Goal: Answer question/provide support: Share knowledge or assist other users

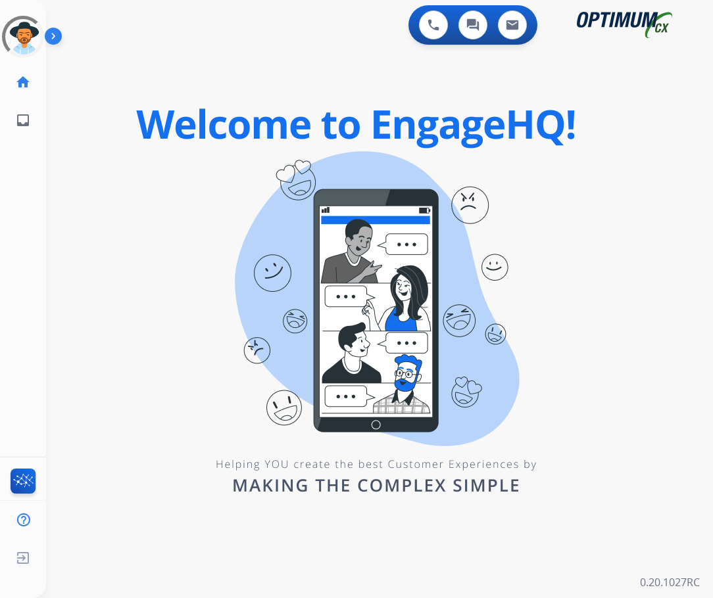
click at [100, 113] on div "0 Voice Interactions 0 Chat Interactions 0 Email Interactions swap_horiz Break …" at bounding box center [379, 299] width 667 height 598
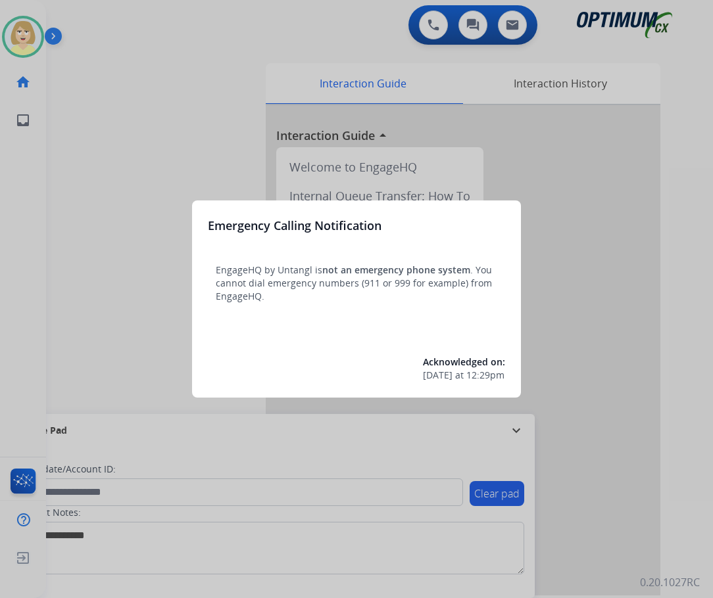
click at [100, 113] on div at bounding box center [356, 299] width 713 height 598
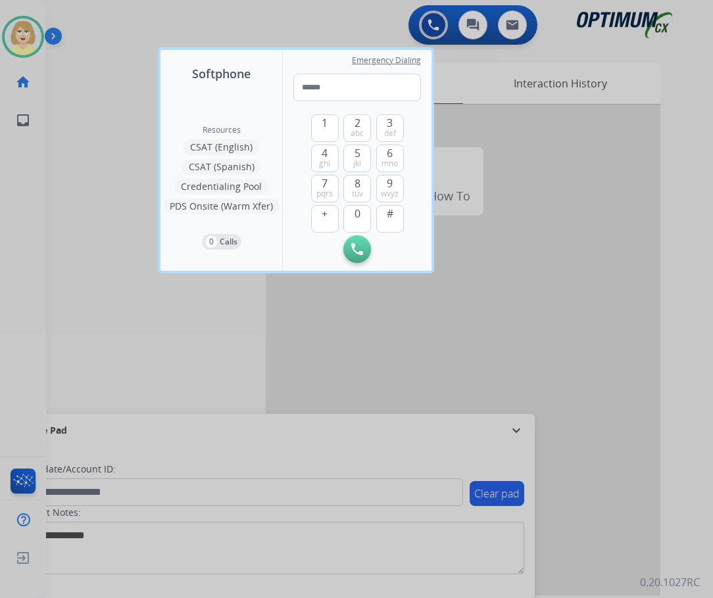
drag, startPoint x: 0, startPoint y: 0, endPoint x: 100, endPoint y: 113, distance: 150.9
click at [100, 113] on div at bounding box center [356, 299] width 713 height 598
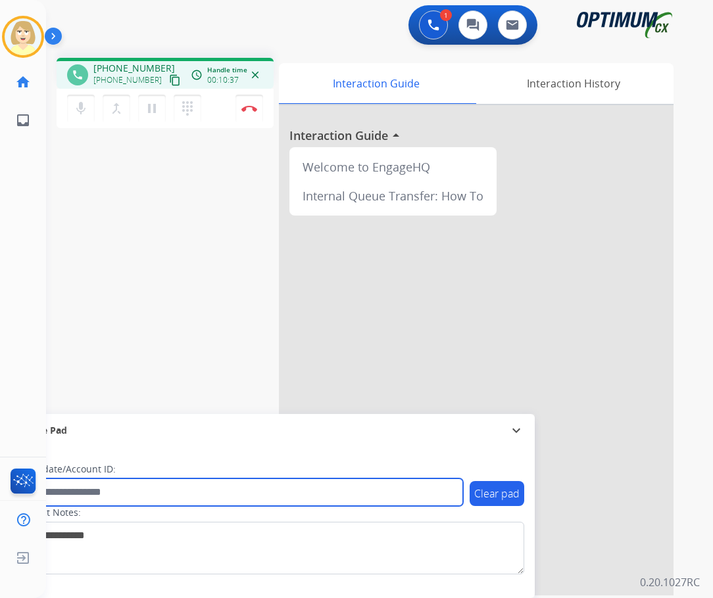
click at [120, 494] on input "text" at bounding box center [240, 493] width 446 height 28
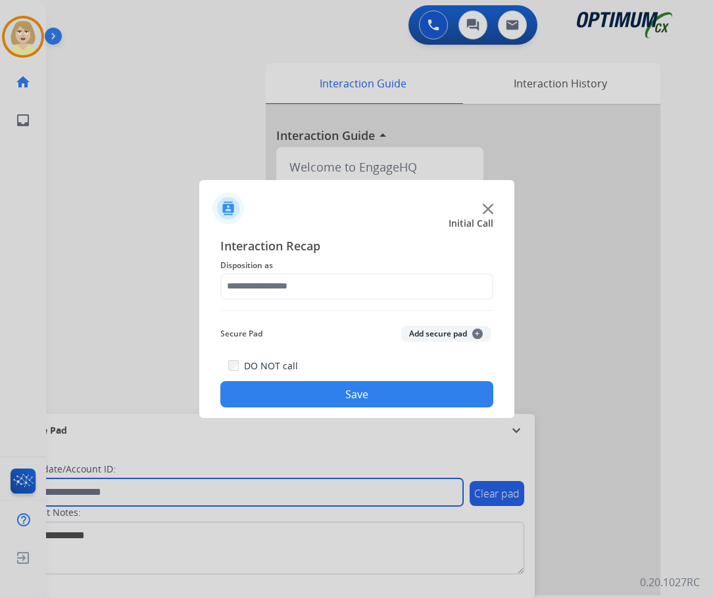
paste input "*******"
type input "*******"
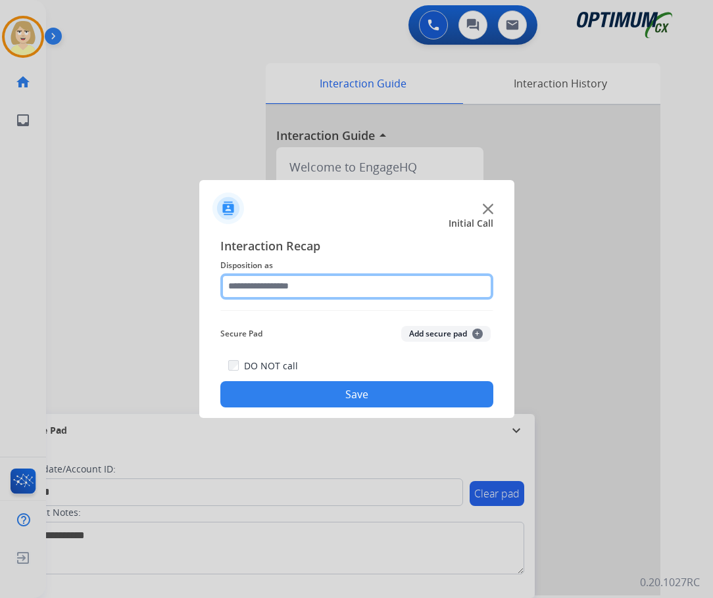
click at [289, 288] on input "text" at bounding box center [356, 287] width 273 height 26
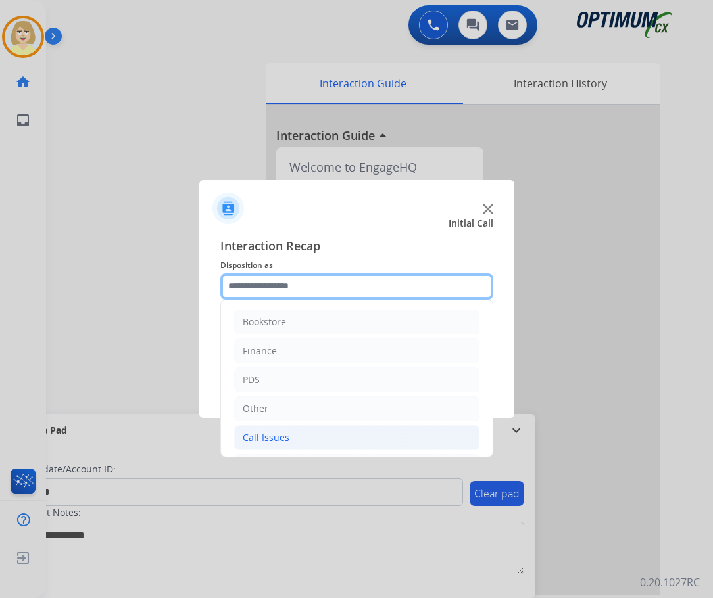
scroll to position [89, 0]
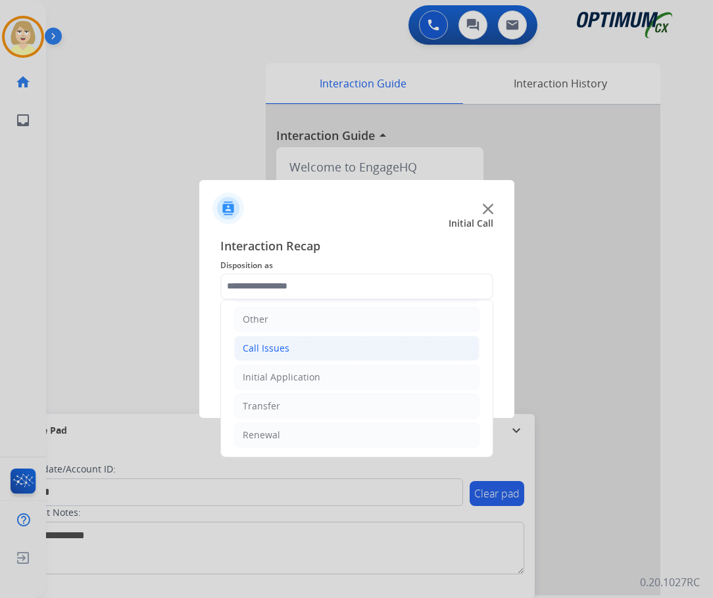
click at [277, 351] on div "Call Issues" at bounding box center [266, 348] width 47 height 13
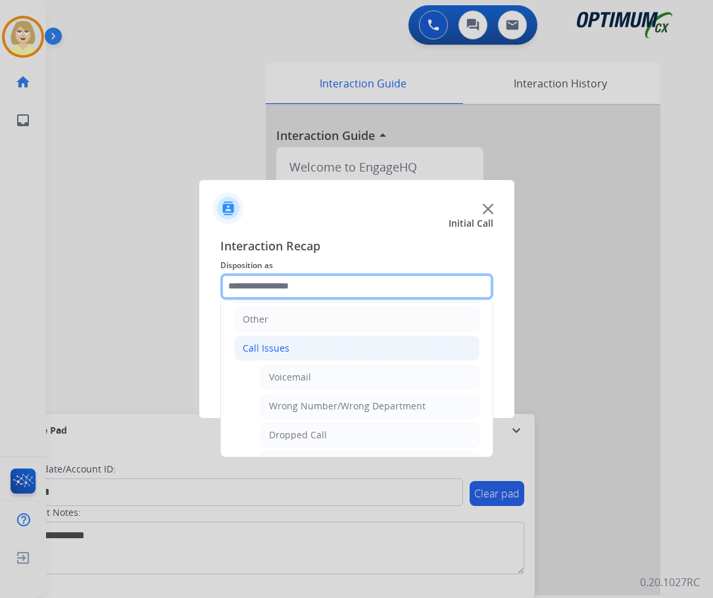
scroll to position [221, 0]
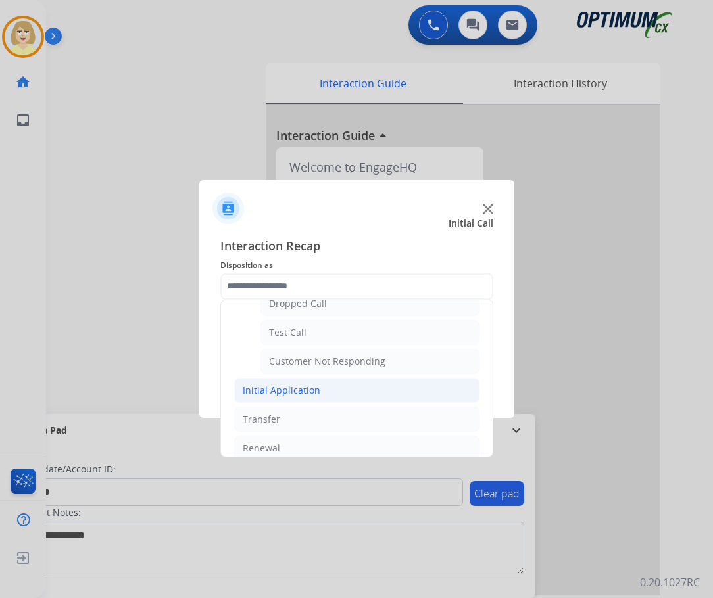
click at [279, 389] on div "Initial Application" at bounding box center [282, 390] width 78 height 13
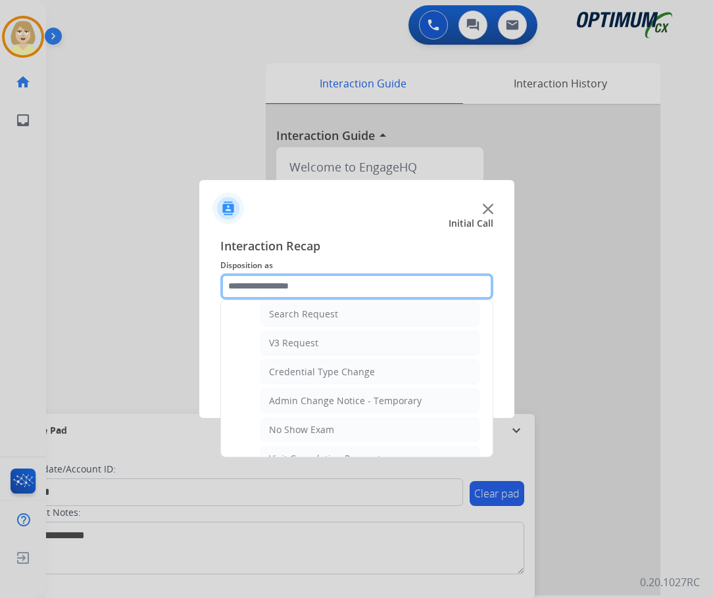
scroll to position [681, 0]
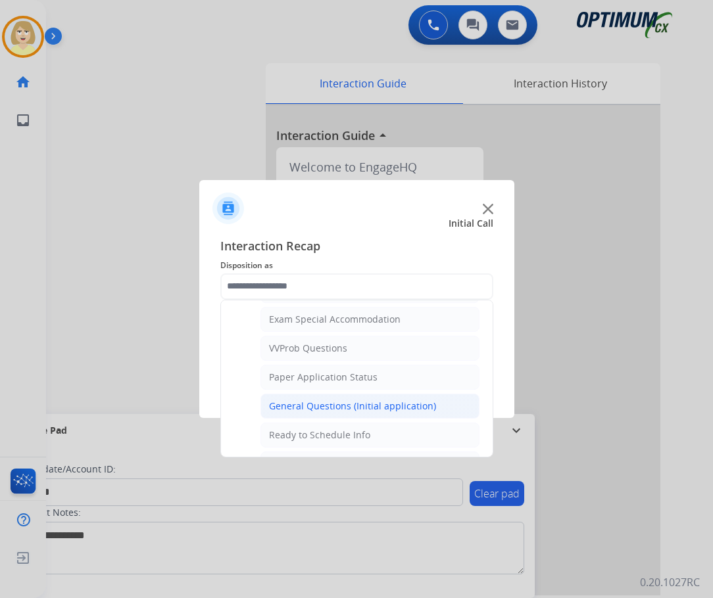
click at [317, 406] on div "General Questions (Initial application)" at bounding box center [352, 406] width 167 height 13
type input "**********"
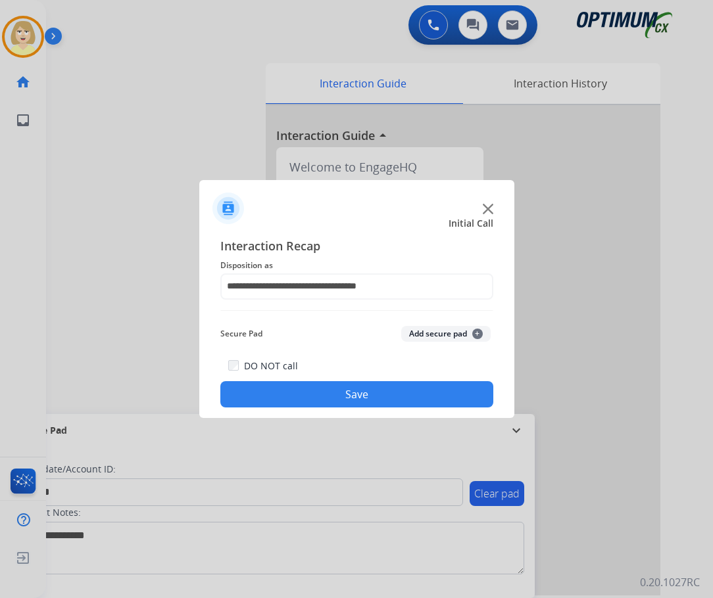
click at [432, 332] on button "Add secure pad +" at bounding box center [445, 334] width 89 height 16
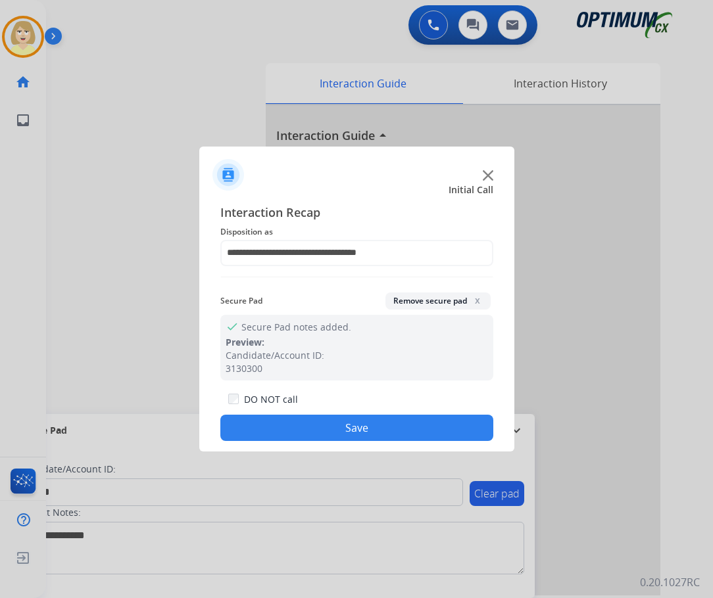
drag, startPoint x: 259, startPoint y: 425, endPoint x: 248, endPoint y: 409, distance: 19.9
click at [257, 425] on button "Save" at bounding box center [356, 428] width 273 height 26
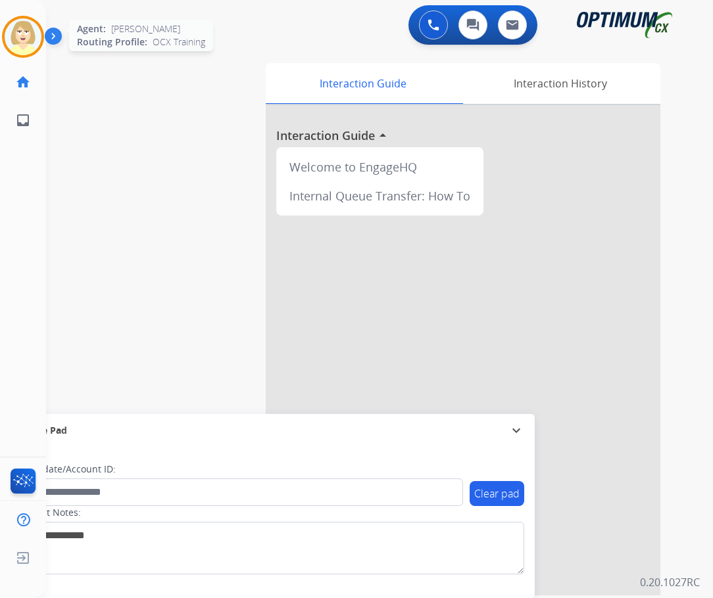
click at [28, 32] on img at bounding box center [23, 36] width 37 height 37
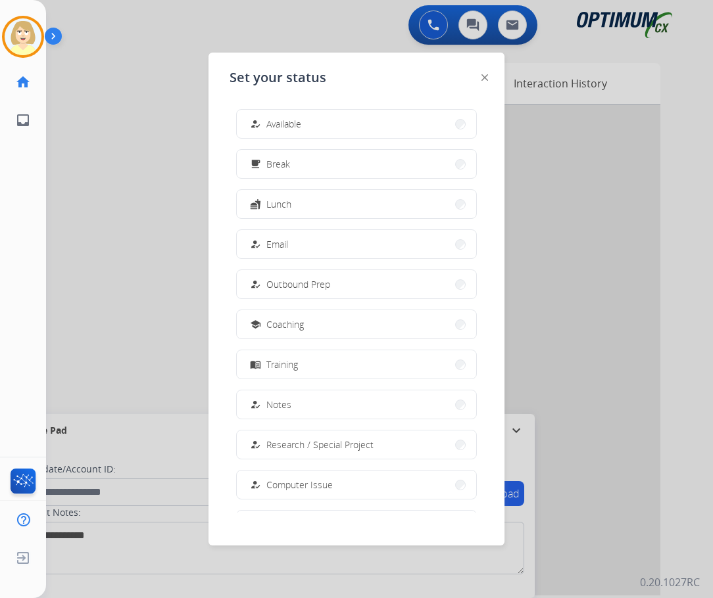
click at [286, 127] on span "Available" at bounding box center [283, 124] width 35 height 14
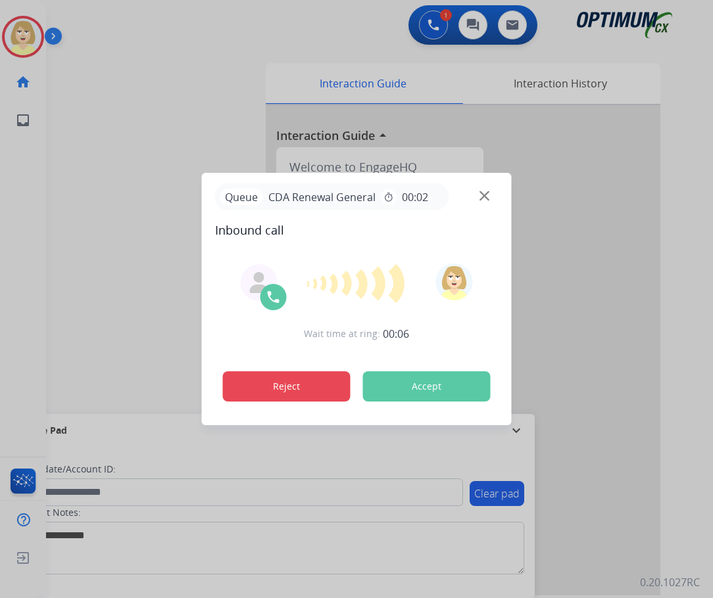
click at [276, 382] on button "Reject" at bounding box center [287, 386] width 128 height 30
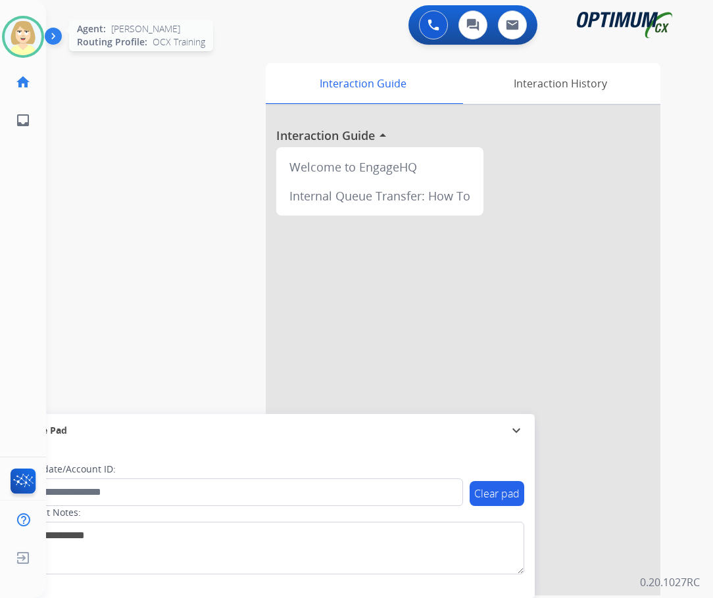
click at [21, 30] on img at bounding box center [23, 36] width 37 height 37
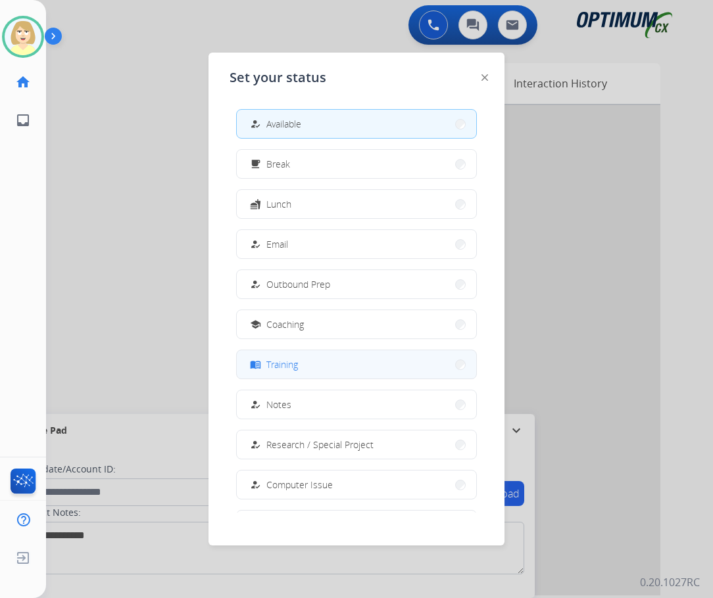
click at [291, 366] on span "Training" at bounding box center [282, 365] width 32 height 14
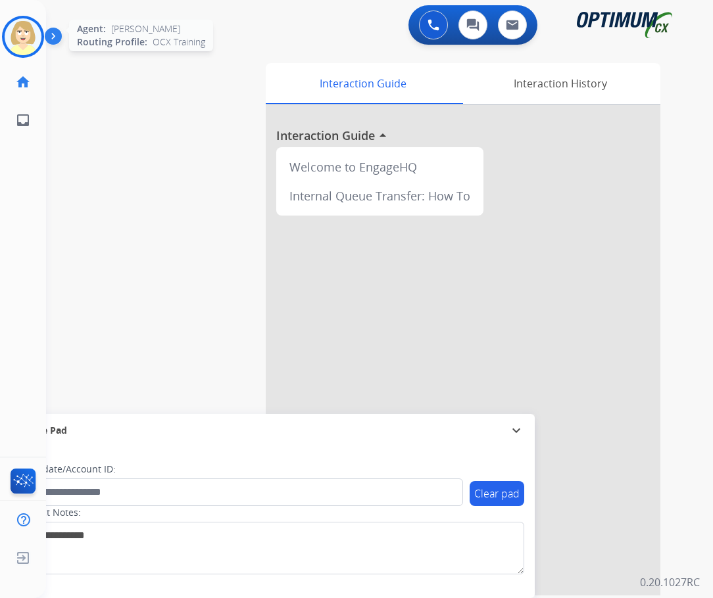
click at [22, 31] on img at bounding box center [23, 36] width 37 height 37
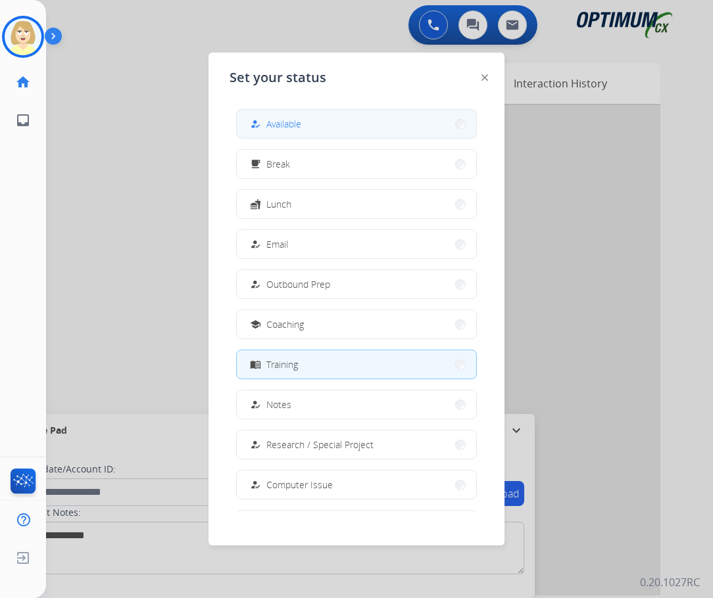
click at [288, 122] on span "Available" at bounding box center [283, 124] width 35 height 14
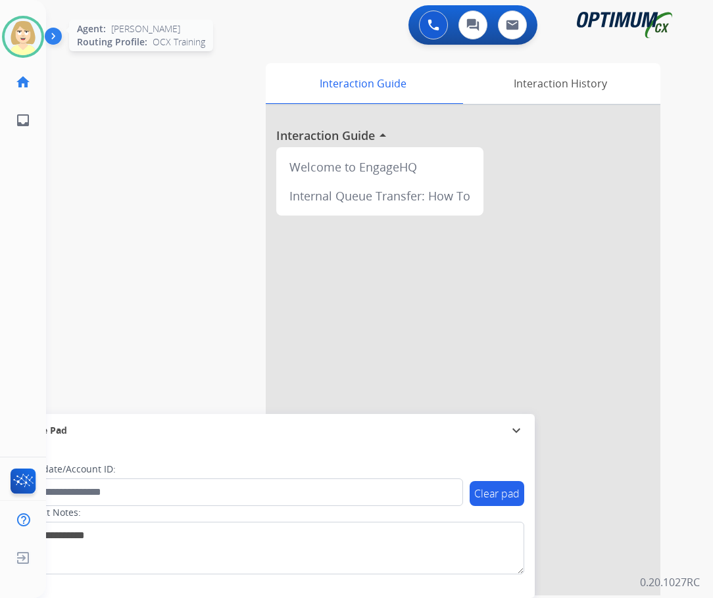
click at [20, 32] on img at bounding box center [23, 36] width 37 height 37
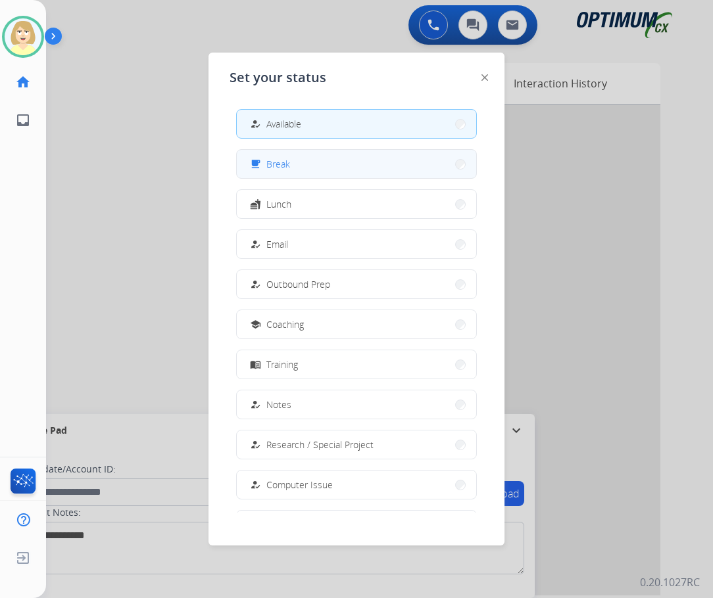
click at [274, 164] on span "Break" at bounding box center [278, 164] width 24 height 14
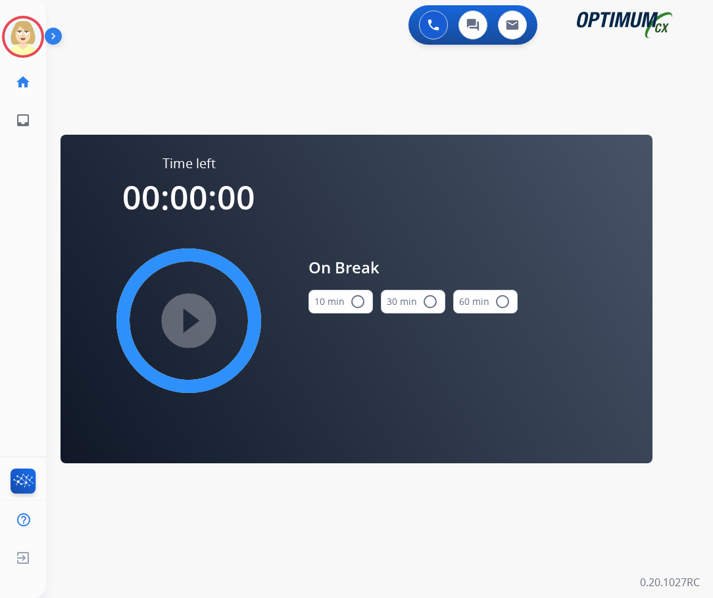
click at [354, 302] on mat-icon "radio_button_unchecked" at bounding box center [358, 302] width 16 height 16
click at [181, 321] on mat-icon "play_circle_filled" at bounding box center [189, 321] width 16 height 16
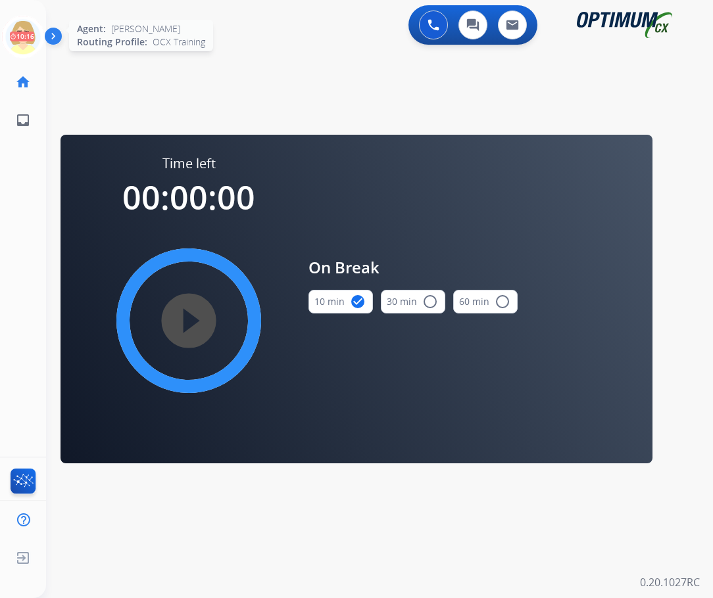
drag, startPoint x: 18, startPoint y: 30, endPoint x: 28, endPoint y: 36, distance: 10.6
click at [18, 30] on icon at bounding box center [23, 37] width 43 height 43
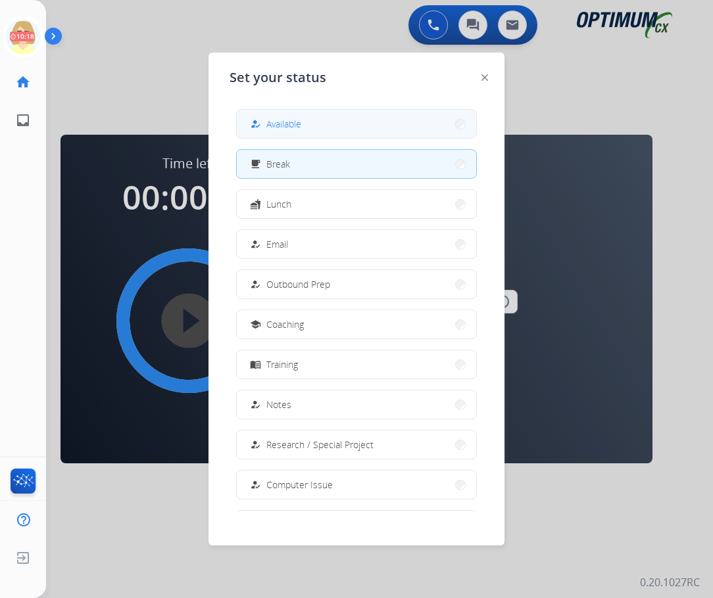
click at [278, 122] on span "Available" at bounding box center [283, 124] width 35 height 14
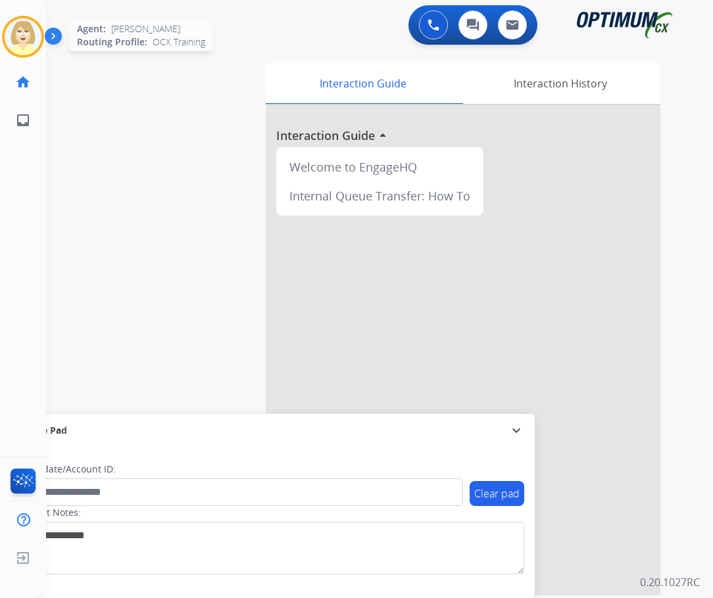
click at [27, 43] on img at bounding box center [23, 36] width 37 height 37
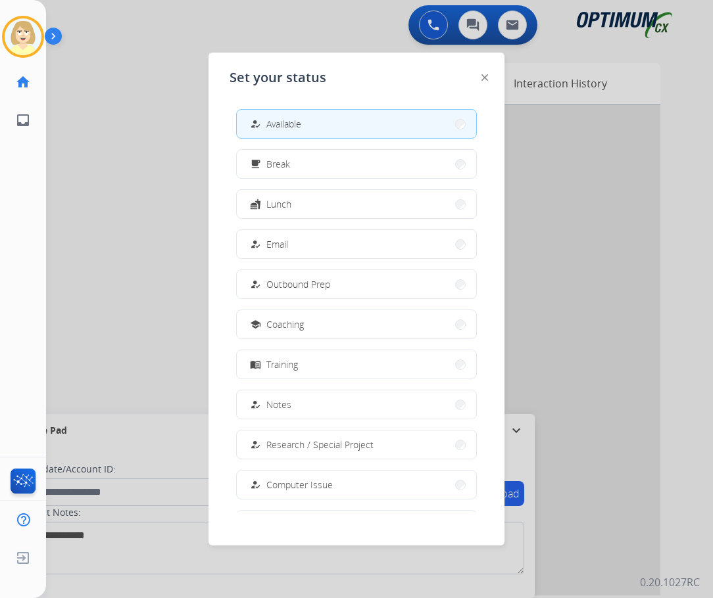
click at [275, 123] on span "Available" at bounding box center [283, 124] width 35 height 14
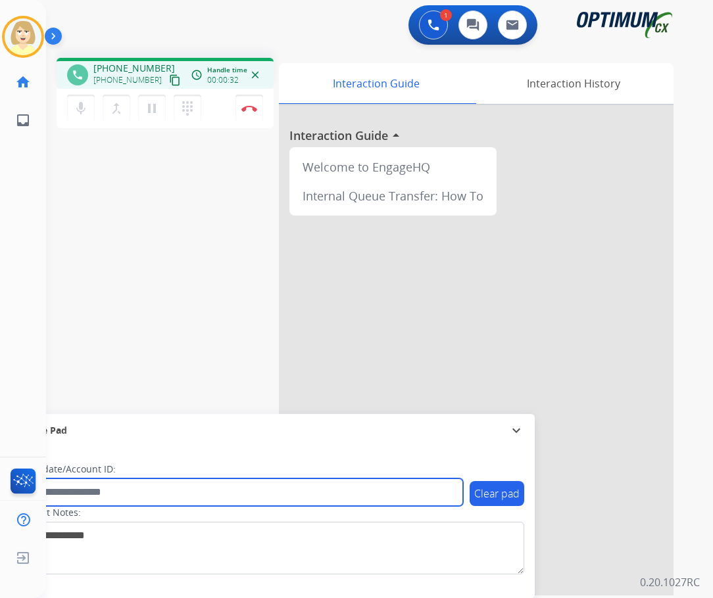
click at [97, 496] on input "text" at bounding box center [240, 493] width 446 height 28
paste input "*******"
type input "*******"
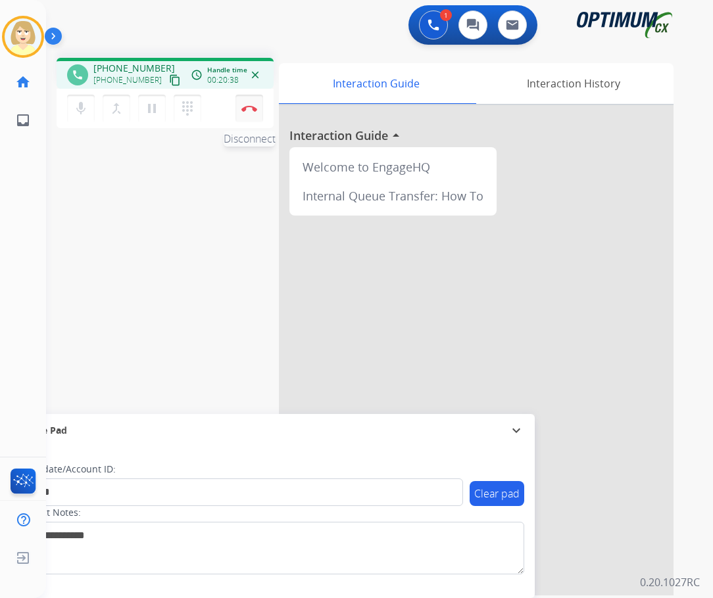
click at [249, 105] on img at bounding box center [249, 108] width 16 height 7
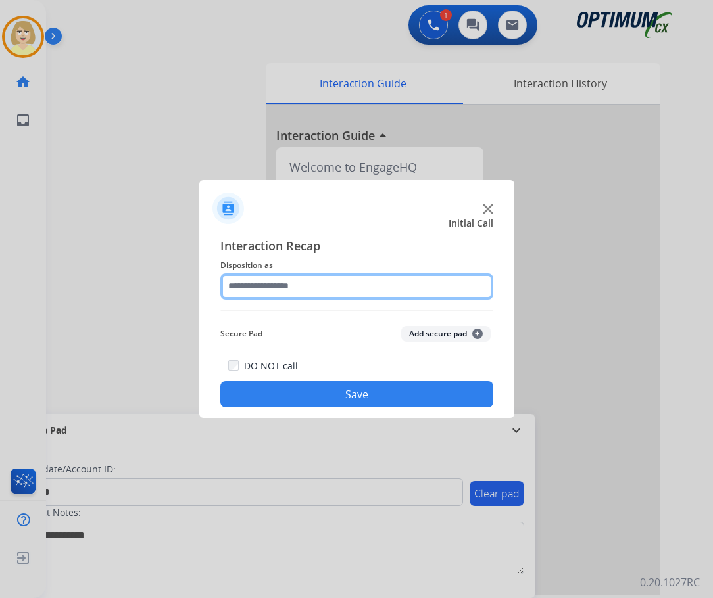
click at [302, 284] on input "text" at bounding box center [356, 287] width 273 height 26
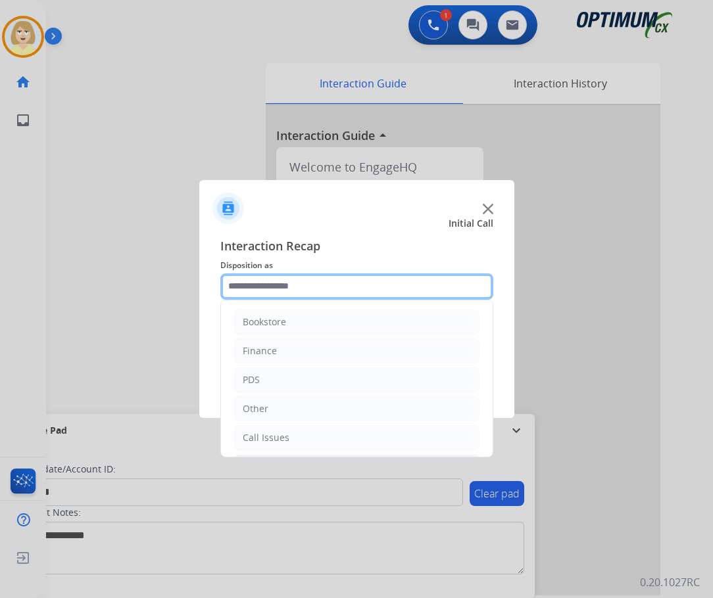
scroll to position [89, 0]
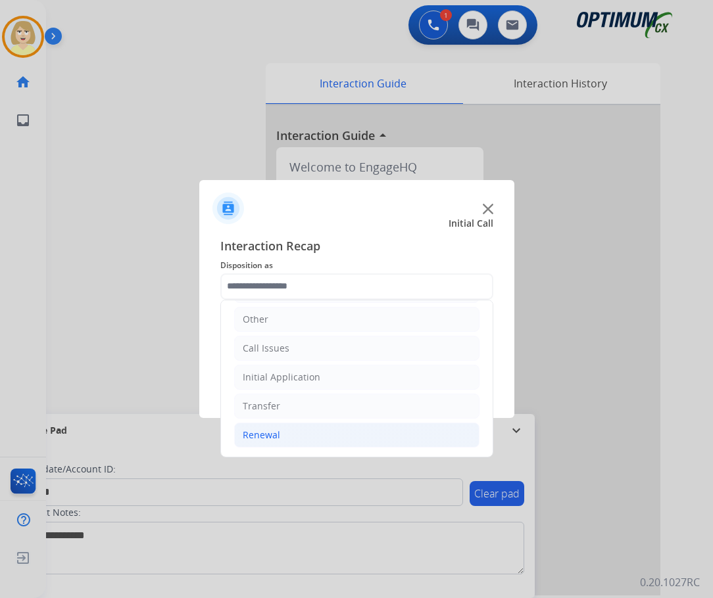
click at [274, 435] on div "Renewal" at bounding box center [261, 435] width 37 height 13
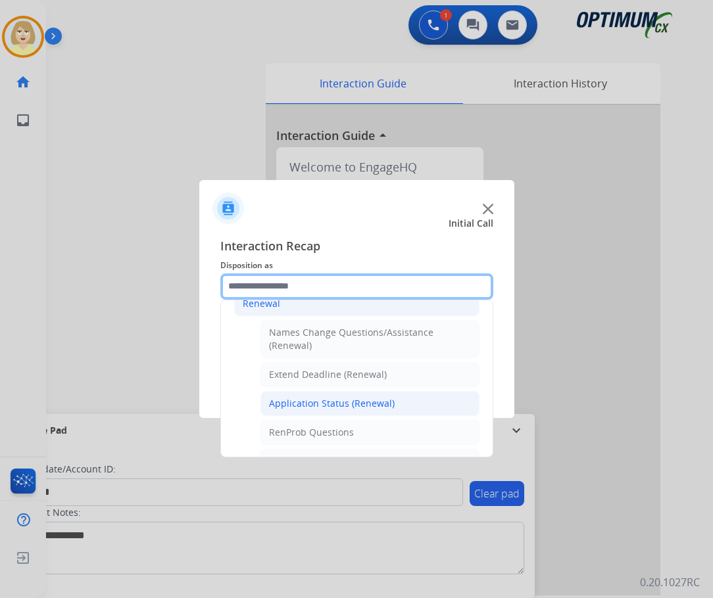
scroll to position [287, 0]
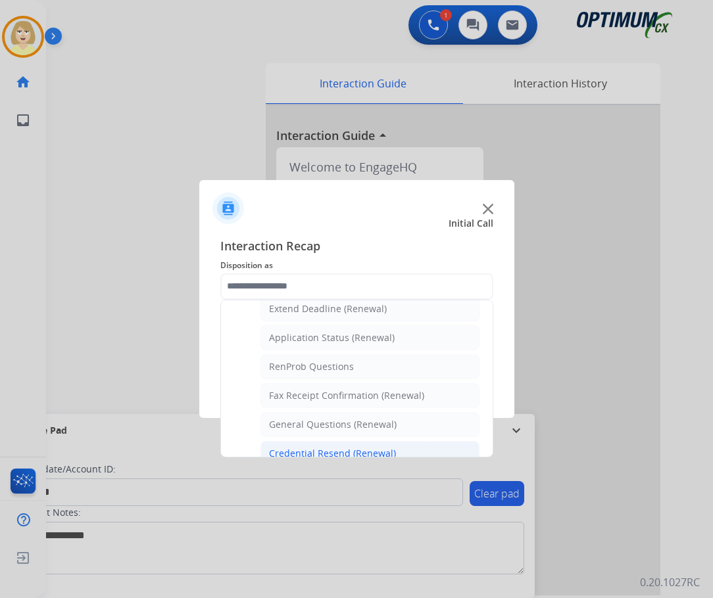
click at [316, 449] on div "Credential Resend (Renewal)" at bounding box center [332, 453] width 127 height 13
type input "**********"
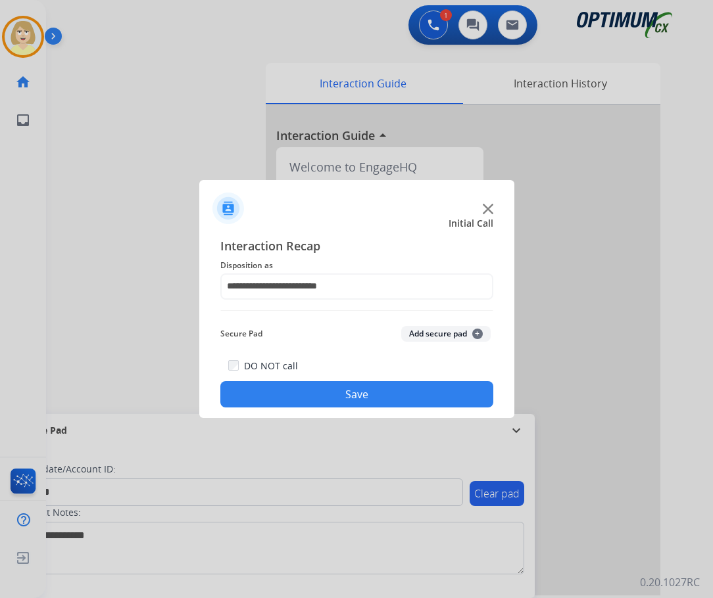
click at [422, 332] on button "Add secure pad +" at bounding box center [445, 334] width 89 height 16
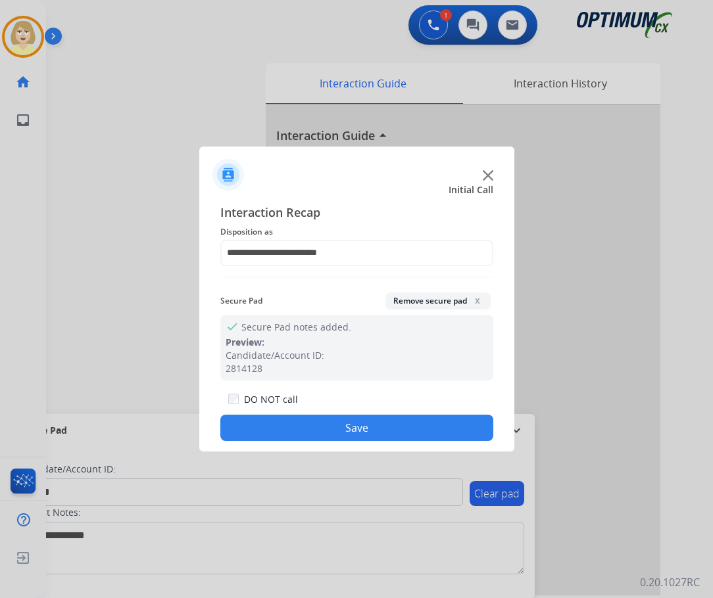
drag, startPoint x: 293, startPoint y: 429, endPoint x: 278, endPoint y: 416, distance: 20.0
click at [289, 426] on button "Save" at bounding box center [356, 428] width 273 height 26
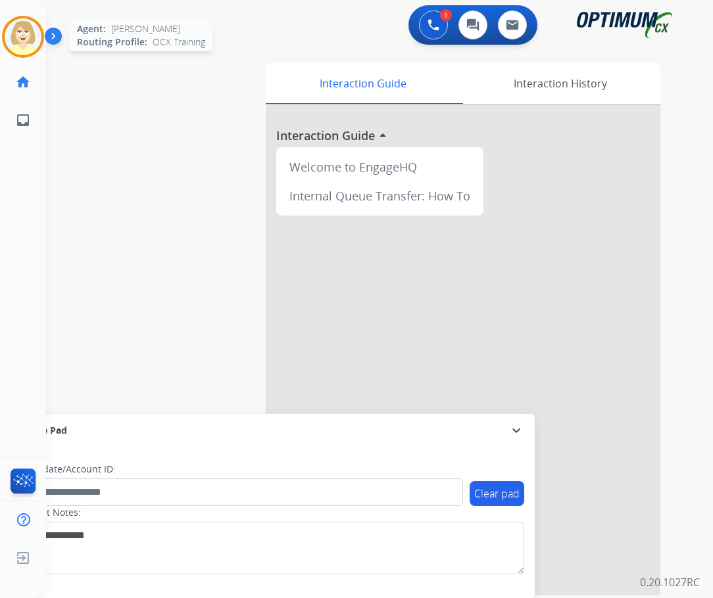
click at [12, 41] on img at bounding box center [23, 36] width 37 height 37
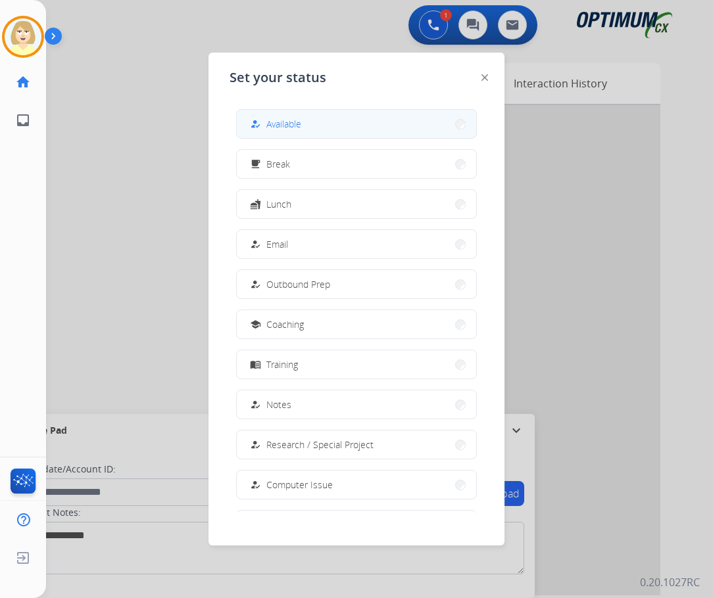
click at [292, 119] on span "Available" at bounding box center [283, 124] width 35 height 14
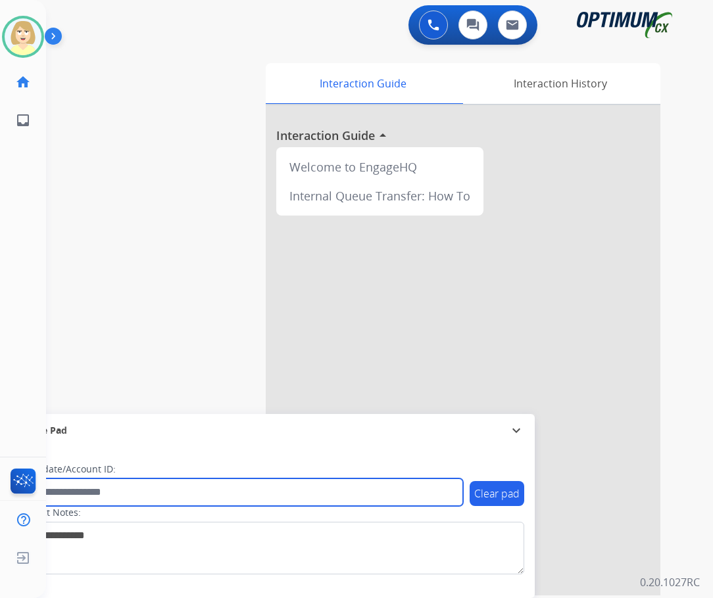
click at [78, 492] on input "text" at bounding box center [240, 493] width 446 height 28
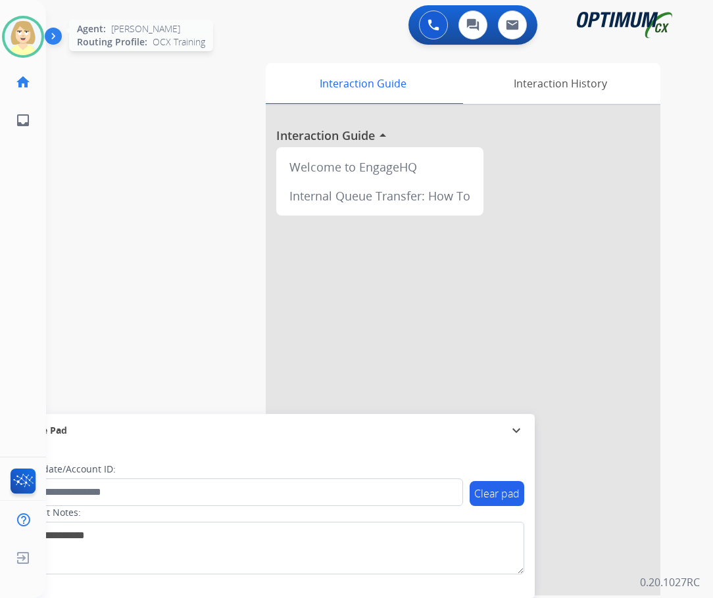
click at [21, 34] on img at bounding box center [23, 36] width 37 height 37
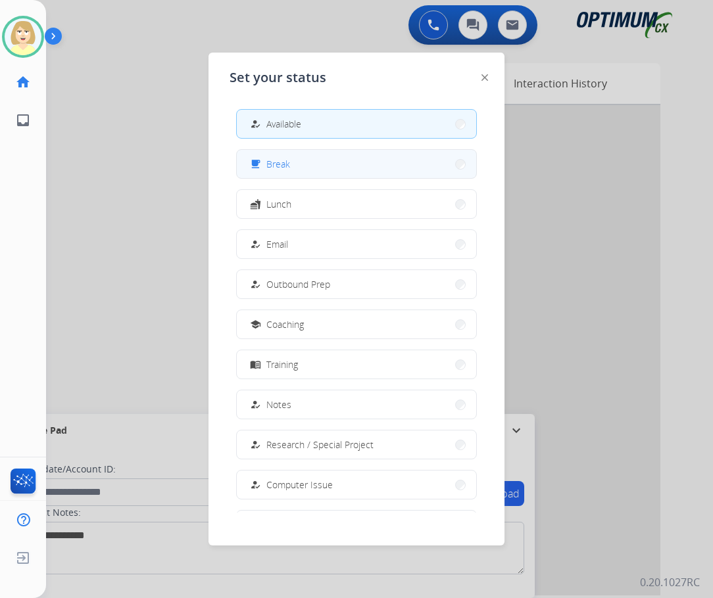
click at [281, 167] on span "Break" at bounding box center [278, 164] width 24 height 14
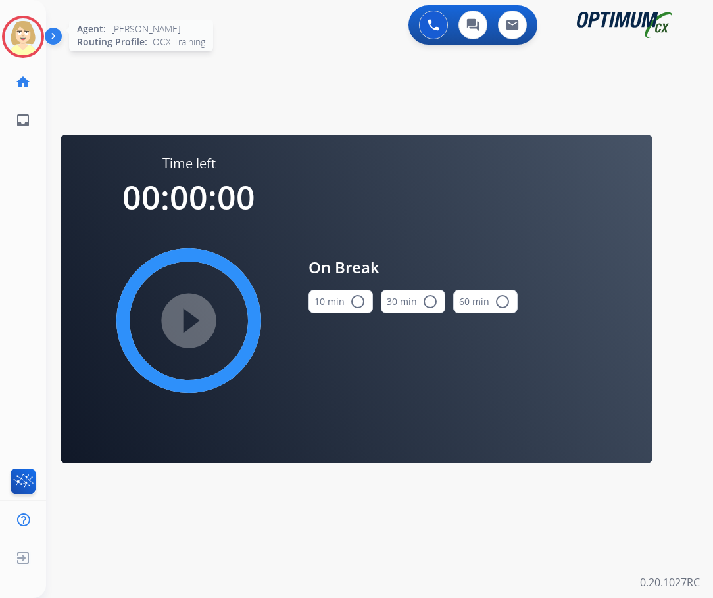
click at [9, 31] on img at bounding box center [23, 36] width 37 height 37
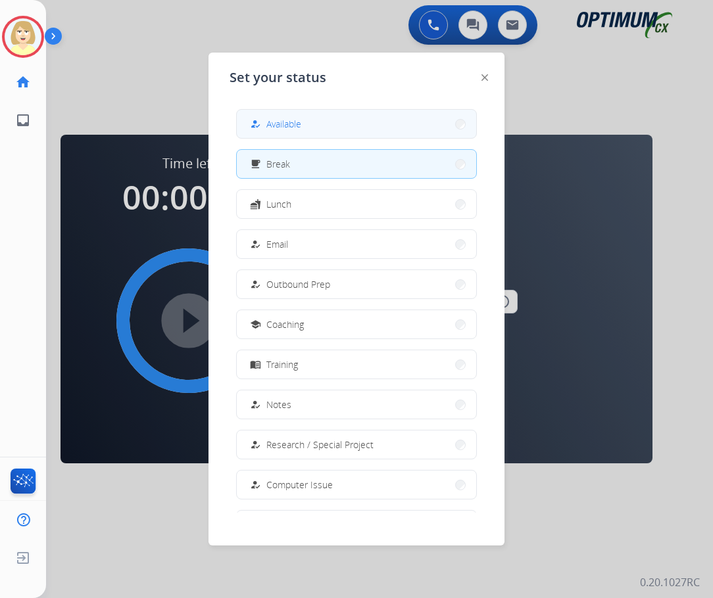
click at [282, 124] on span "Available" at bounding box center [283, 124] width 35 height 14
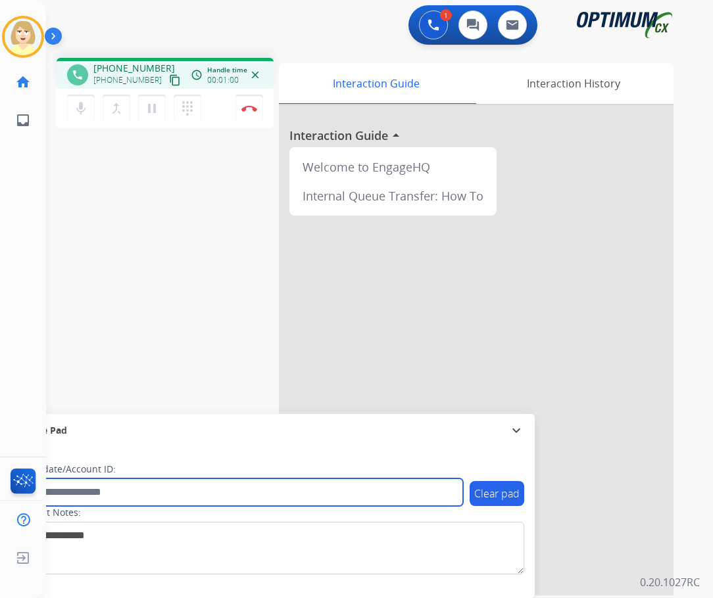
click at [77, 496] on input "text" at bounding box center [240, 493] width 446 height 28
paste input "*******"
type input "*******"
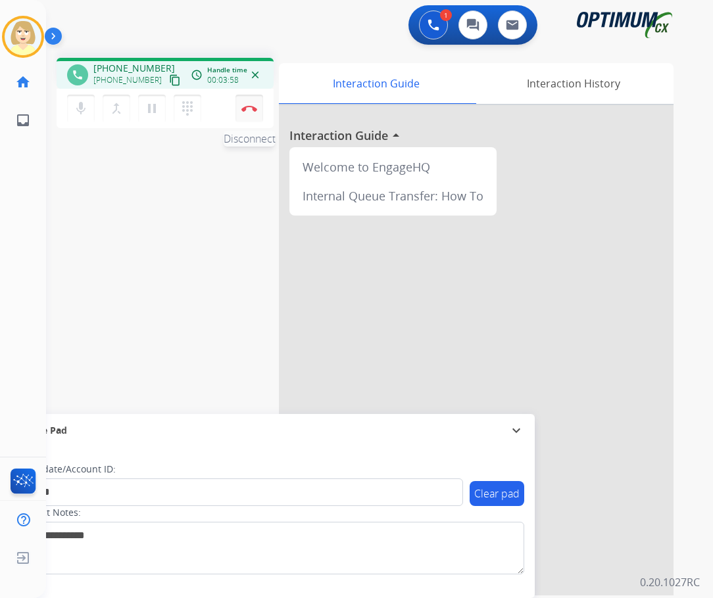
click at [245, 105] on img at bounding box center [249, 108] width 16 height 7
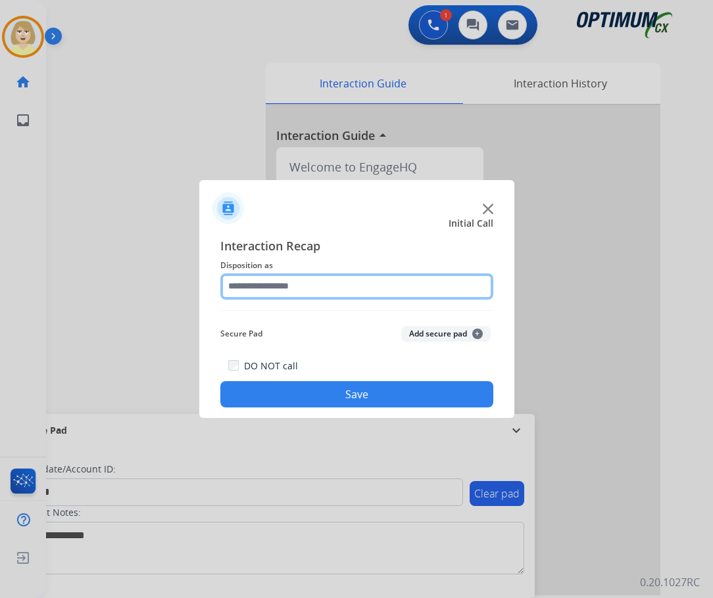
click at [253, 290] on input "text" at bounding box center [356, 287] width 273 height 26
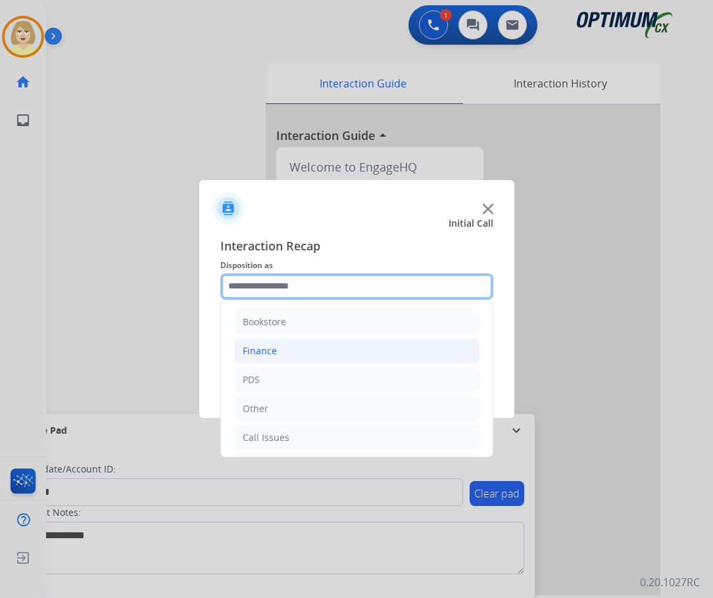
scroll to position [89, 0]
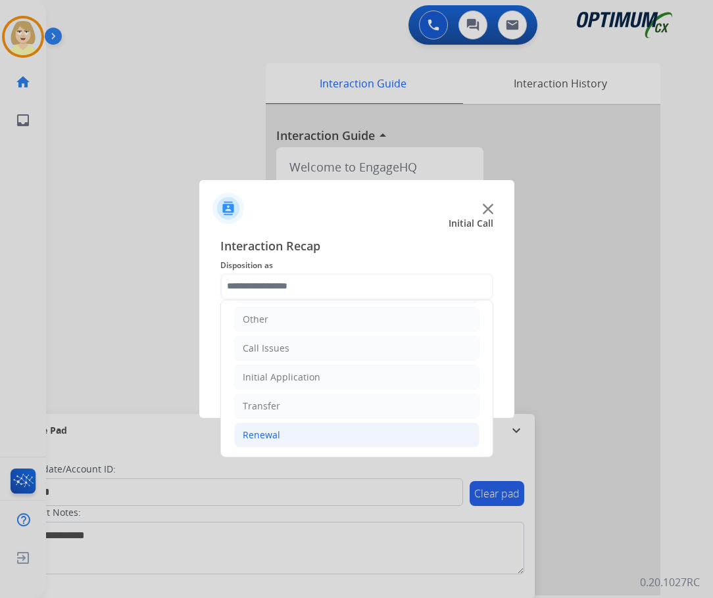
click at [264, 432] on div "Renewal" at bounding box center [261, 435] width 37 height 13
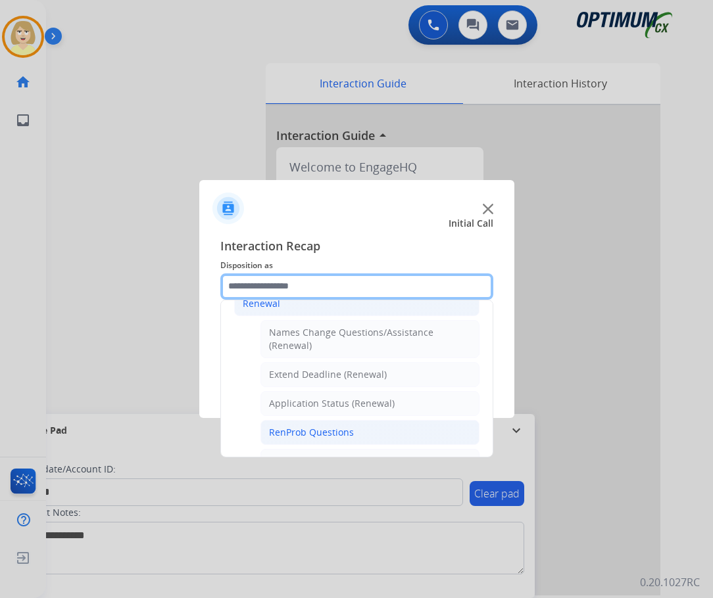
scroll to position [287, 0]
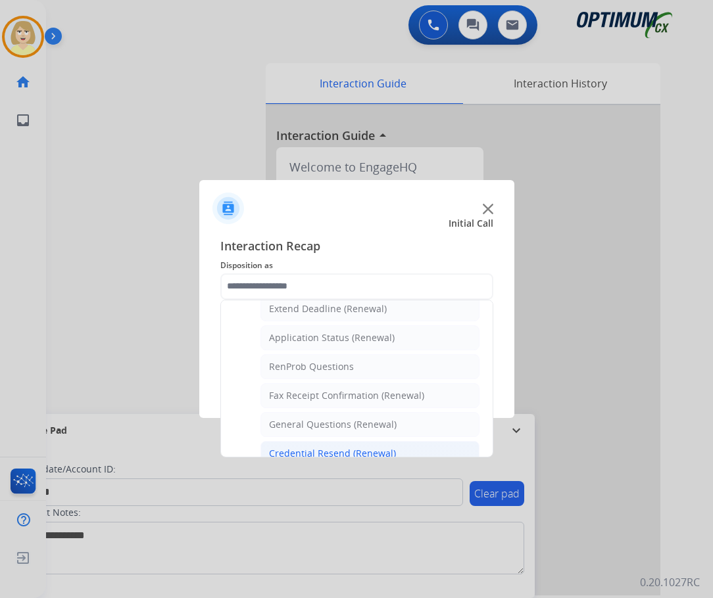
click at [317, 452] on div "Credential Resend (Renewal)" at bounding box center [332, 453] width 127 height 13
type input "**********"
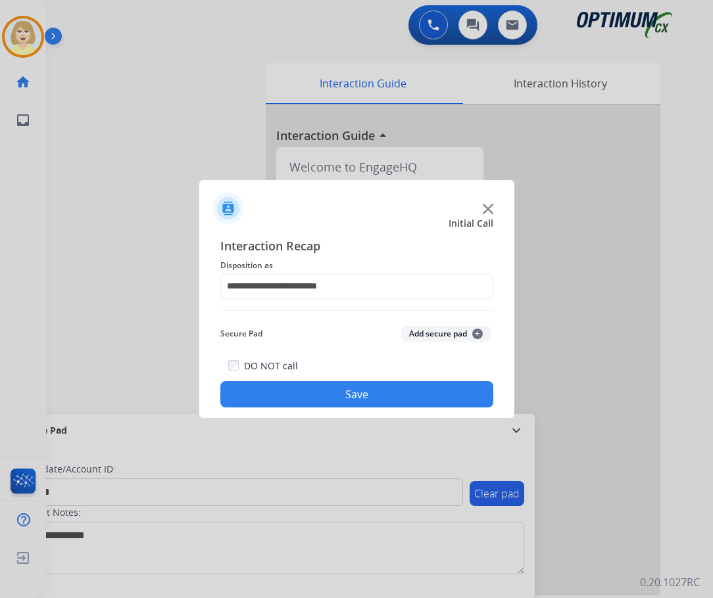
click at [426, 334] on button "Add secure pad +" at bounding box center [445, 334] width 89 height 16
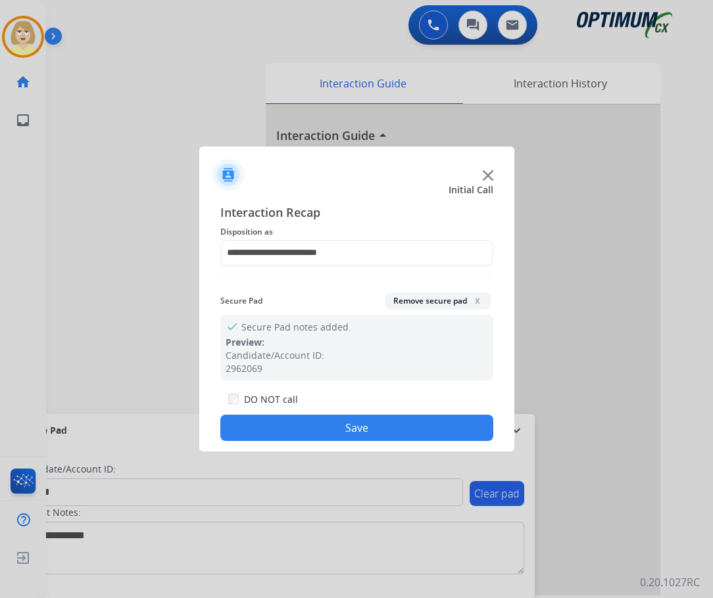
drag, startPoint x: 289, startPoint y: 429, endPoint x: 269, endPoint y: 410, distance: 27.9
click at [289, 427] on button "Save" at bounding box center [356, 428] width 273 height 26
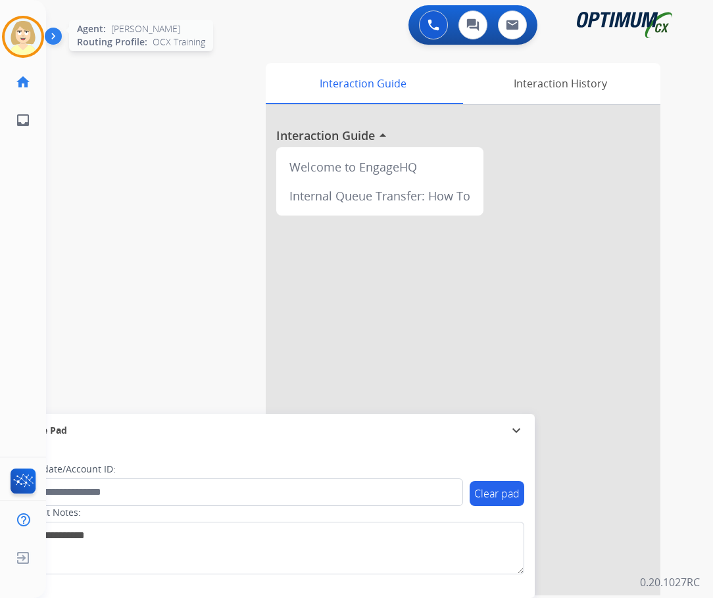
click at [24, 34] on img at bounding box center [23, 36] width 37 height 37
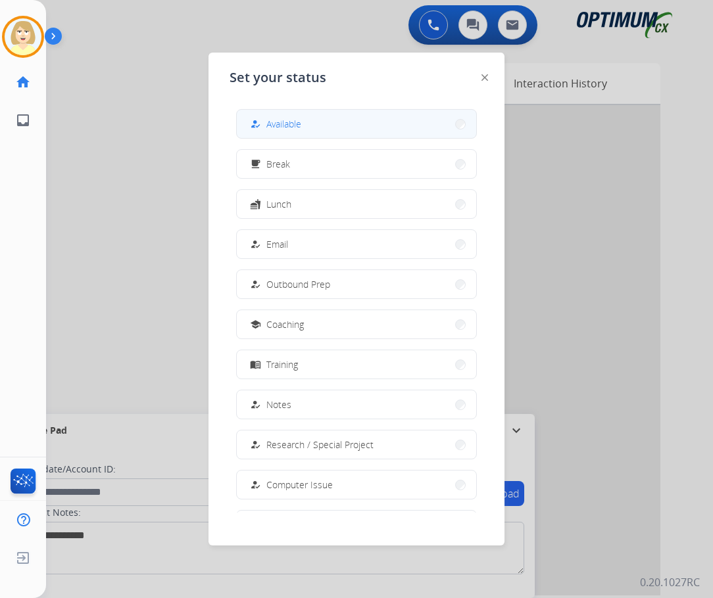
click at [299, 123] on span "Available" at bounding box center [283, 124] width 35 height 14
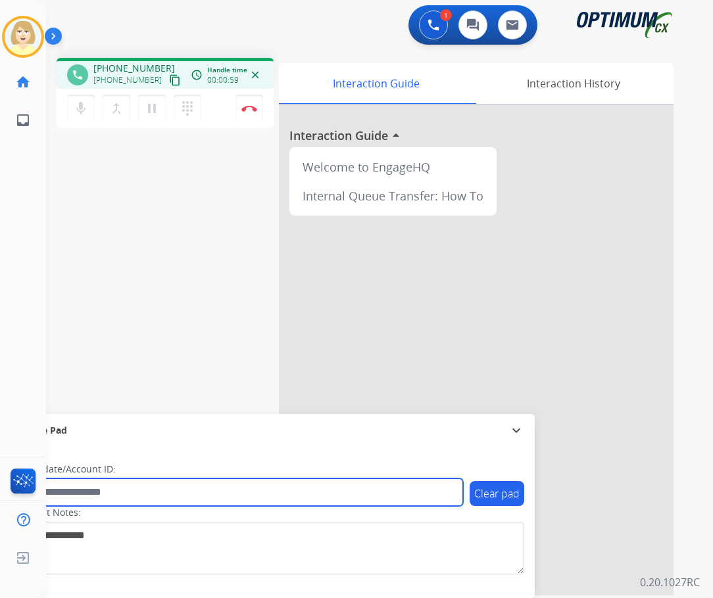
click at [65, 492] on input "text" at bounding box center [240, 493] width 446 height 28
paste input "*******"
type input "*******"
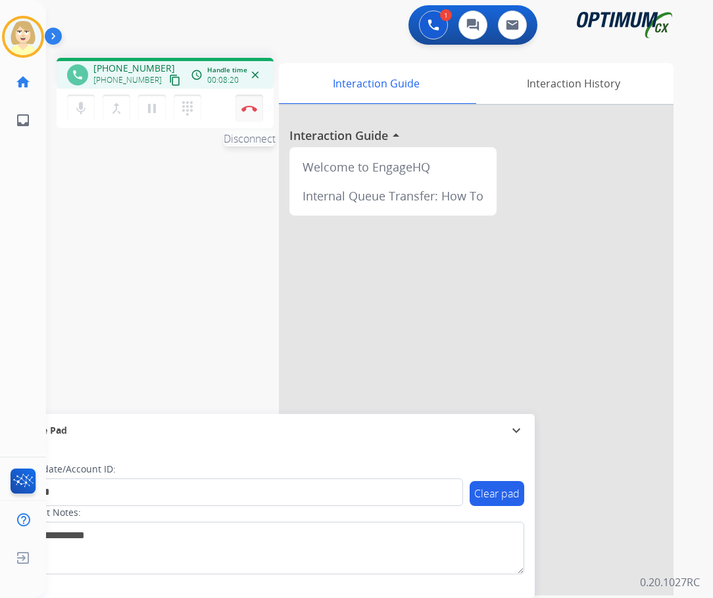
click at [252, 105] on img at bounding box center [249, 108] width 16 height 7
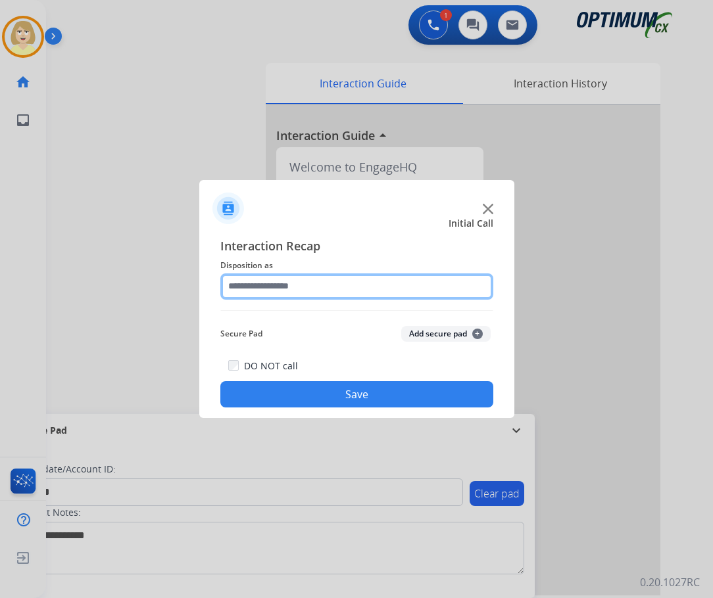
click at [268, 289] on input "text" at bounding box center [356, 287] width 273 height 26
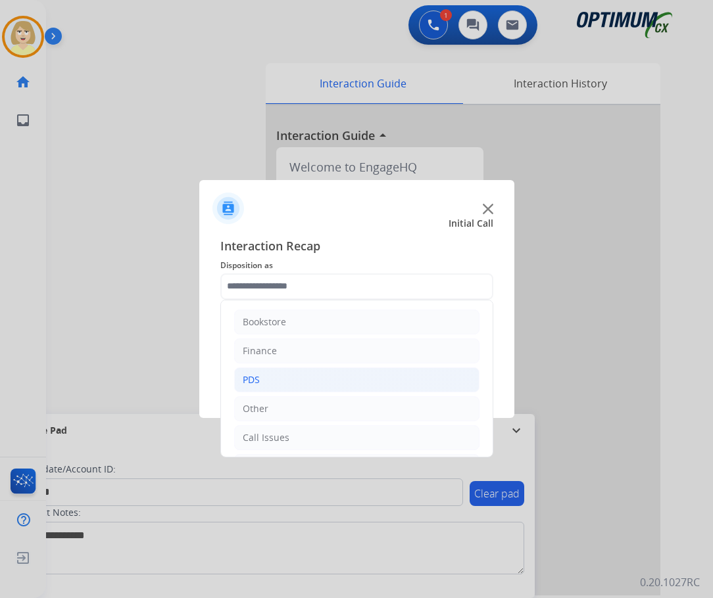
click at [257, 377] on div "PDS" at bounding box center [251, 379] width 17 height 13
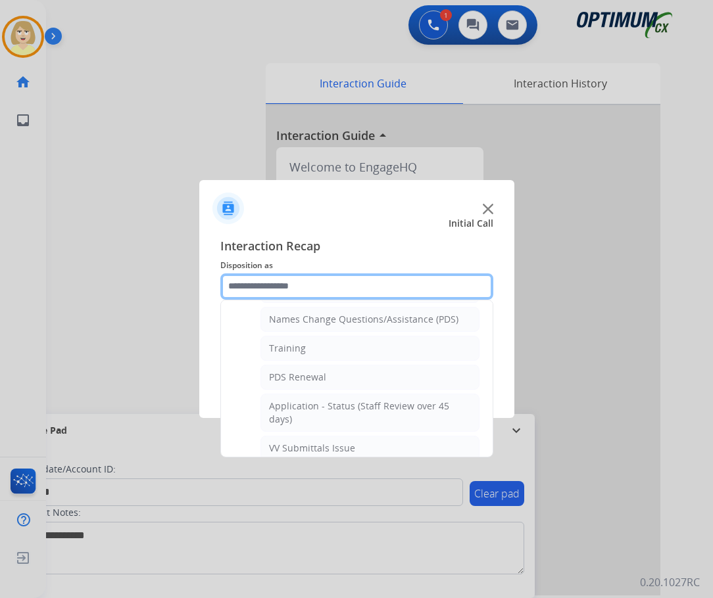
scroll to position [329, 0]
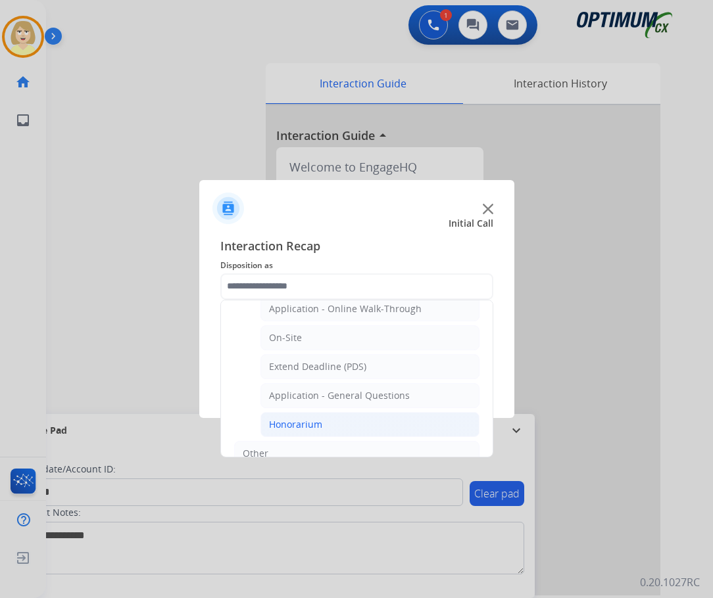
click at [285, 423] on div "Honorarium" at bounding box center [295, 424] width 53 height 13
type input "**********"
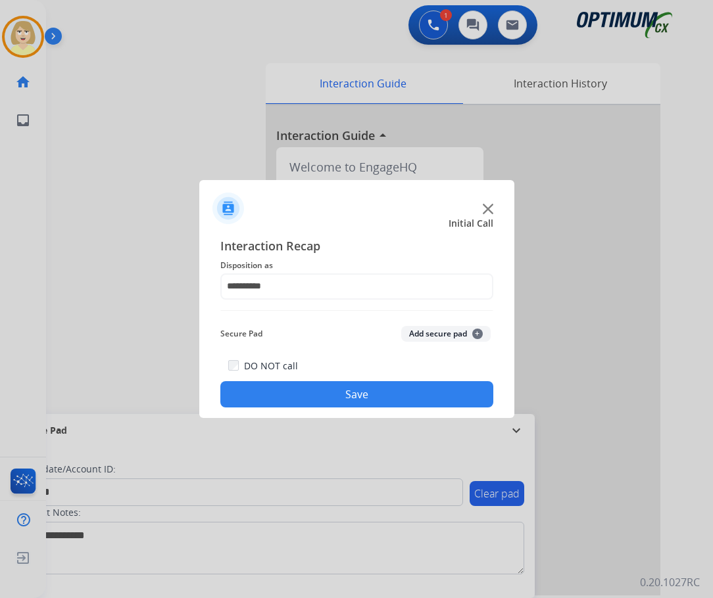
click at [425, 333] on button "Add secure pad +" at bounding box center [445, 334] width 89 height 16
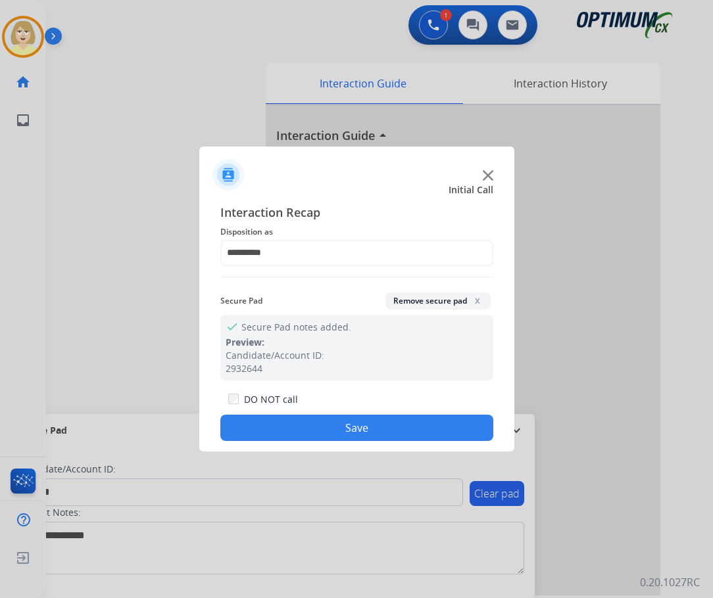
drag, startPoint x: 286, startPoint y: 426, endPoint x: 275, endPoint y: 408, distance: 21.0
click at [285, 425] on button "Save" at bounding box center [356, 428] width 273 height 26
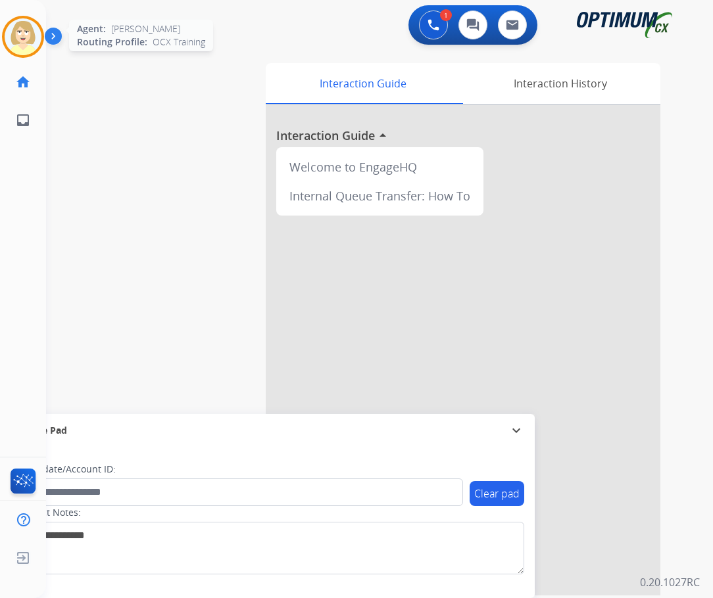
click at [18, 34] on img at bounding box center [23, 36] width 37 height 37
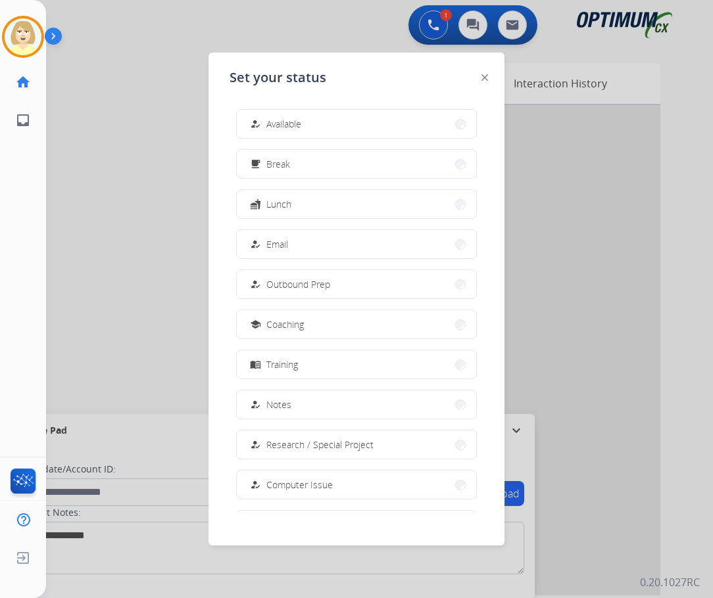
click at [287, 123] on span "Available" at bounding box center [283, 124] width 35 height 14
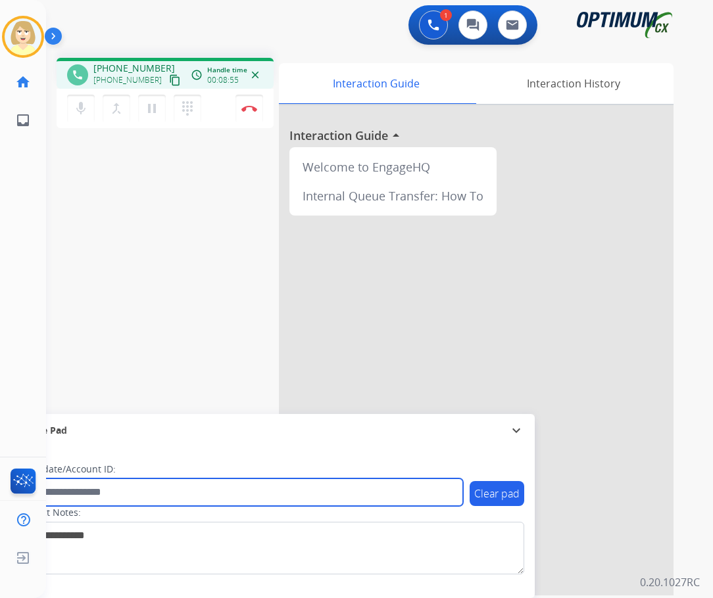
click at [63, 490] on input "text" at bounding box center [240, 493] width 446 height 28
paste input "*******"
type input "*******"
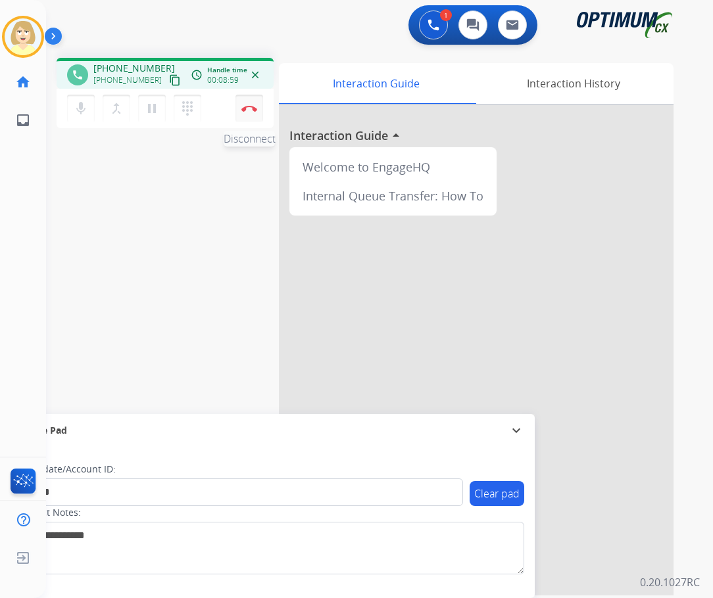
click at [248, 105] on img at bounding box center [249, 108] width 16 height 7
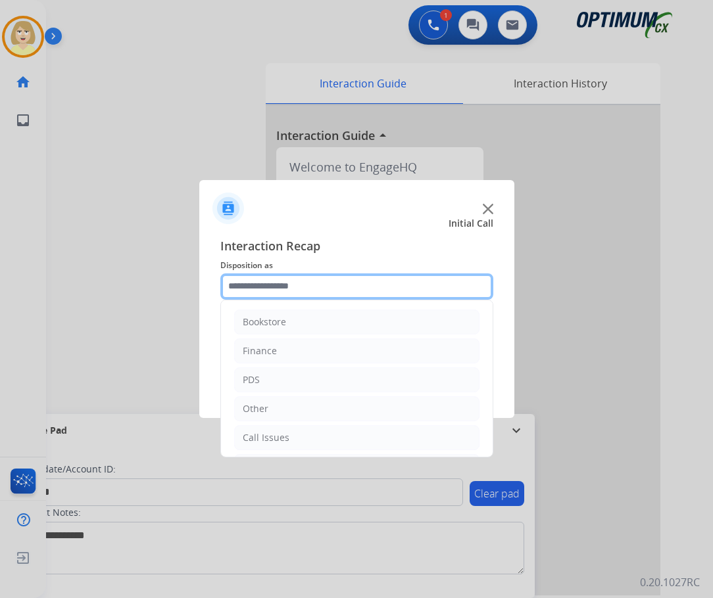
click at [262, 291] on input "text" at bounding box center [356, 287] width 273 height 26
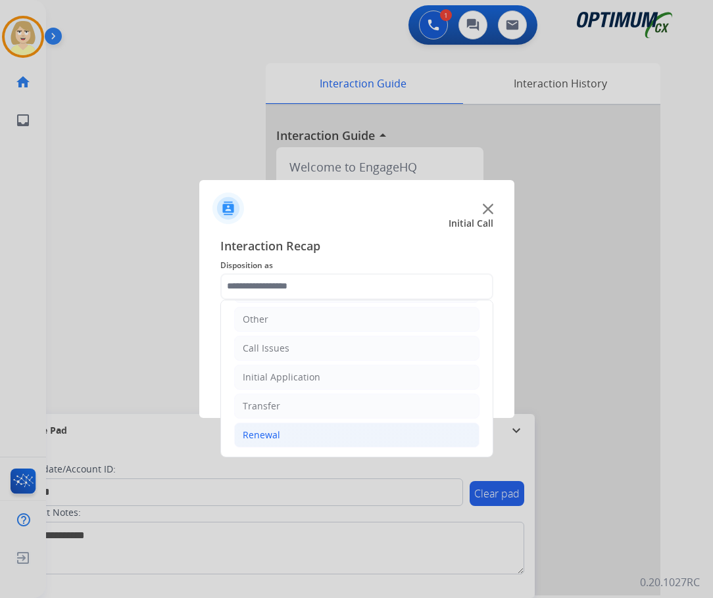
click at [258, 433] on div "Renewal" at bounding box center [261, 435] width 37 height 13
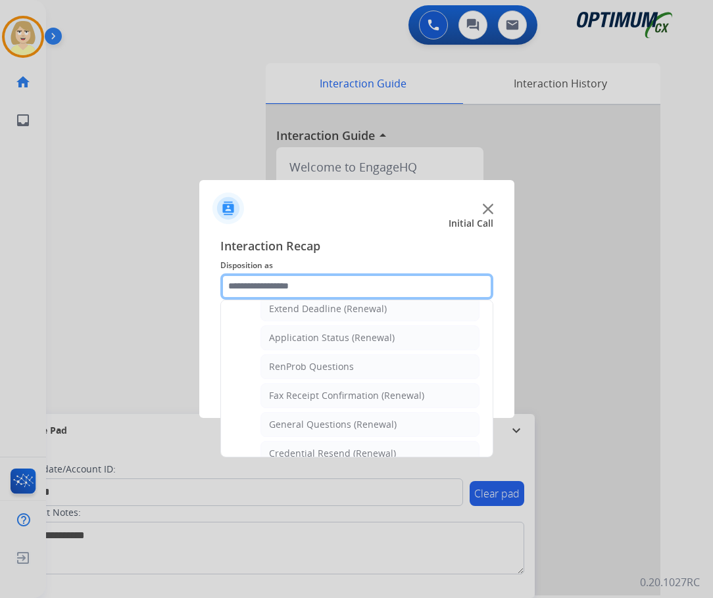
scroll to position [352, 0]
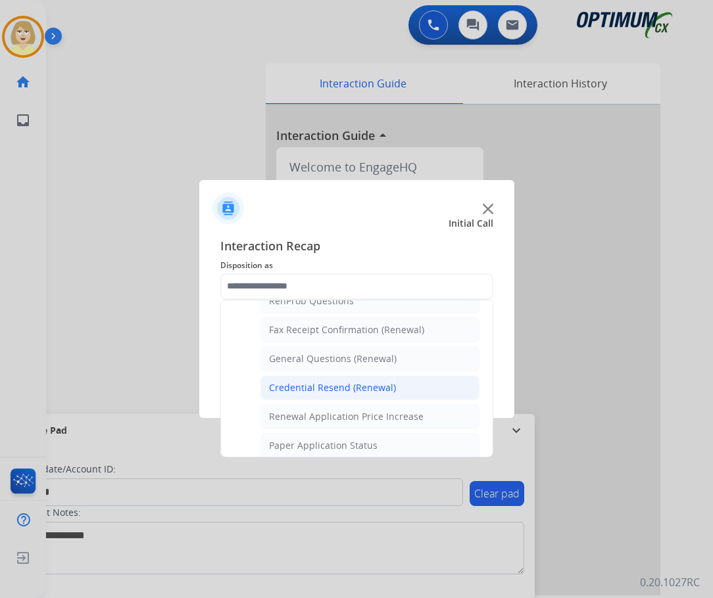
click at [332, 391] on div "Credential Resend (Renewal)" at bounding box center [332, 387] width 127 height 13
type input "**********"
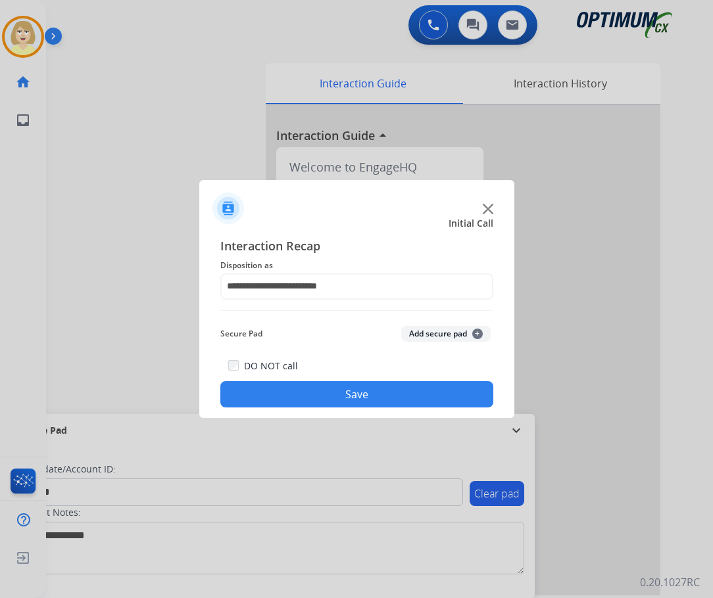
click at [445, 337] on button "Add secure pad +" at bounding box center [445, 334] width 89 height 16
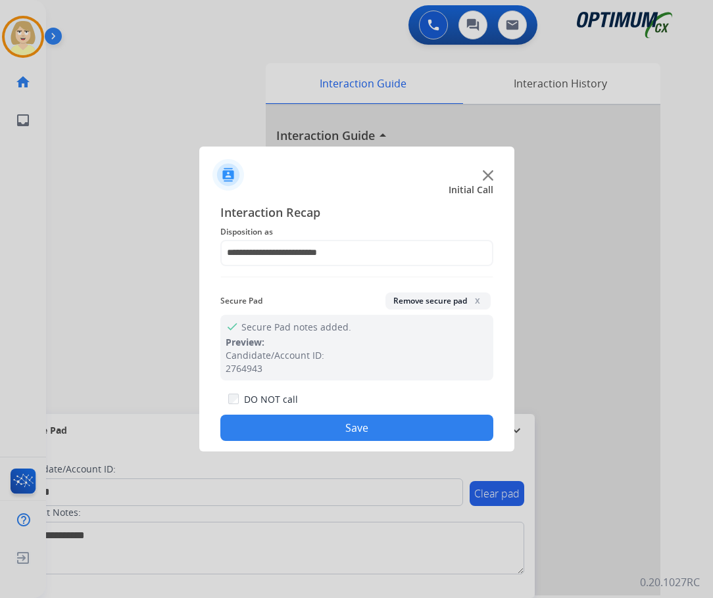
drag, startPoint x: 308, startPoint y: 428, endPoint x: 141, endPoint y: 216, distance: 269.7
click at [298, 416] on button "Save" at bounding box center [356, 428] width 273 height 26
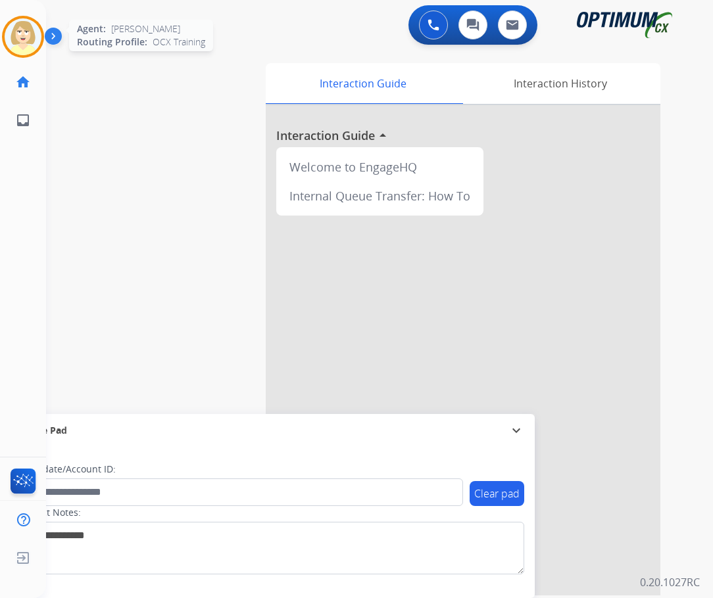
click at [26, 32] on img at bounding box center [23, 36] width 37 height 37
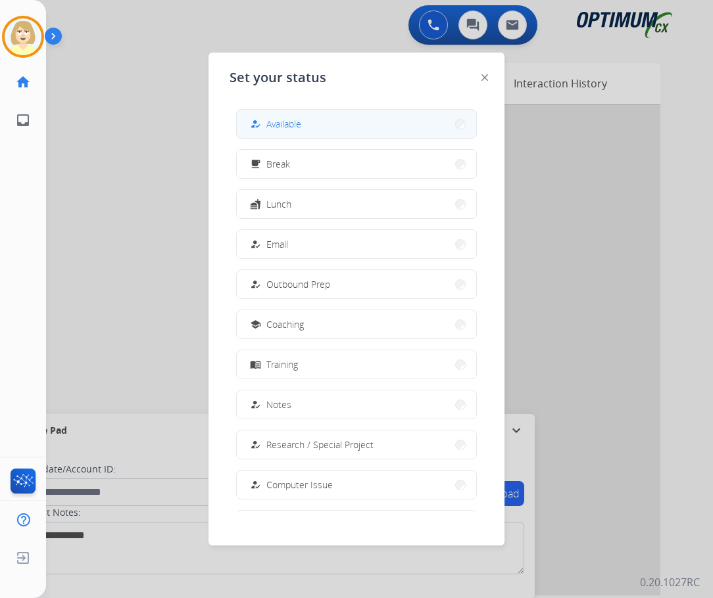
click at [294, 120] on span "Available" at bounding box center [283, 124] width 35 height 14
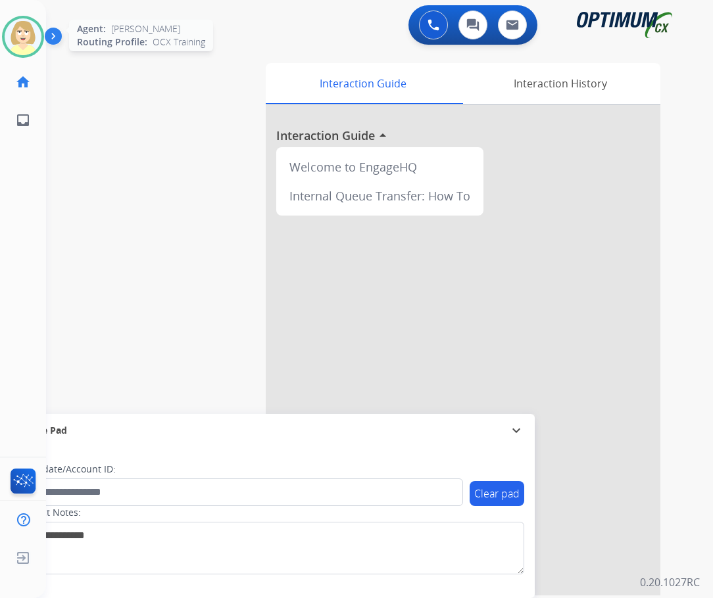
click at [28, 28] on img at bounding box center [23, 36] width 37 height 37
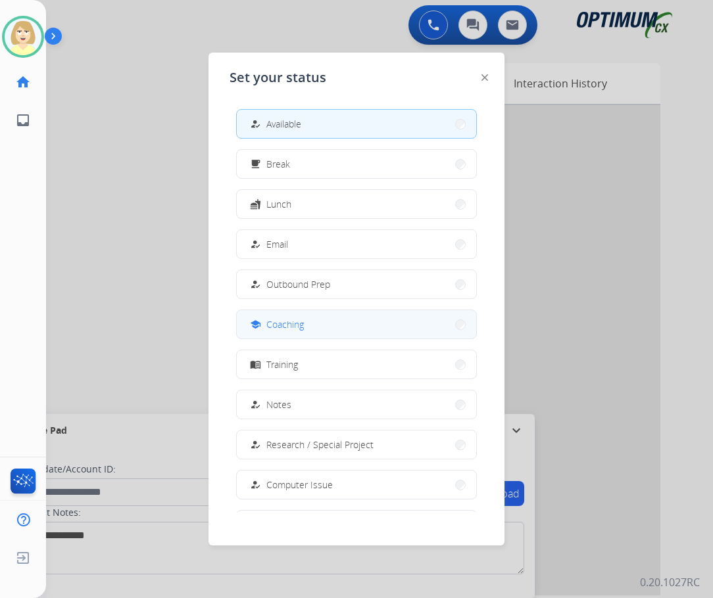
click at [278, 319] on span "Coaching" at bounding box center [284, 325] width 37 height 14
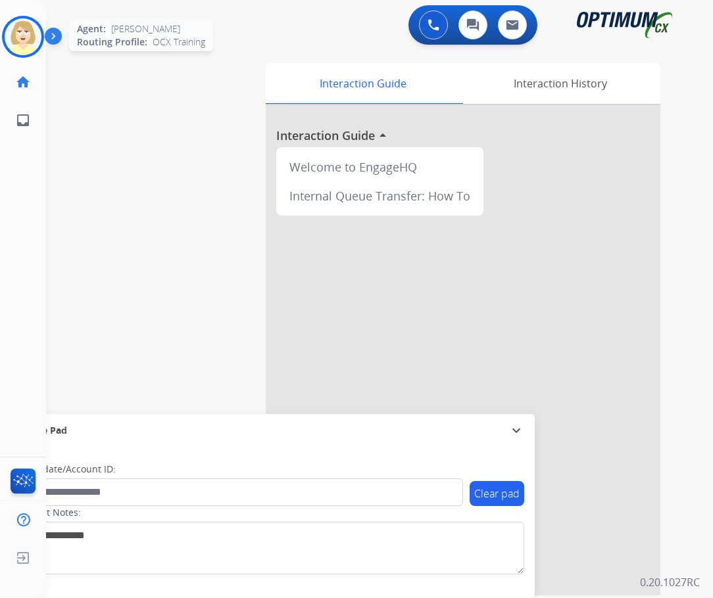
click at [13, 30] on img at bounding box center [23, 36] width 37 height 37
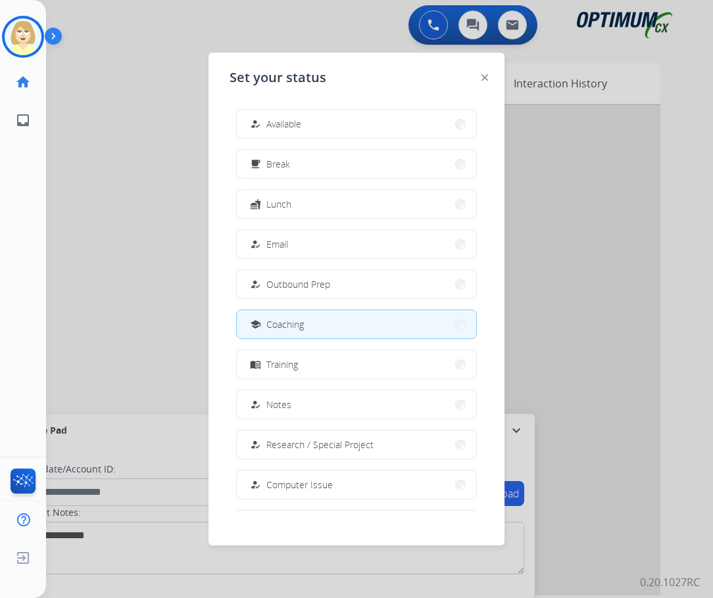
click at [293, 438] on span "Research / Special Project" at bounding box center [319, 445] width 107 height 14
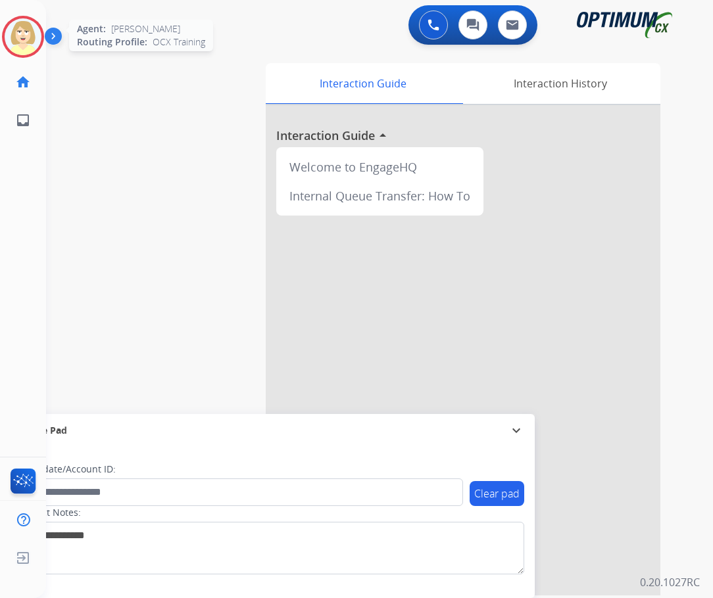
click at [16, 31] on img at bounding box center [23, 36] width 37 height 37
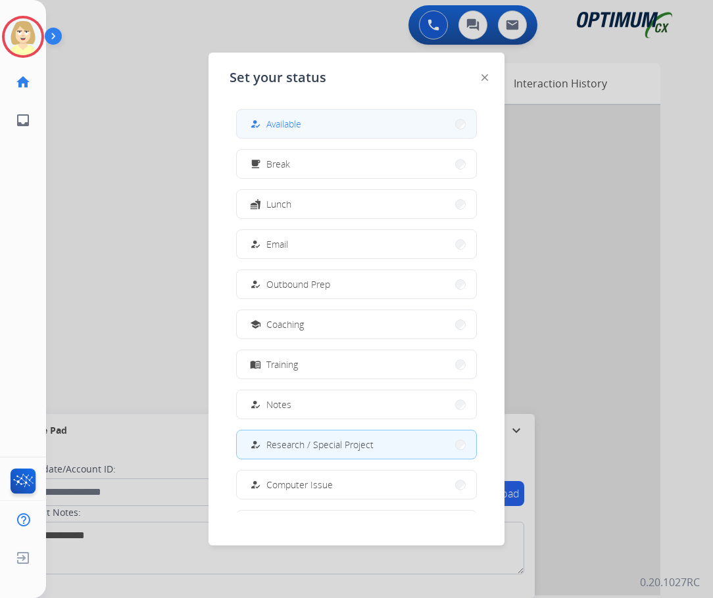
click at [274, 122] on span "Available" at bounding box center [283, 124] width 35 height 14
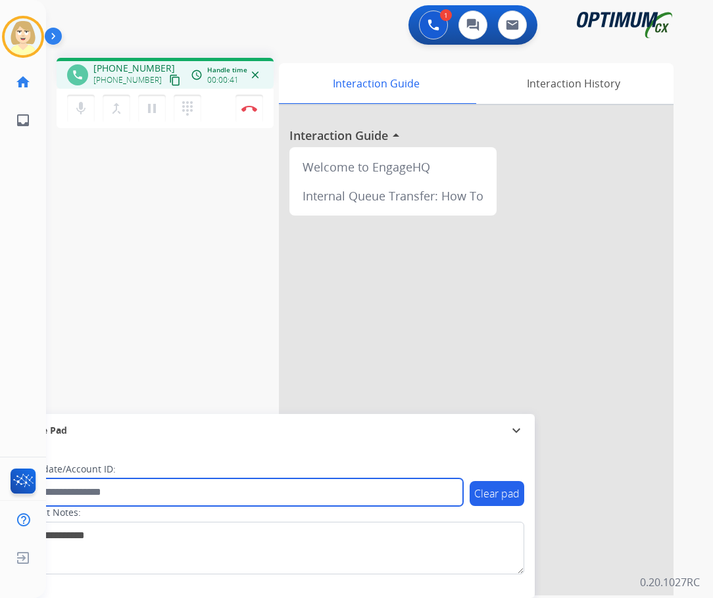
click at [64, 492] on input "text" at bounding box center [240, 493] width 446 height 28
paste input "*******"
type input "*******"
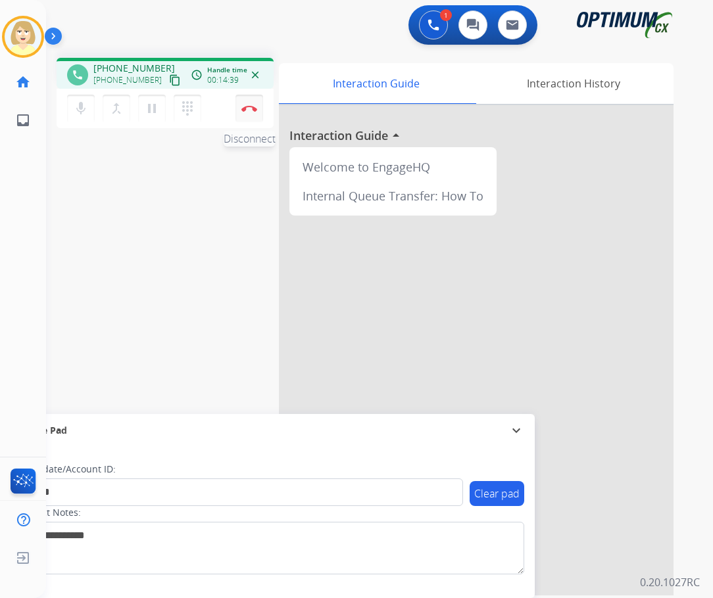
click at [247, 101] on button "Disconnect" at bounding box center [249, 109] width 28 height 28
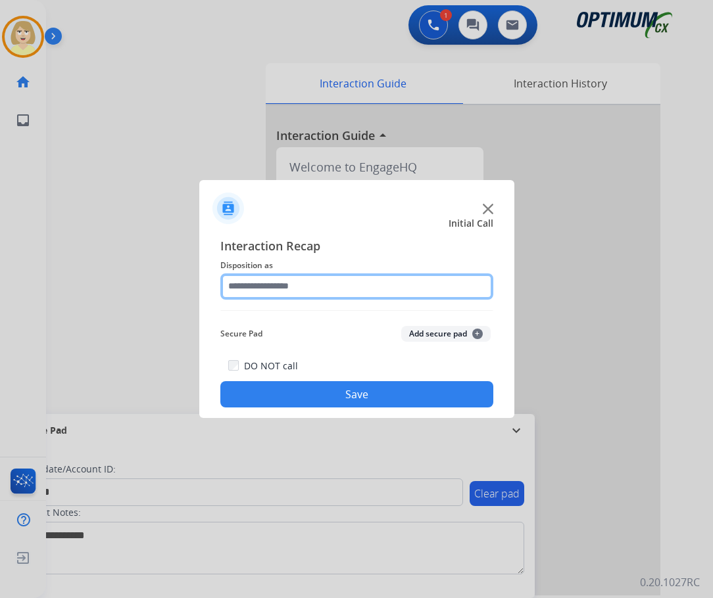
click at [272, 289] on input "text" at bounding box center [356, 287] width 273 height 26
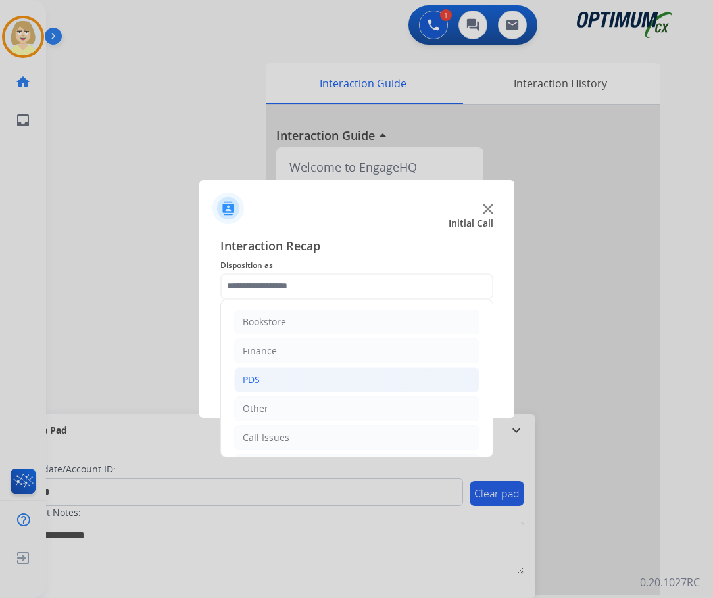
click at [251, 379] on div "PDS" at bounding box center [251, 379] width 17 height 13
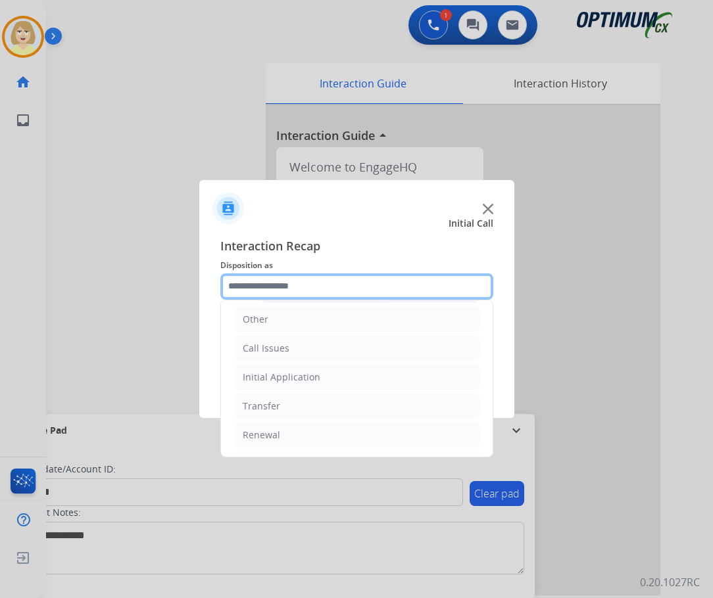
scroll to position [331, 0]
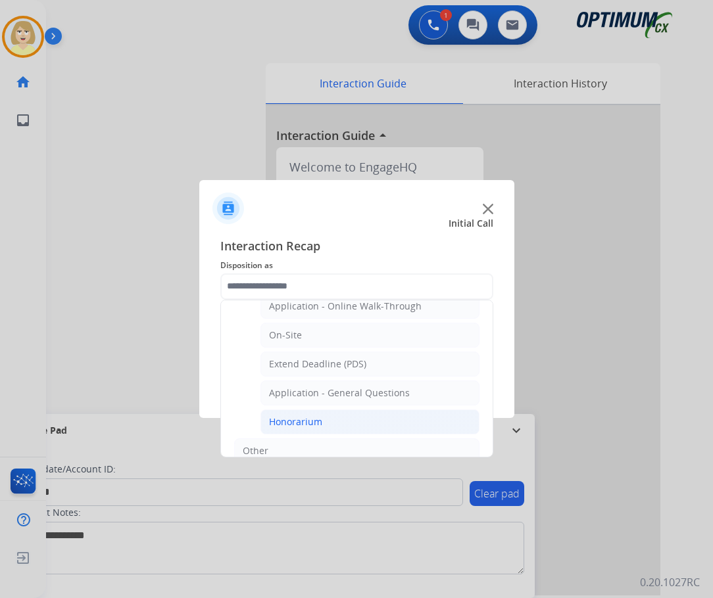
click at [297, 421] on div "Honorarium" at bounding box center [295, 422] width 53 height 13
type input "**********"
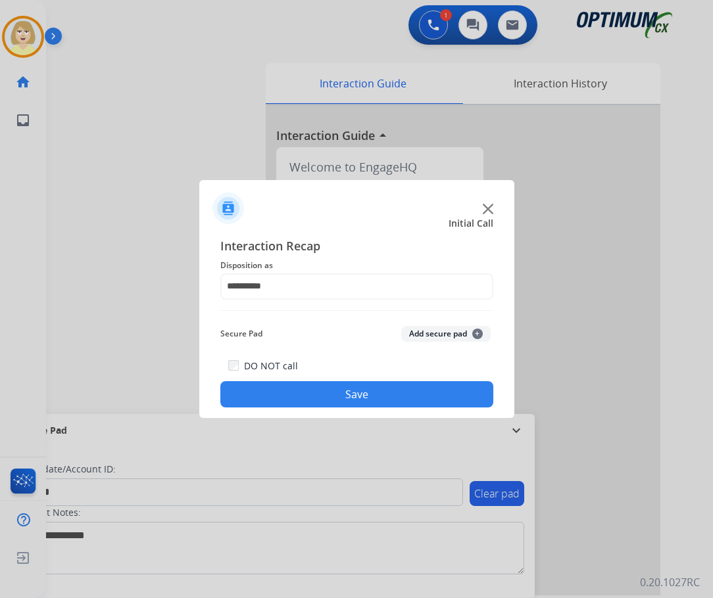
click at [423, 331] on button "Add secure pad +" at bounding box center [445, 334] width 89 height 16
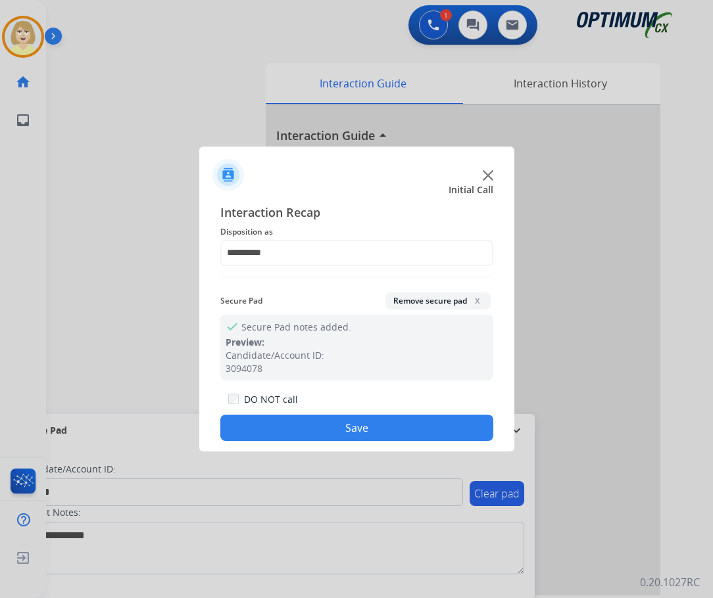
drag, startPoint x: 318, startPoint y: 423, endPoint x: 181, endPoint y: 283, distance: 194.8
click at [315, 420] on button "Save" at bounding box center [356, 428] width 273 height 26
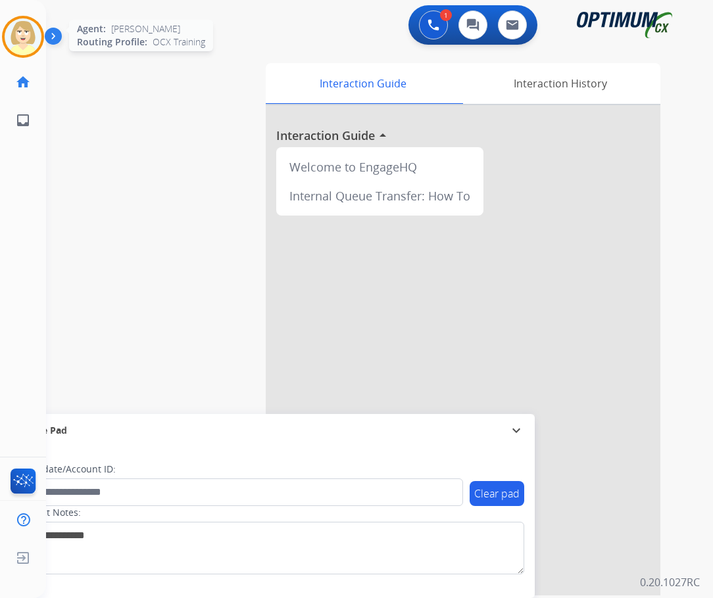
click at [15, 33] on img at bounding box center [23, 36] width 37 height 37
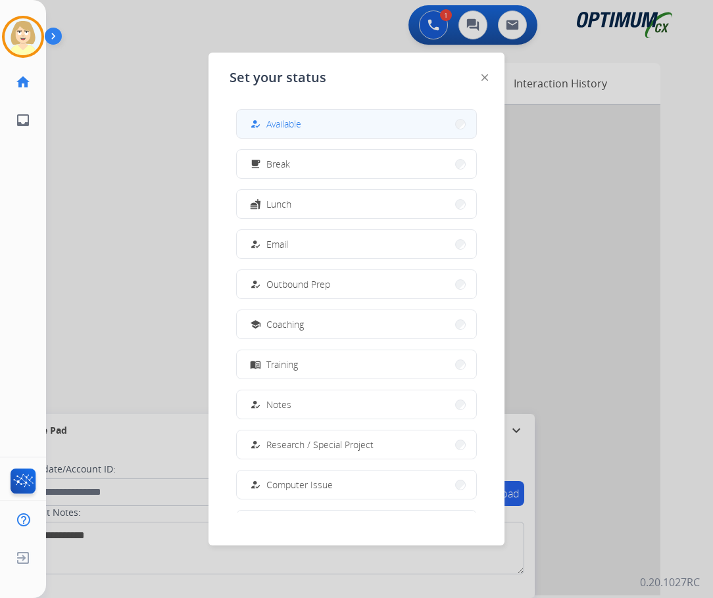
click at [290, 119] on span "Available" at bounding box center [283, 124] width 35 height 14
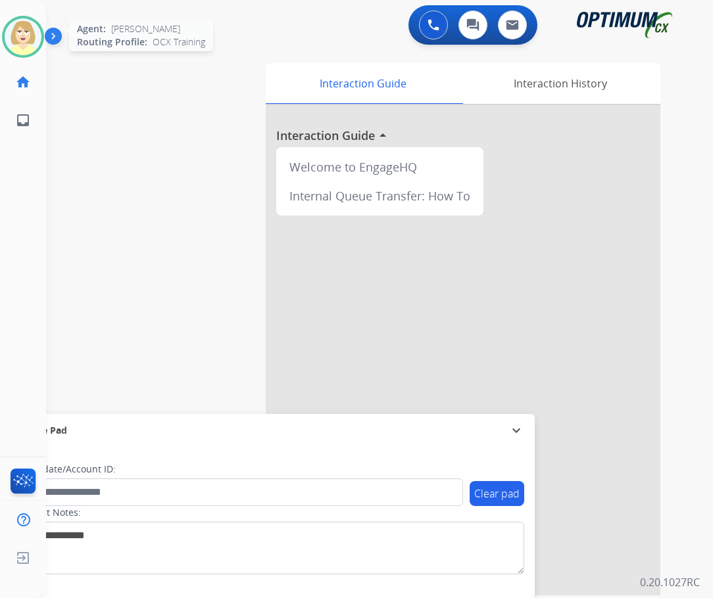
click at [22, 29] on img at bounding box center [23, 36] width 37 height 37
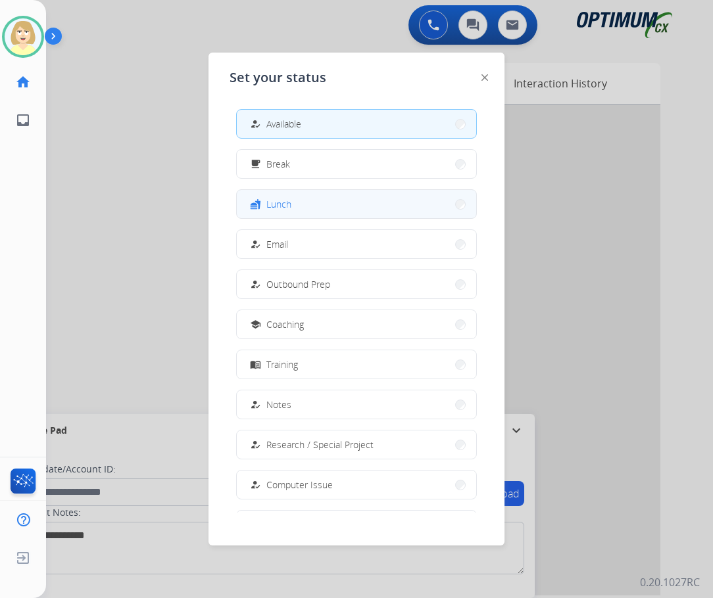
click at [279, 206] on span "Lunch" at bounding box center [278, 204] width 25 height 14
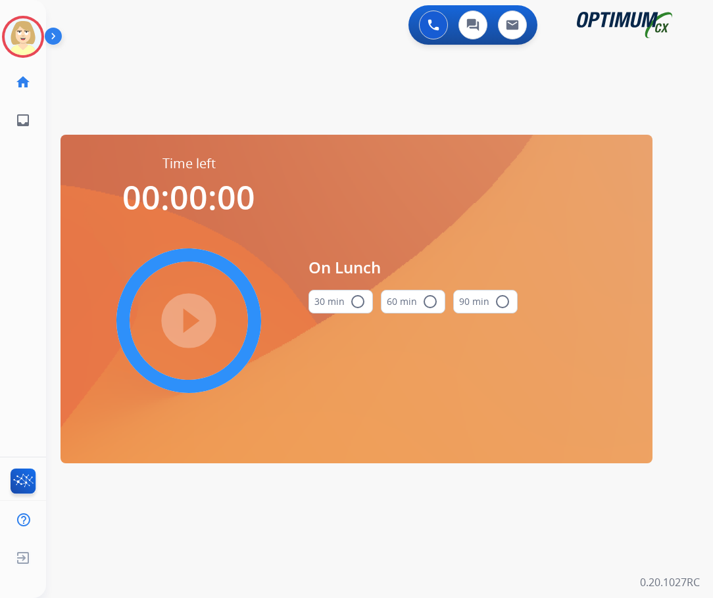
drag, startPoint x: 354, startPoint y: 300, endPoint x: 196, endPoint y: 336, distance: 162.4
click at [350, 302] on mat-icon "radio_button_unchecked" at bounding box center [358, 302] width 16 height 16
click at [181, 329] on mat-icon "play_circle_filled" at bounding box center [189, 321] width 16 height 16
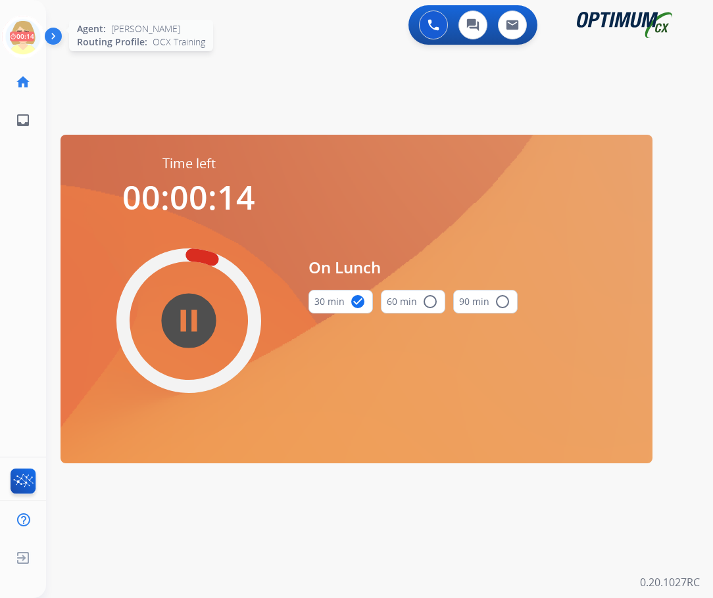
click at [22, 34] on icon at bounding box center [23, 37] width 43 height 43
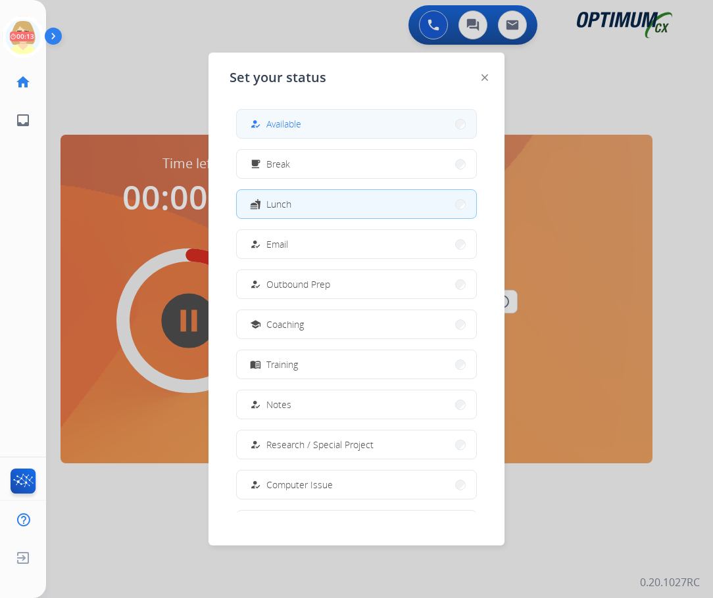
click at [286, 124] on span "Available" at bounding box center [283, 124] width 35 height 14
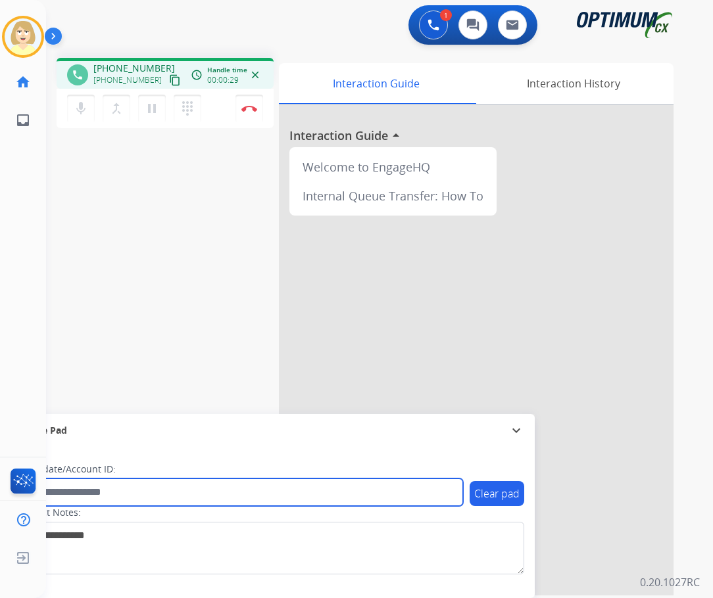
click at [65, 490] on input "text" at bounding box center [240, 493] width 446 height 28
paste input "*******"
type input "*******"
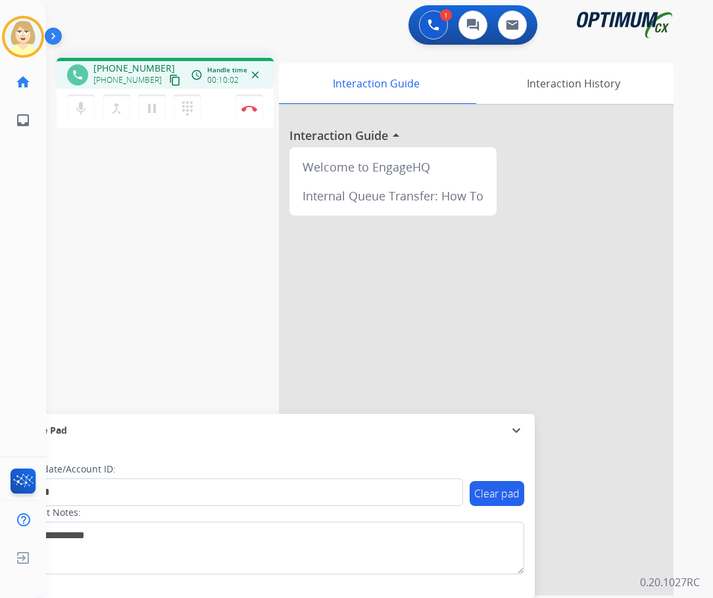
click at [164, 211] on div "phone [PHONE_NUMBER] [PHONE_NUMBER] content_copy access_time Call metrics Queue…" at bounding box center [363, 321] width 635 height 548
click at [249, 105] on button "Disconnect" at bounding box center [249, 109] width 28 height 28
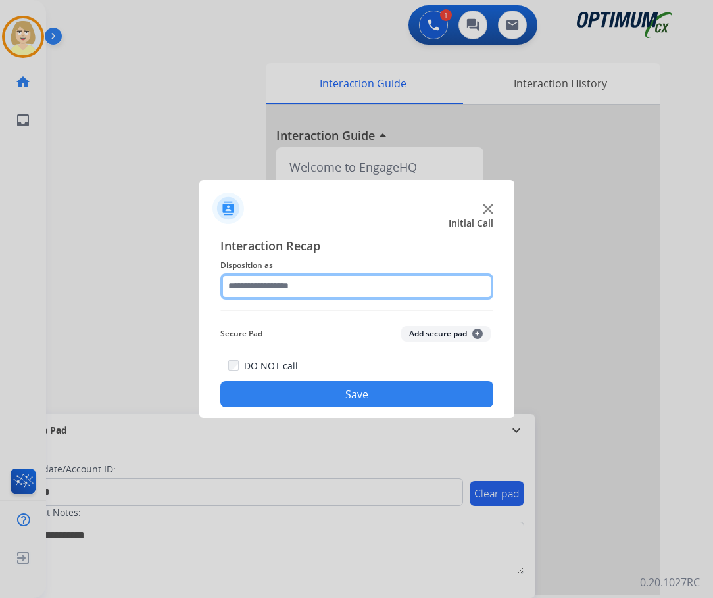
click at [261, 286] on input "text" at bounding box center [356, 287] width 273 height 26
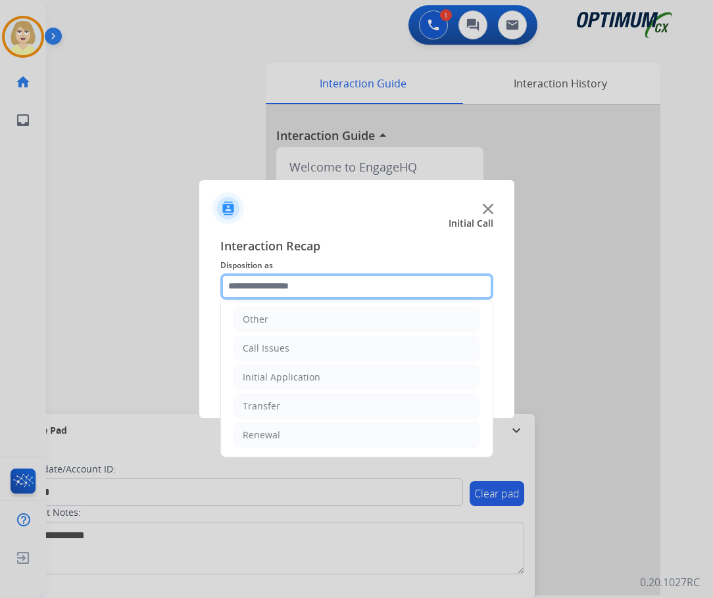
scroll to position [0, 0]
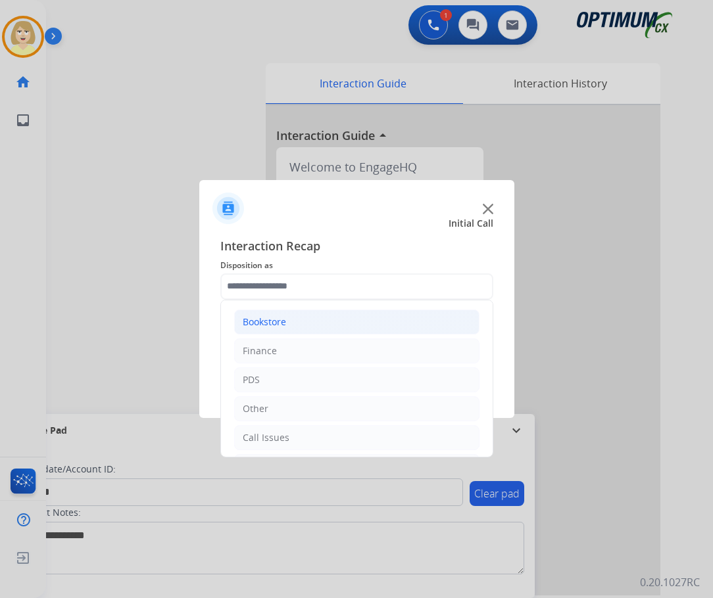
click at [281, 323] on div "Bookstore" at bounding box center [264, 322] width 43 height 13
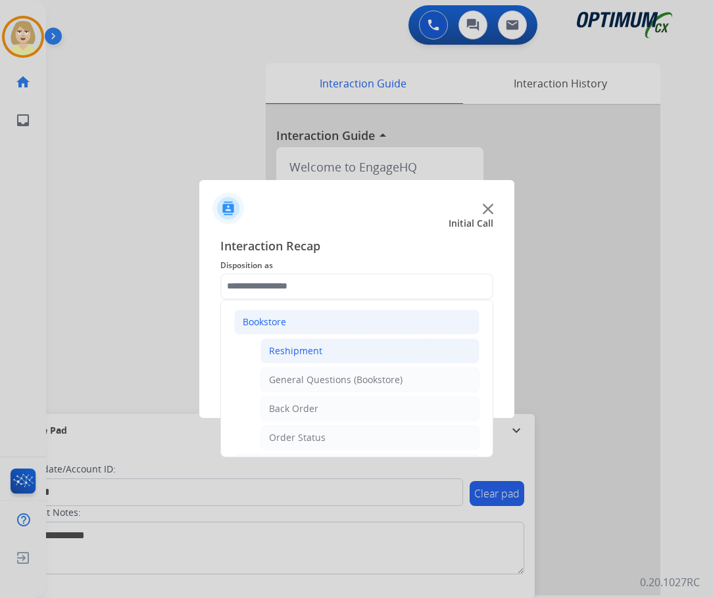
click at [293, 350] on div "Reshipment" at bounding box center [295, 351] width 53 height 13
type input "**********"
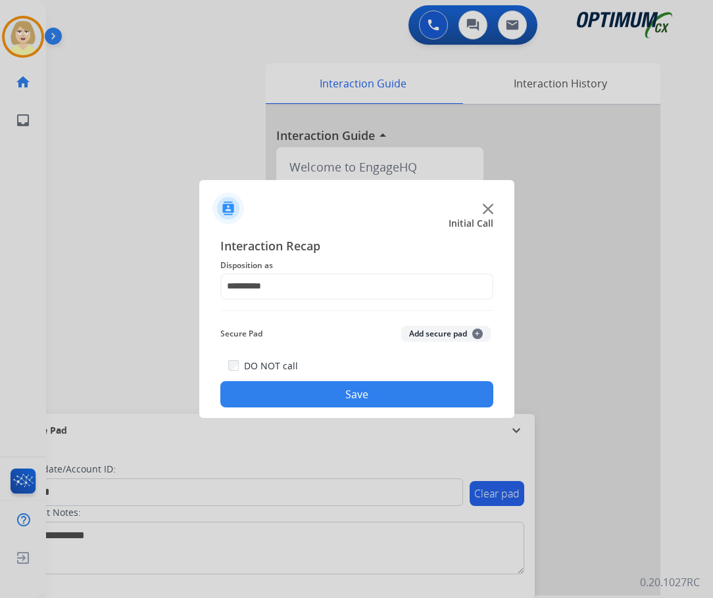
click at [433, 329] on button "Add secure pad +" at bounding box center [445, 334] width 89 height 16
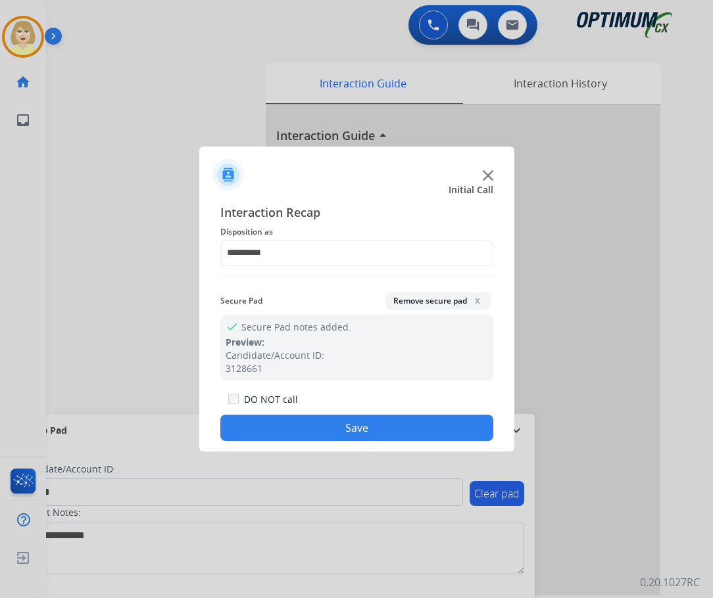
click at [310, 423] on button "Save" at bounding box center [356, 428] width 273 height 26
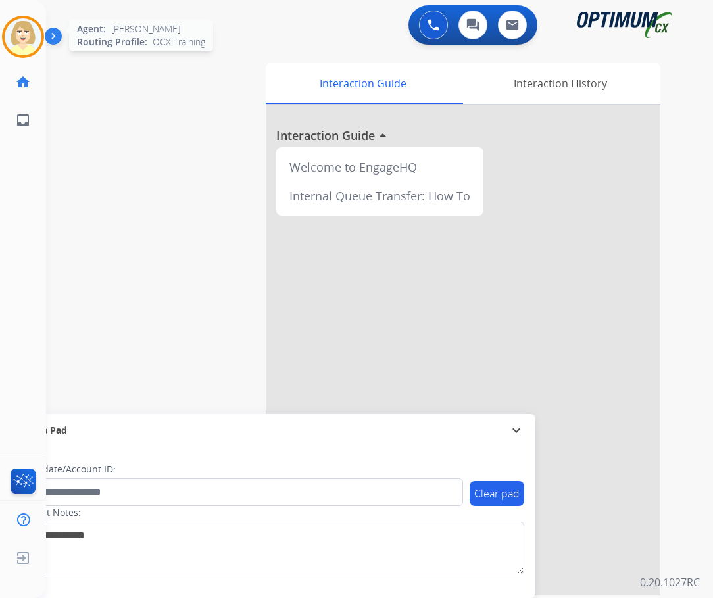
click at [30, 32] on img at bounding box center [23, 36] width 37 height 37
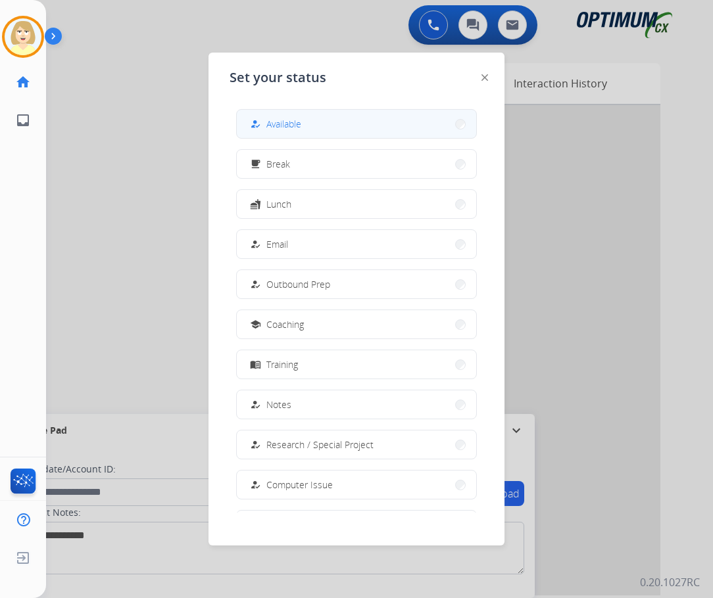
click at [273, 122] on span "Available" at bounding box center [283, 124] width 35 height 14
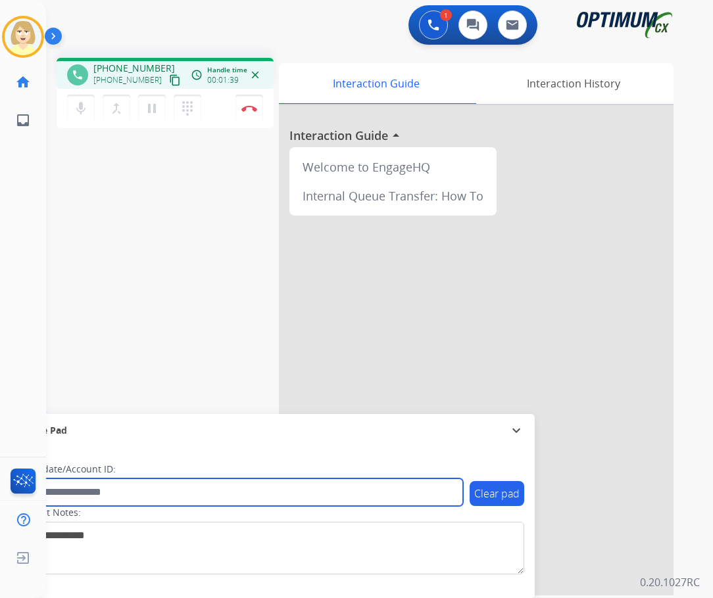
click at [90, 489] on input "text" at bounding box center [240, 493] width 446 height 28
paste input "*******"
type input "*******"
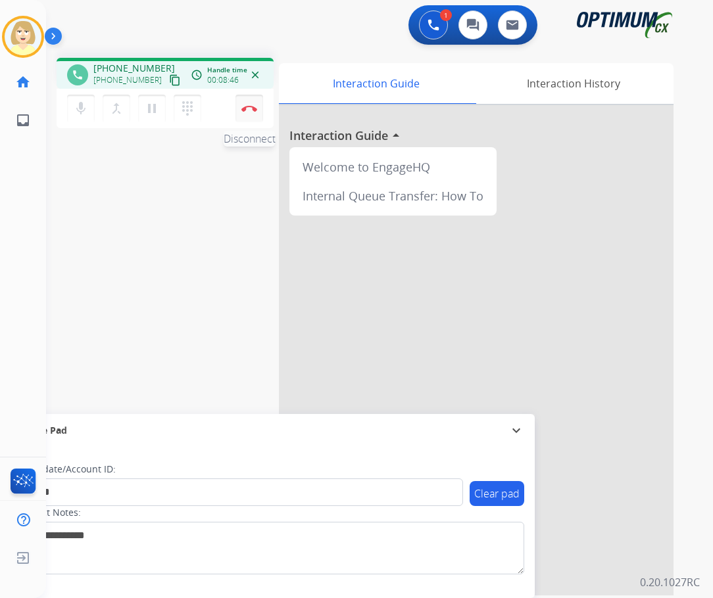
click at [250, 103] on button "Disconnect" at bounding box center [249, 109] width 28 height 28
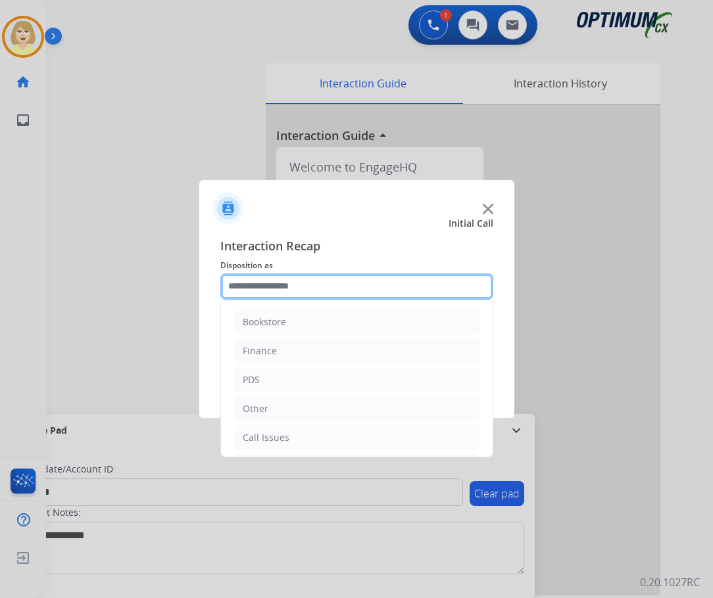
click at [266, 290] on input "text" at bounding box center [356, 287] width 273 height 26
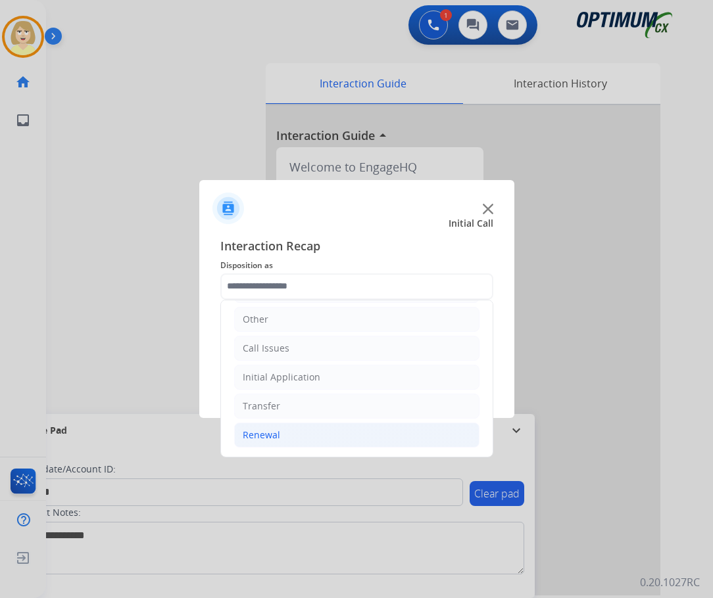
click at [275, 432] on div "Renewal" at bounding box center [261, 435] width 37 height 13
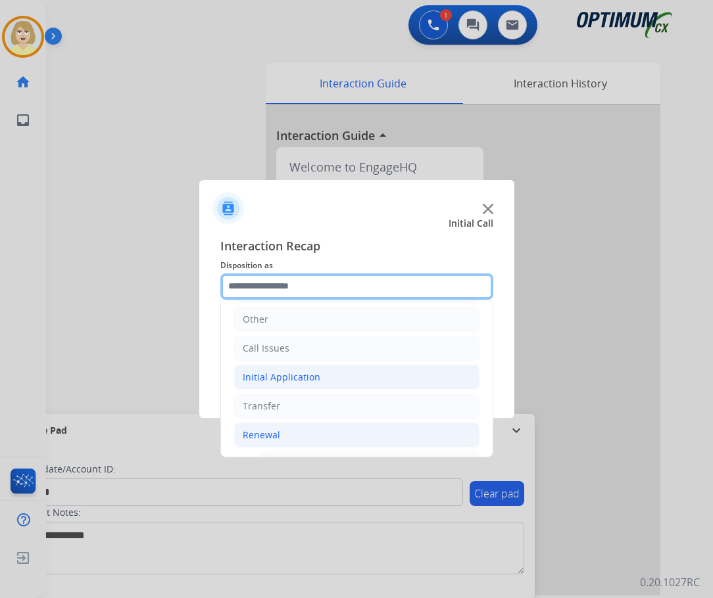
scroll to position [352, 0]
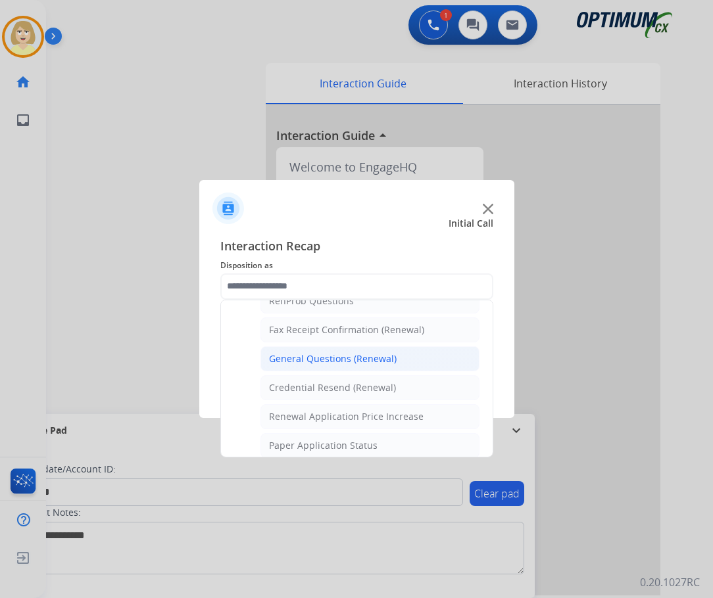
click at [316, 353] on div "General Questions (Renewal)" at bounding box center [333, 358] width 128 height 13
type input "**********"
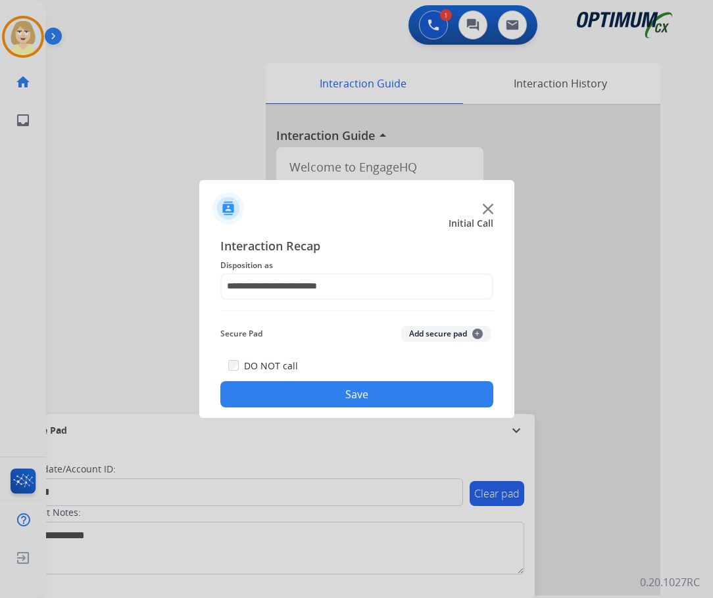
click at [426, 338] on button "Add secure pad +" at bounding box center [445, 334] width 89 height 16
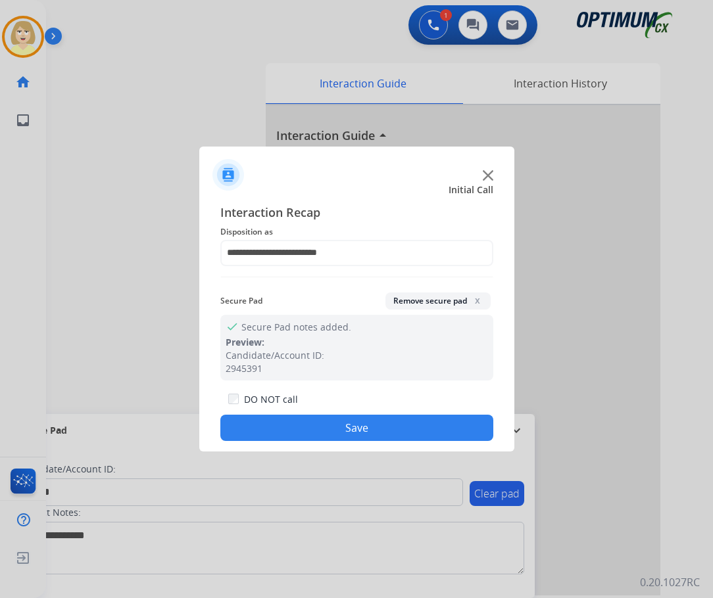
drag, startPoint x: 285, startPoint y: 432, endPoint x: 222, endPoint y: 355, distance: 99.5
click at [285, 431] on button "Save" at bounding box center [356, 428] width 273 height 26
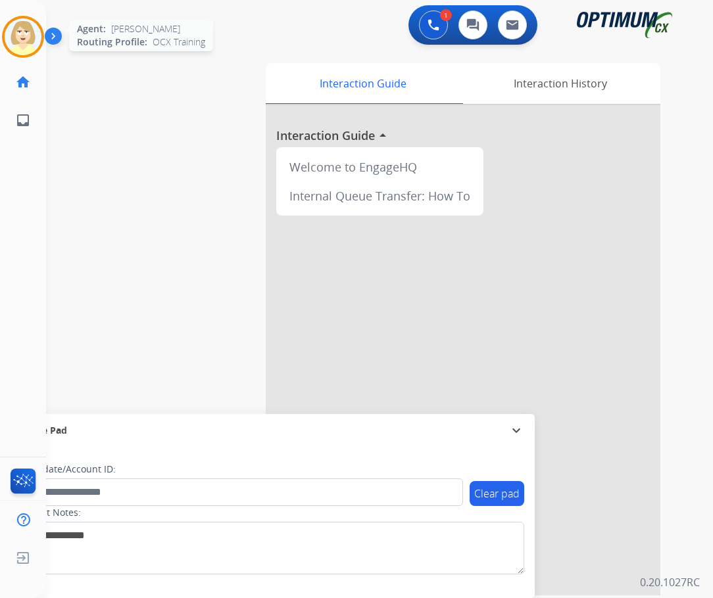
click at [24, 38] on img at bounding box center [23, 36] width 37 height 37
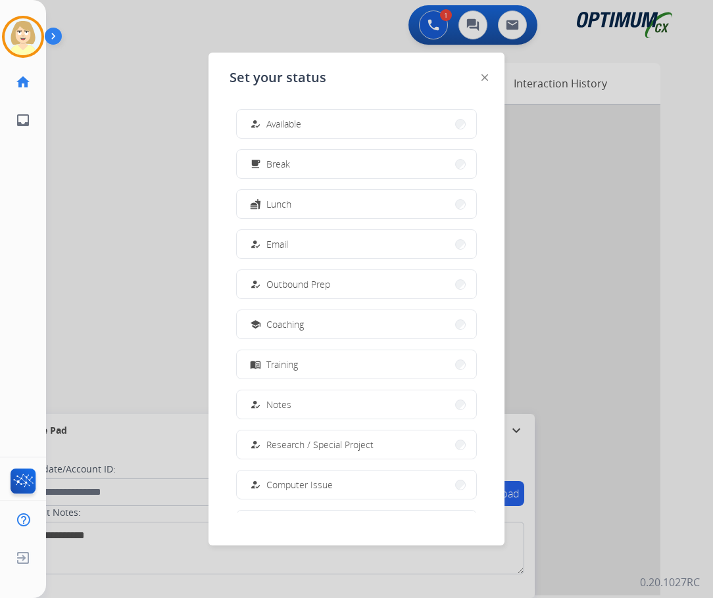
click at [284, 123] on span "Available" at bounding box center [283, 124] width 35 height 14
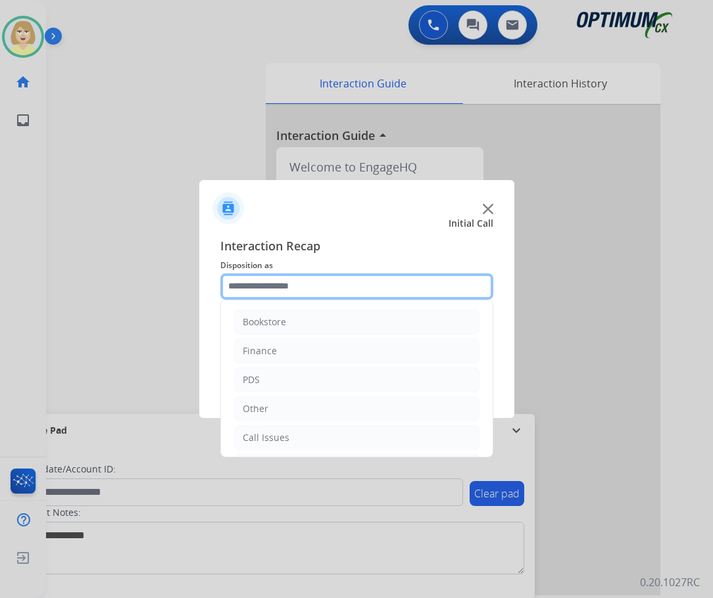
click at [287, 291] on input "text" at bounding box center [356, 287] width 273 height 26
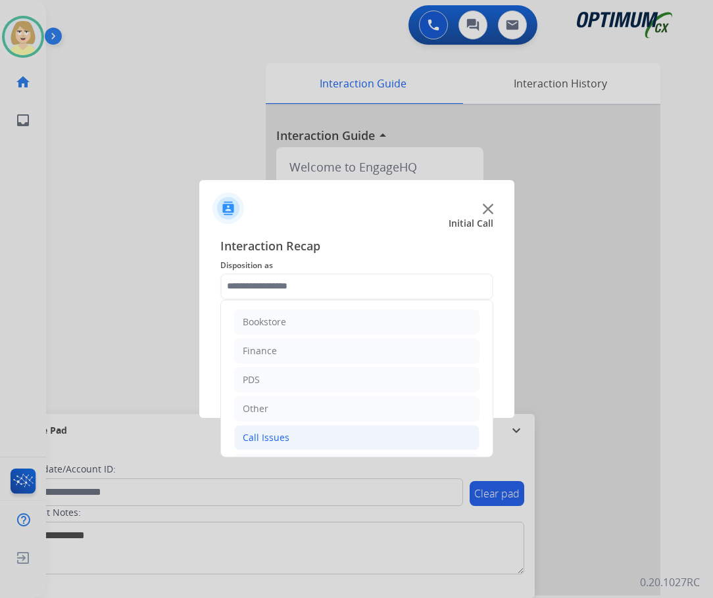
click at [268, 444] on div "Call Issues" at bounding box center [266, 437] width 47 height 13
click at [243, 437] on div "Call Issues" at bounding box center [266, 437] width 47 height 13
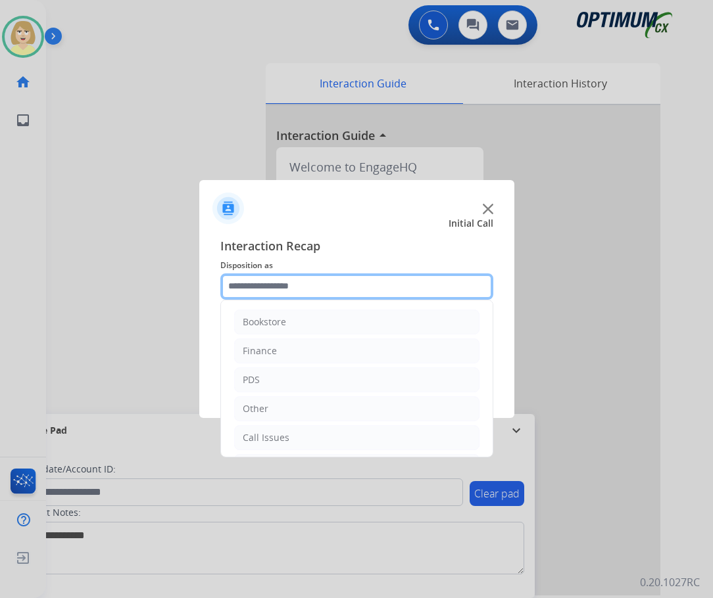
scroll to position [89, 0]
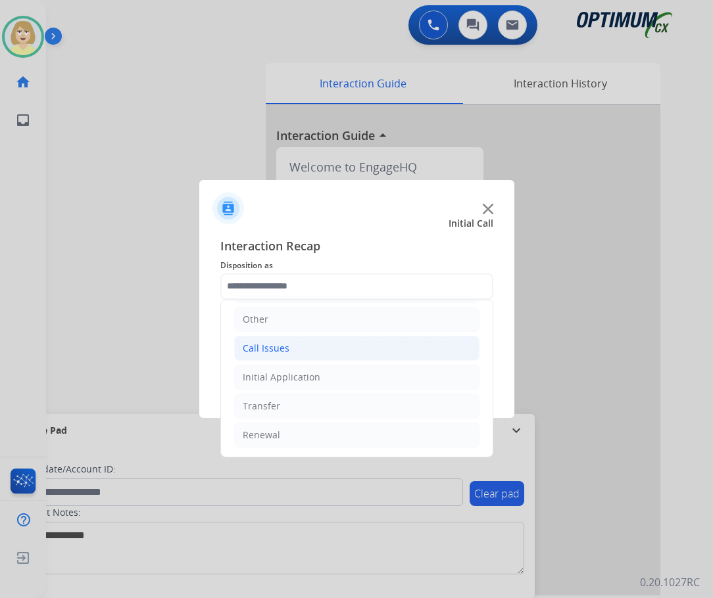
click at [266, 349] on div "Call Issues" at bounding box center [266, 348] width 47 height 13
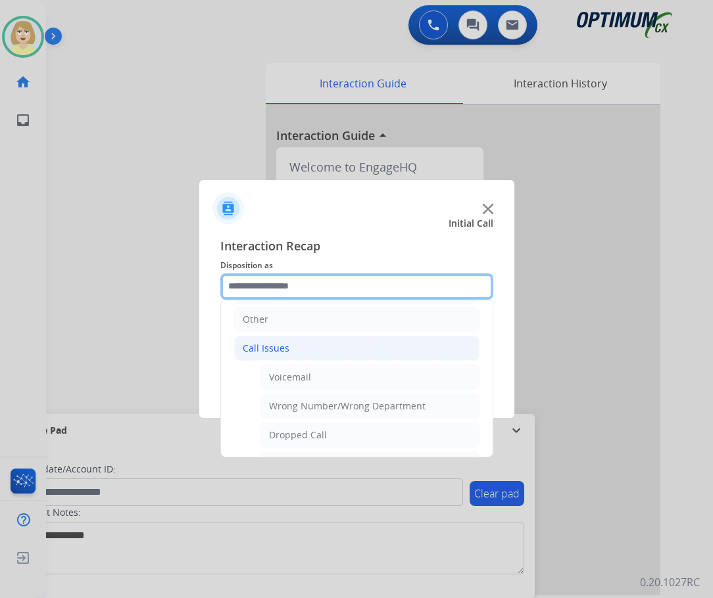
scroll to position [155, 0]
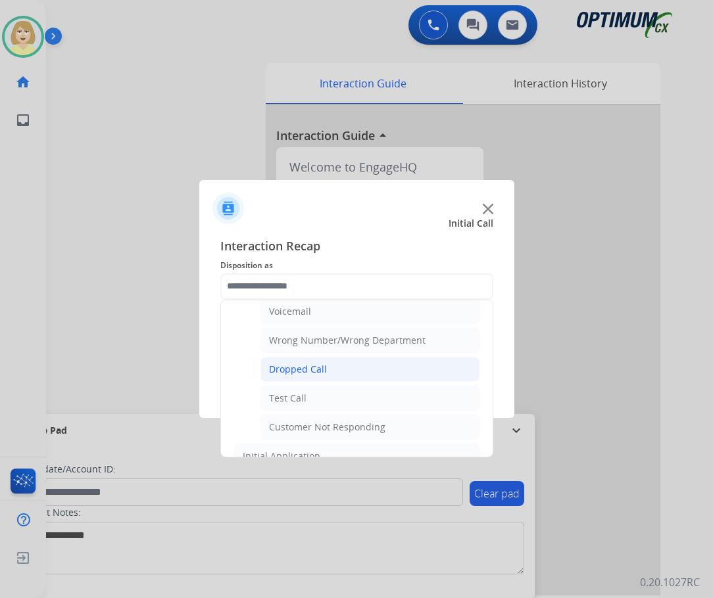
click at [299, 370] on div "Dropped Call" at bounding box center [298, 369] width 58 height 13
type input "**********"
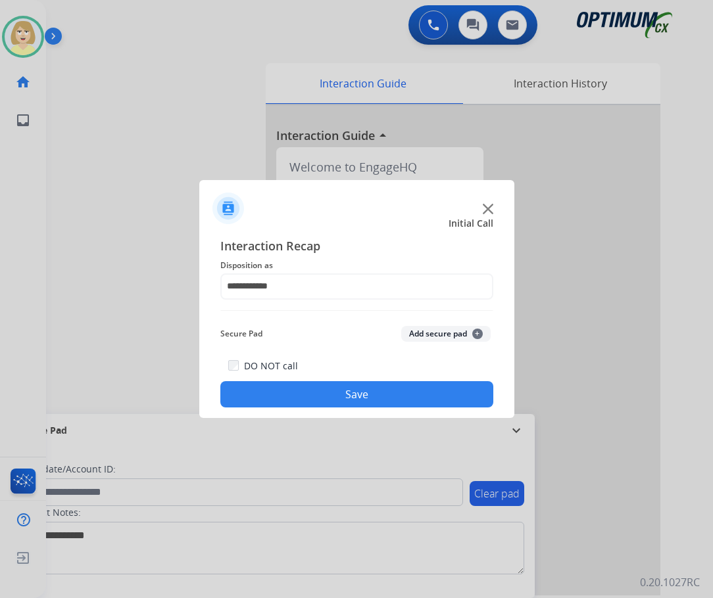
click at [412, 333] on button "Add secure pad +" at bounding box center [445, 334] width 89 height 16
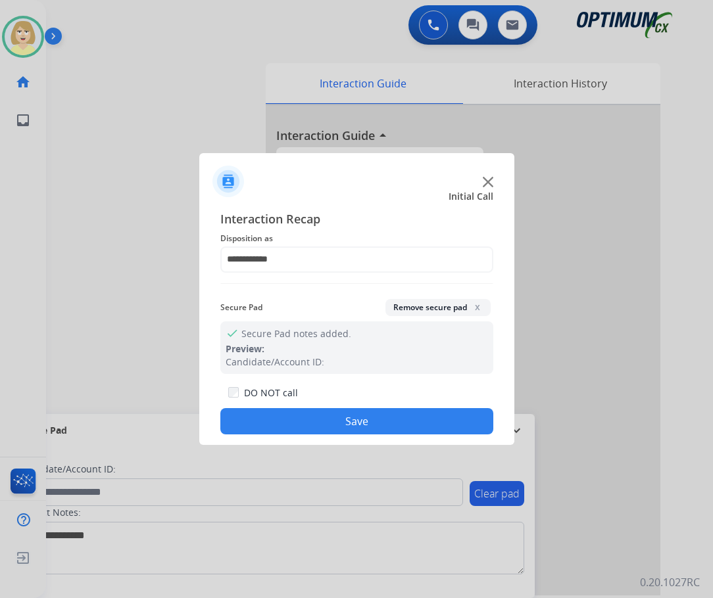
click at [270, 423] on button "Save" at bounding box center [356, 421] width 273 height 26
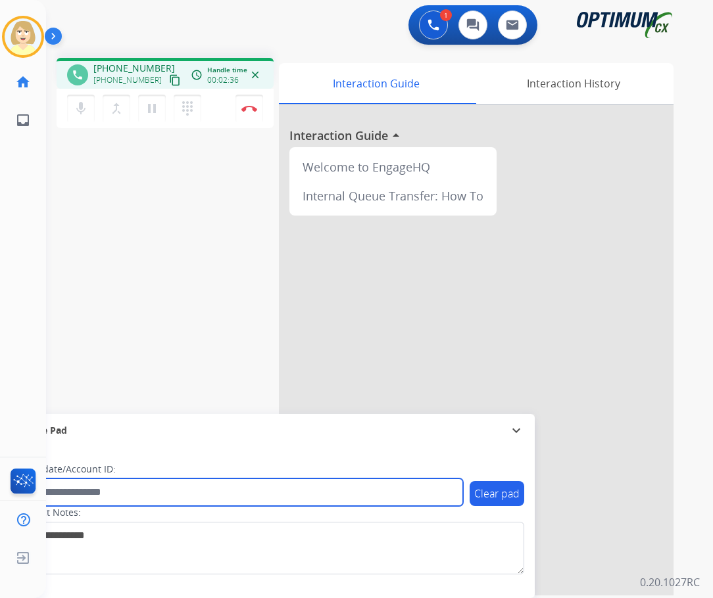
click at [94, 494] on input "text" at bounding box center [240, 493] width 446 height 28
paste input "*******"
type input "*******"
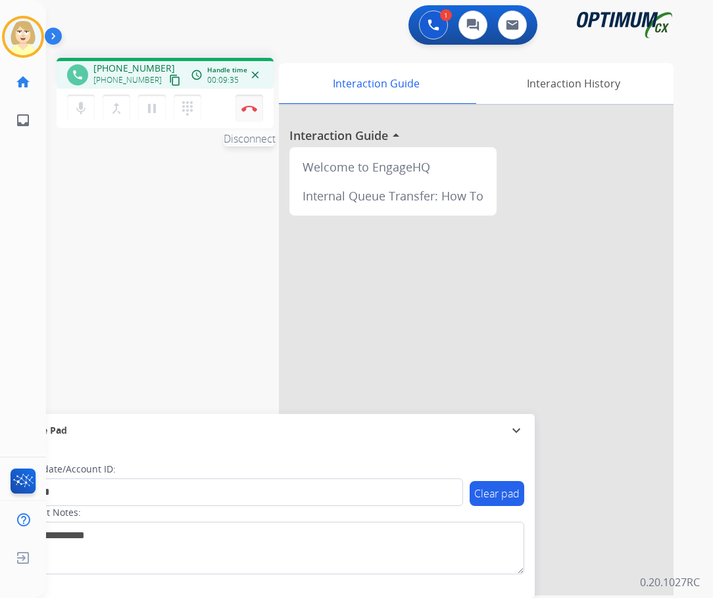
click at [249, 100] on button "Disconnect" at bounding box center [249, 109] width 28 height 28
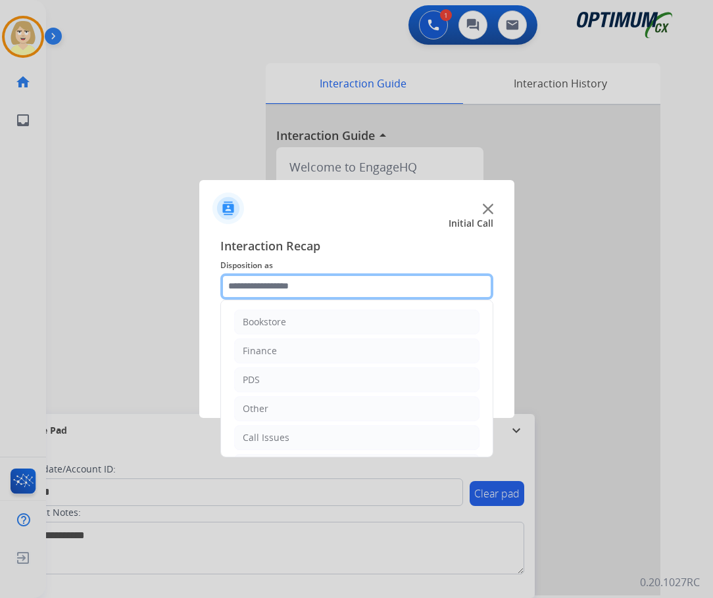
click at [254, 289] on input "text" at bounding box center [356, 287] width 273 height 26
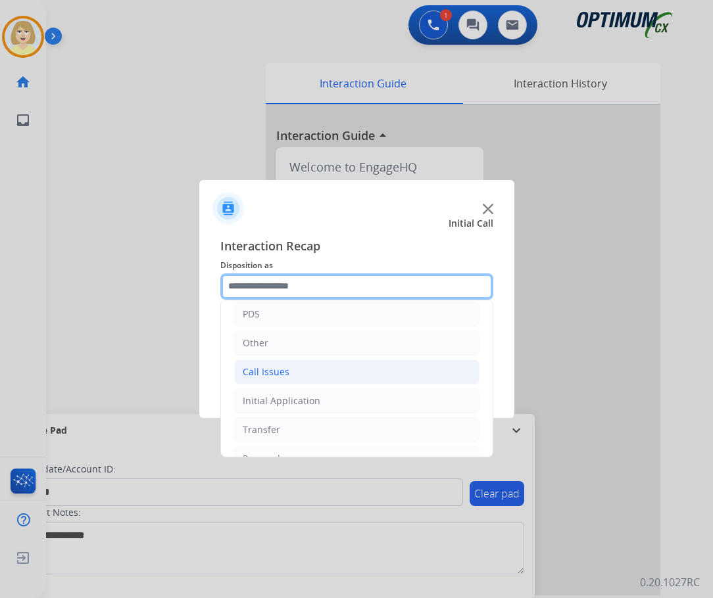
scroll to position [89, 0]
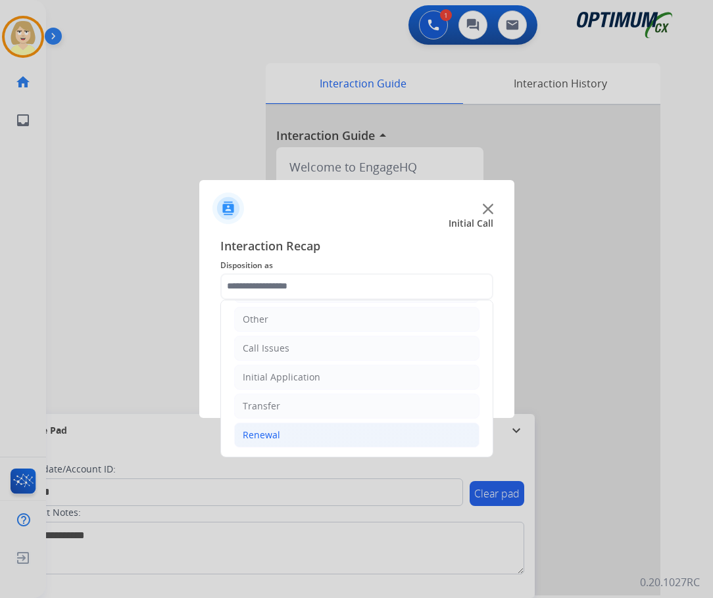
click at [266, 430] on div "Renewal" at bounding box center [261, 435] width 37 height 13
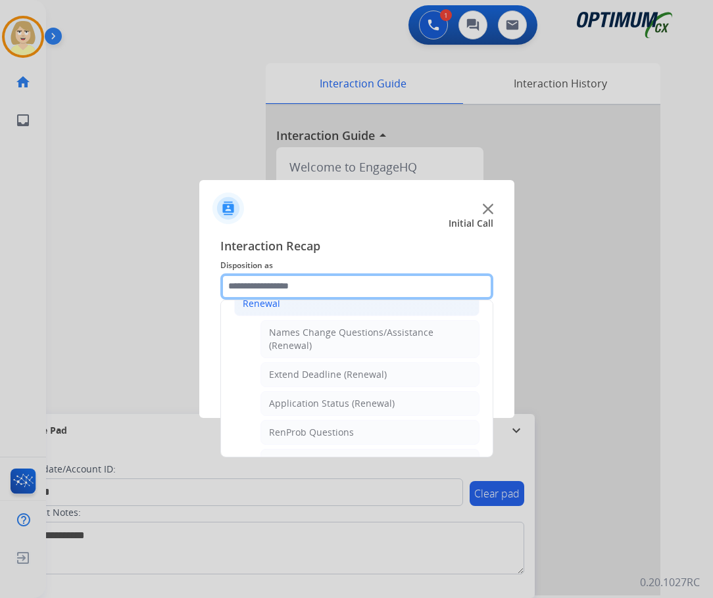
scroll to position [418, 0]
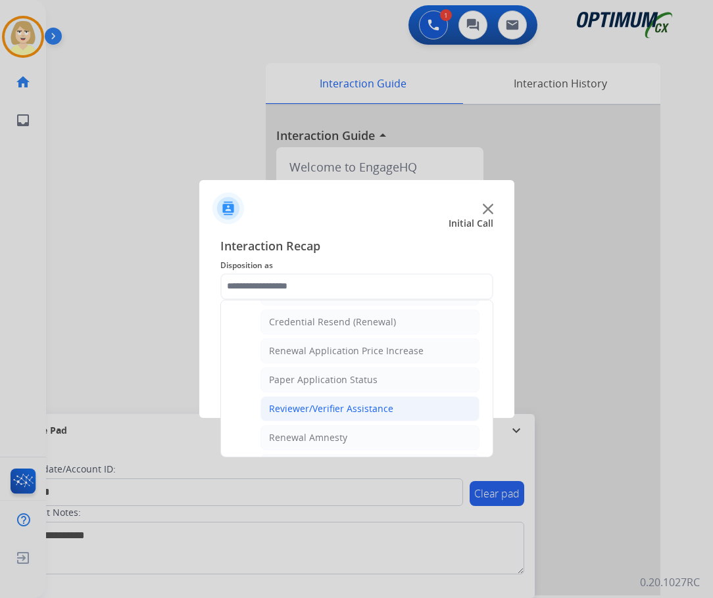
click at [357, 408] on div "Reviewer/Verifier Assistance" at bounding box center [331, 408] width 124 height 13
type input "**********"
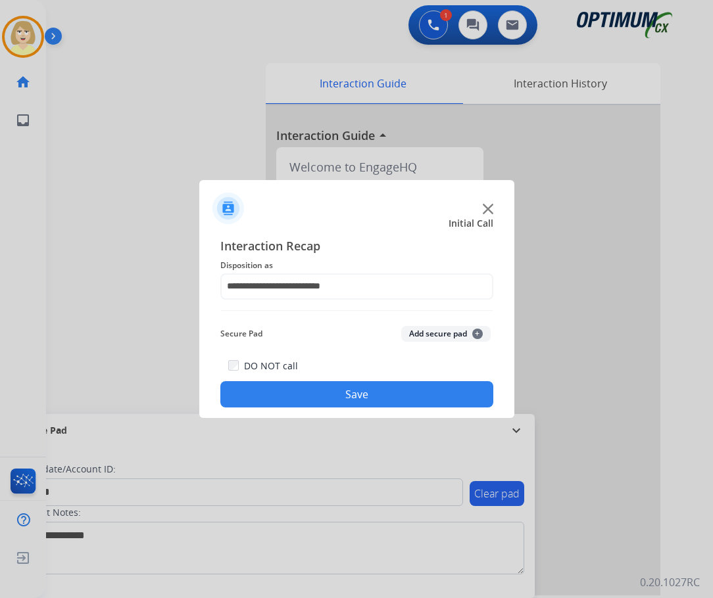
click at [440, 333] on button "Add secure pad +" at bounding box center [445, 334] width 89 height 16
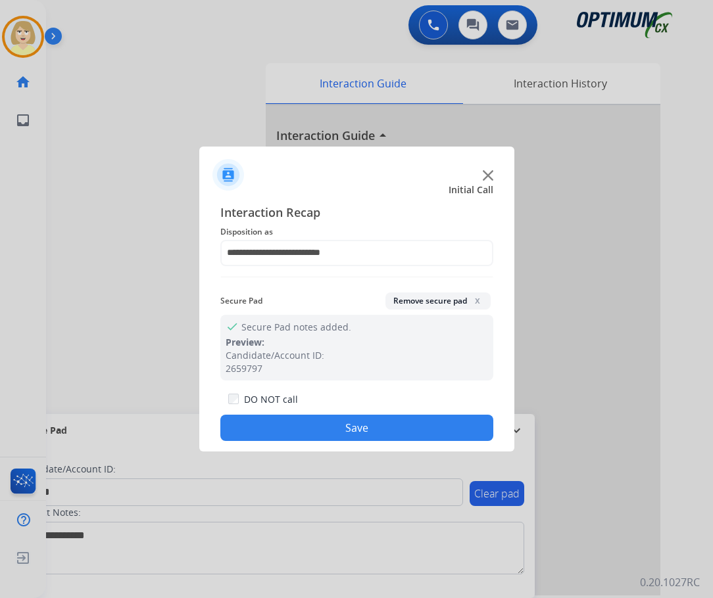
click at [356, 430] on button "Save" at bounding box center [356, 428] width 273 height 26
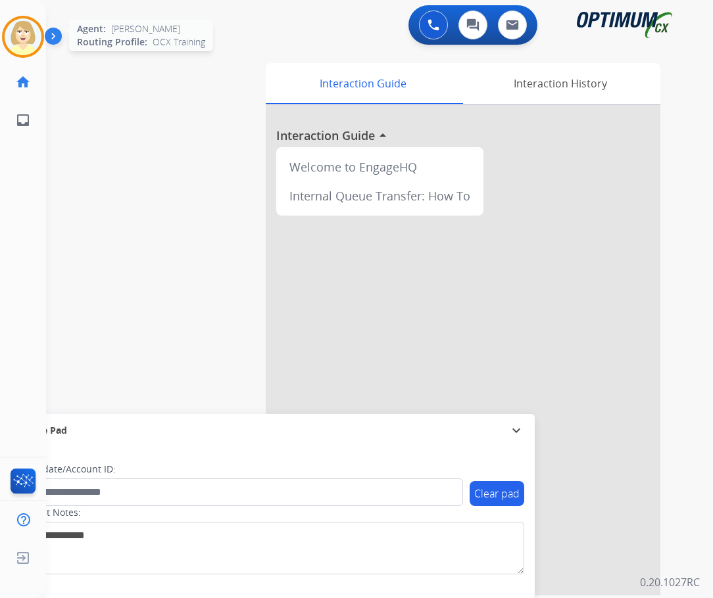
click at [27, 39] on img at bounding box center [23, 36] width 37 height 37
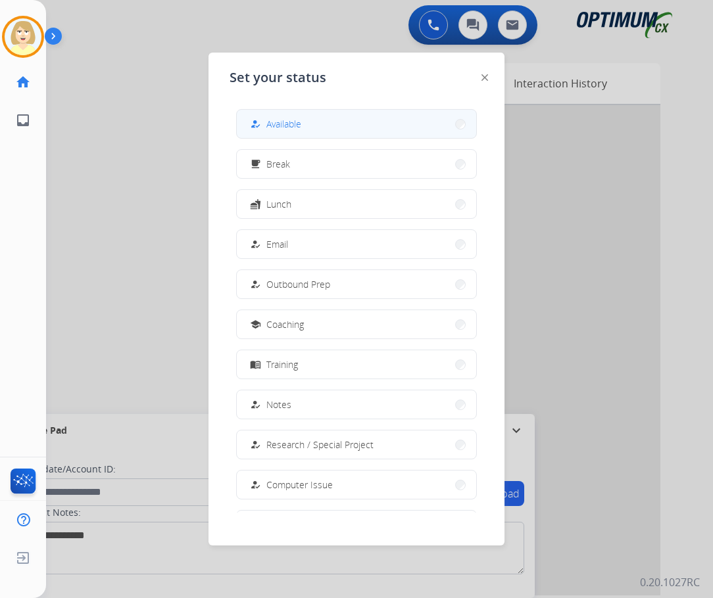
click at [270, 120] on span "Available" at bounding box center [283, 124] width 35 height 14
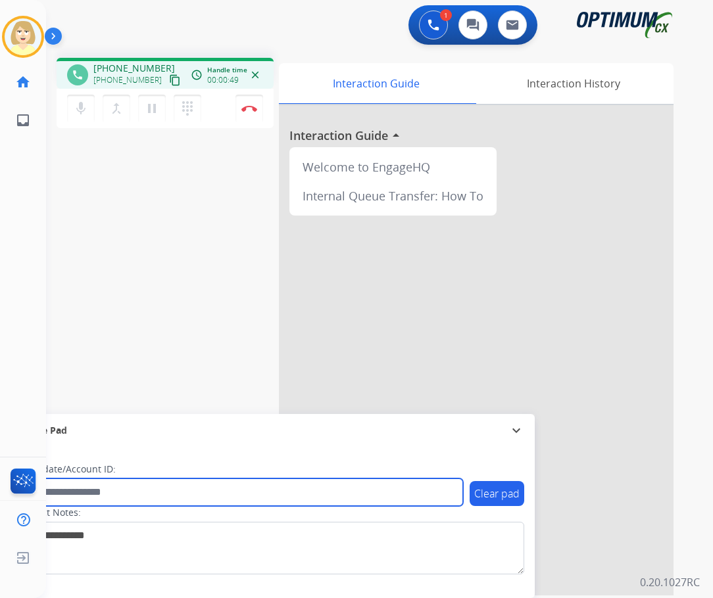
click at [82, 492] on input "text" at bounding box center [240, 493] width 446 height 28
paste input "*********"
type input "*********"
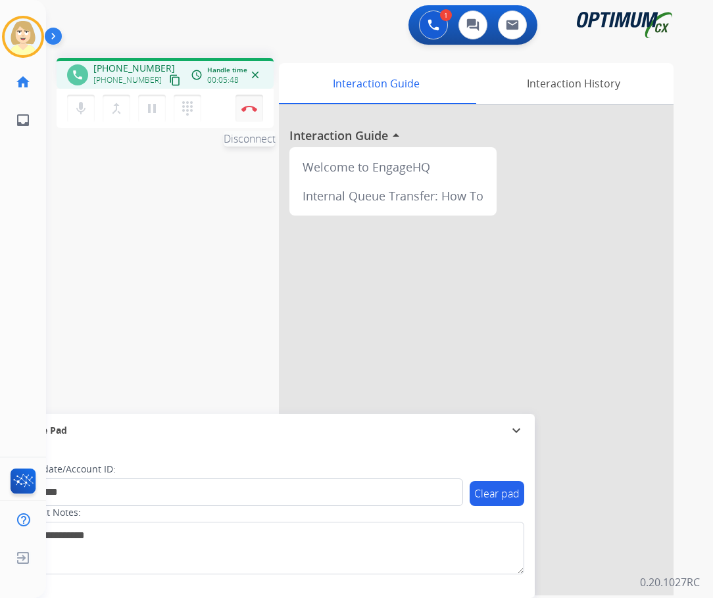
click at [250, 106] on img at bounding box center [249, 108] width 16 height 7
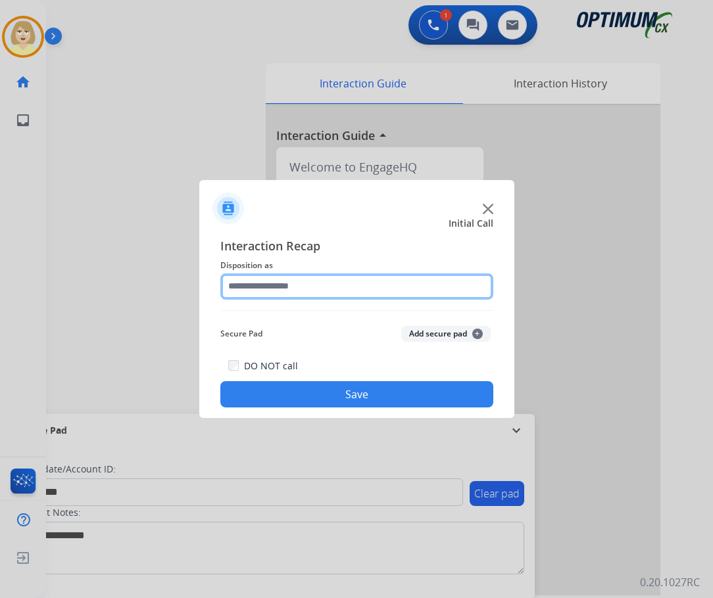
click at [256, 287] on input "text" at bounding box center [356, 287] width 273 height 26
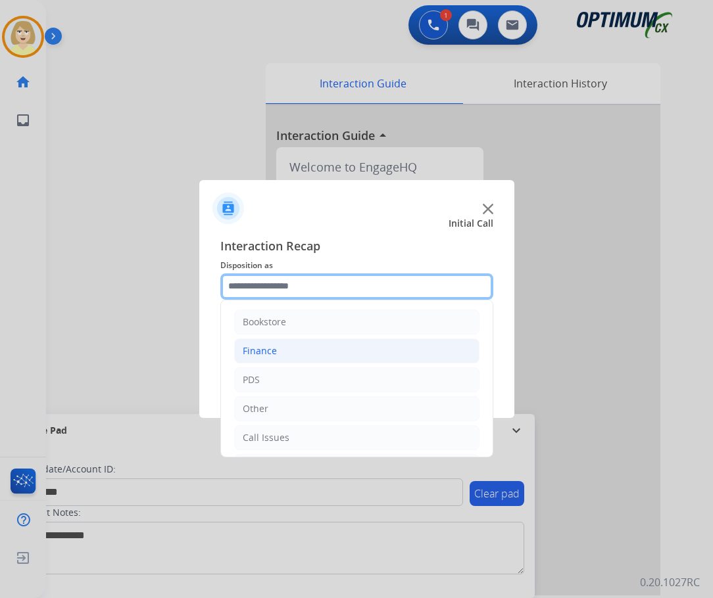
scroll to position [66, 0]
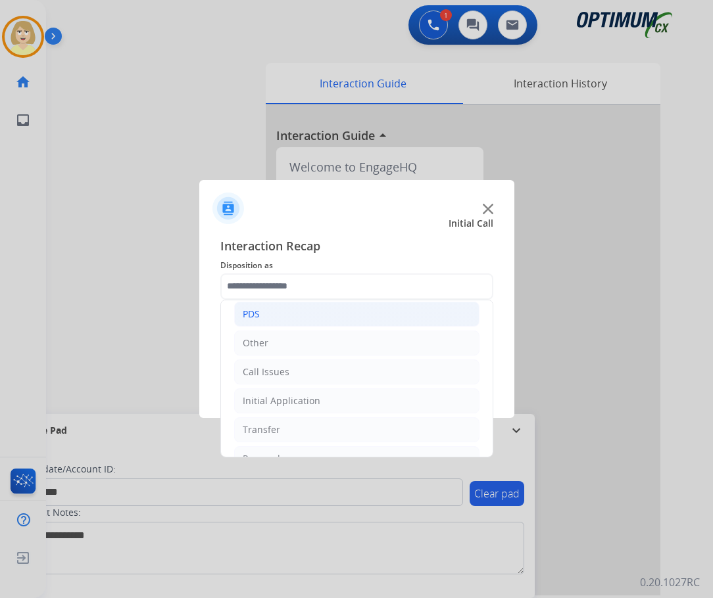
click at [252, 314] on div "PDS" at bounding box center [251, 314] width 17 height 13
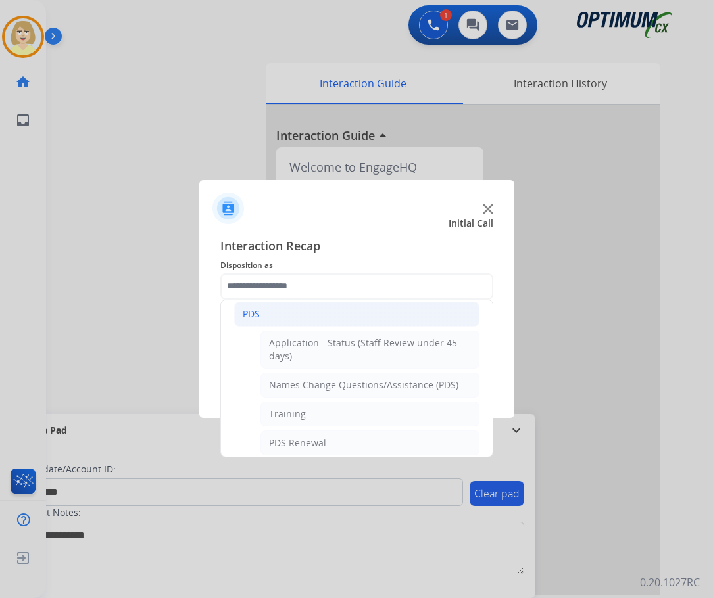
click at [281, 411] on div "Training" at bounding box center [287, 414] width 37 height 13
type input "********"
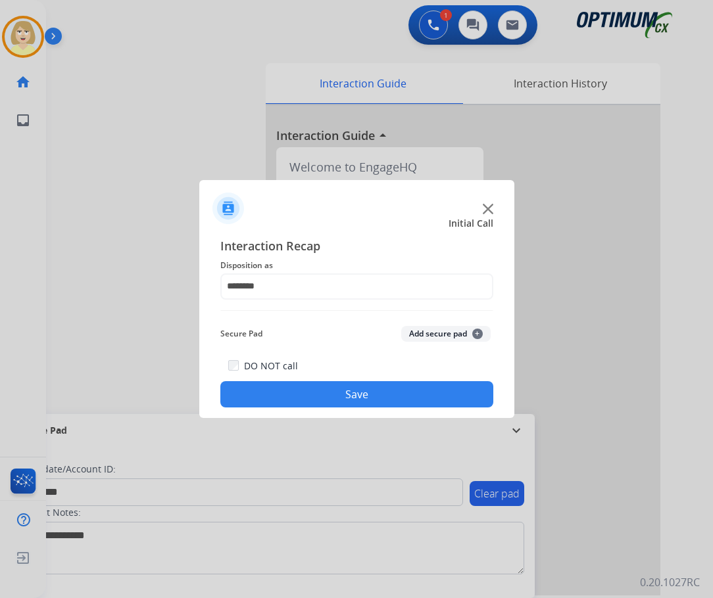
click at [411, 331] on button "Add secure pad +" at bounding box center [445, 334] width 89 height 16
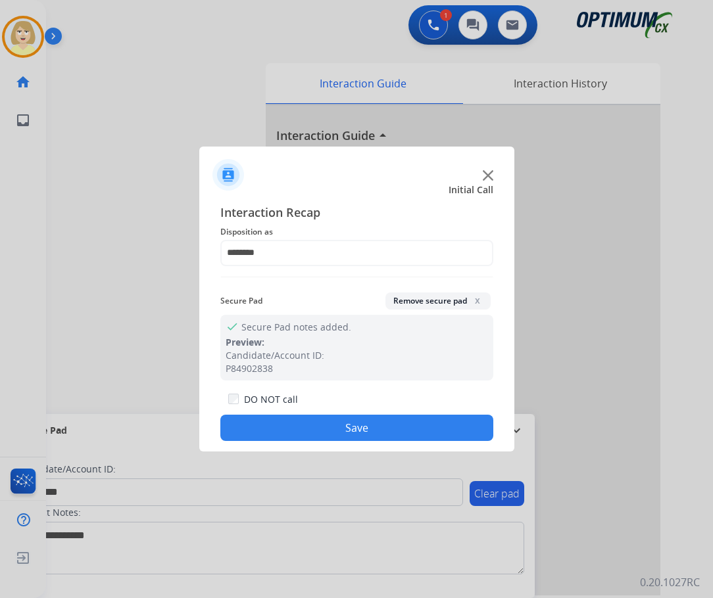
drag, startPoint x: 291, startPoint y: 424, endPoint x: 165, endPoint y: 295, distance: 179.9
click at [291, 423] on button "Save" at bounding box center [356, 428] width 273 height 26
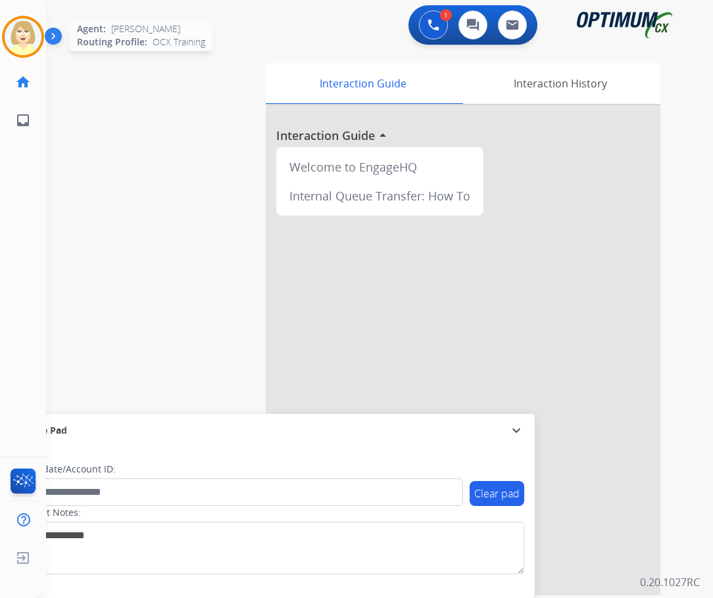
click at [20, 36] on img at bounding box center [23, 36] width 37 height 37
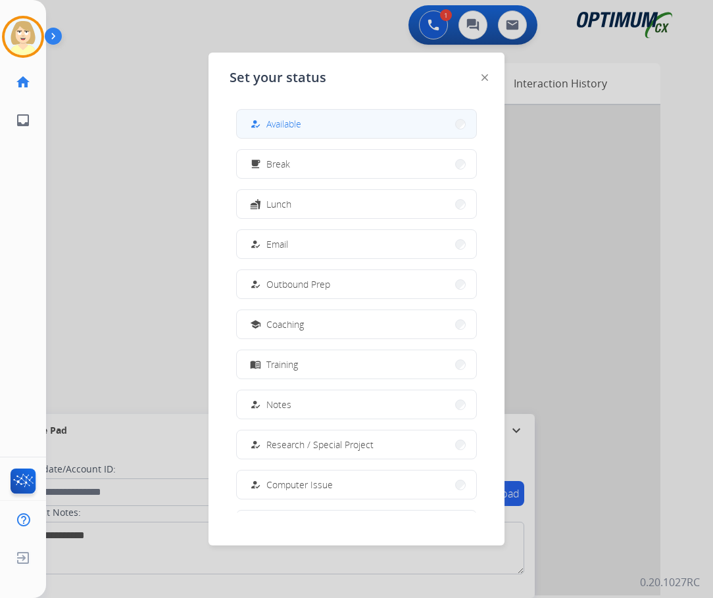
click at [284, 126] on span "Available" at bounding box center [283, 124] width 35 height 14
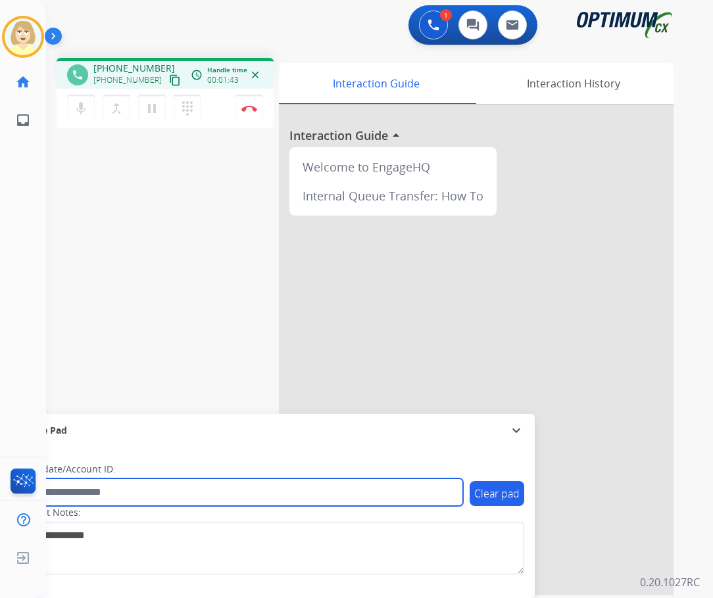
click at [80, 487] on input "text" at bounding box center [240, 493] width 446 height 28
paste input "*******"
type input "*******"
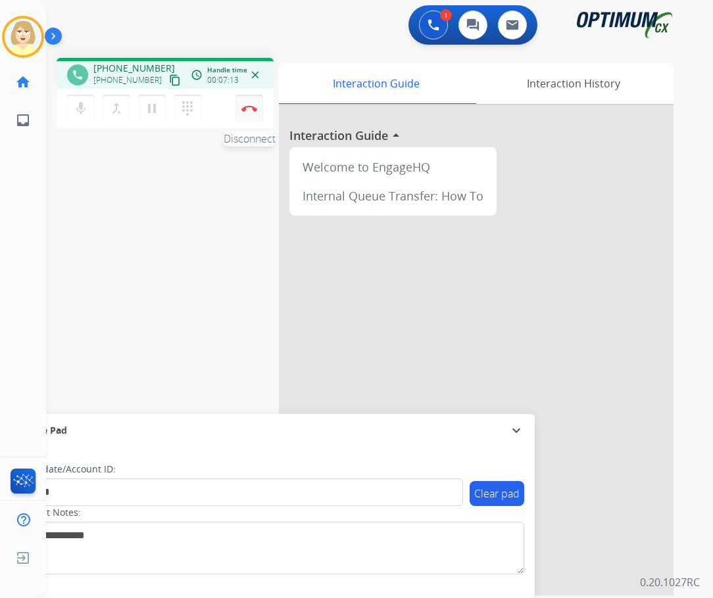
click at [249, 103] on button "Disconnect" at bounding box center [249, 109] width 28 height 28
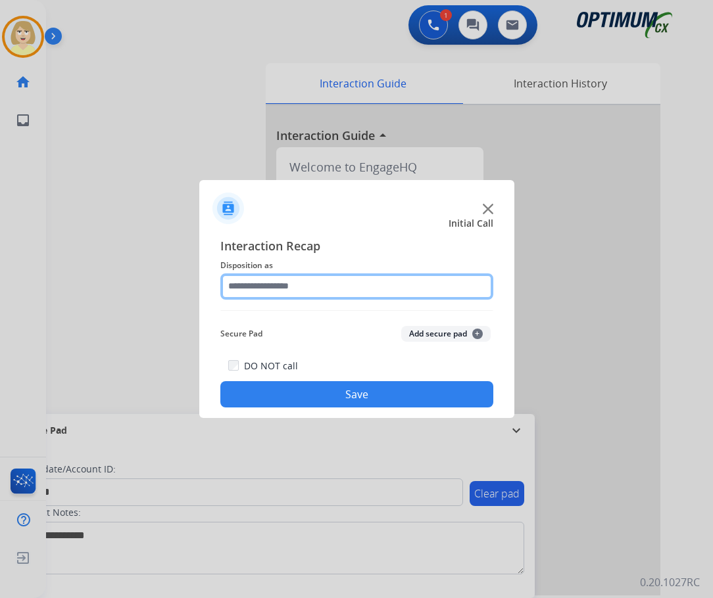
click at [252, 285] on input "text" at bounding box center [356, 287] width 273 height 26
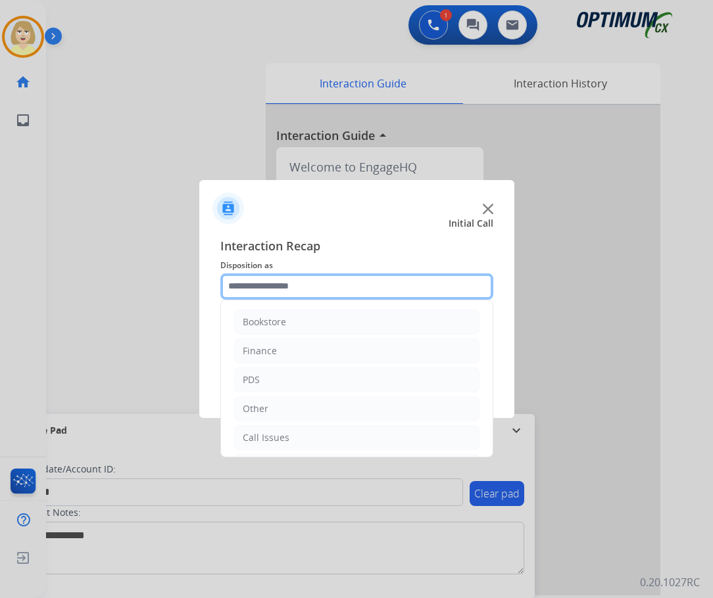
scroll to position [89, 0]
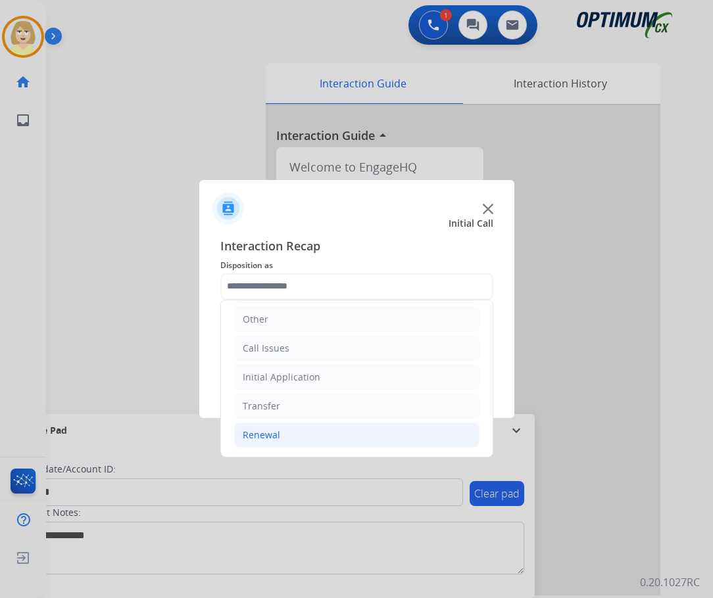
click at [260, 437] on div "Renewal" at bounding box center [261, 435] width 37 height 13
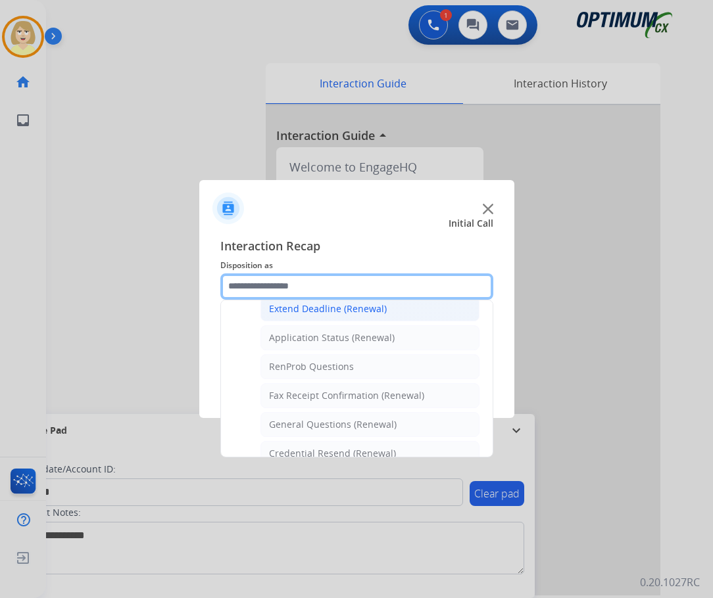
scroll to position [352, 0]
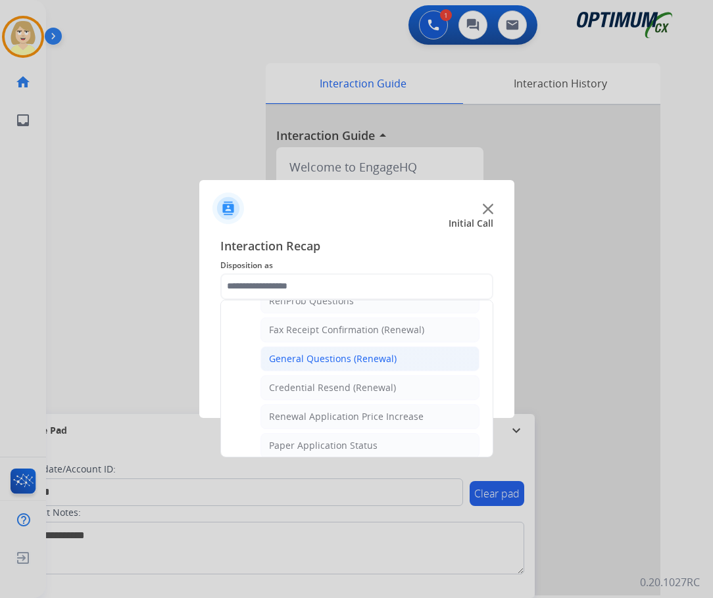
click at [321, 356] on div "General Questions (Renewal)" at bounding box center [333, 358] width 128 height 13
type input "**********"
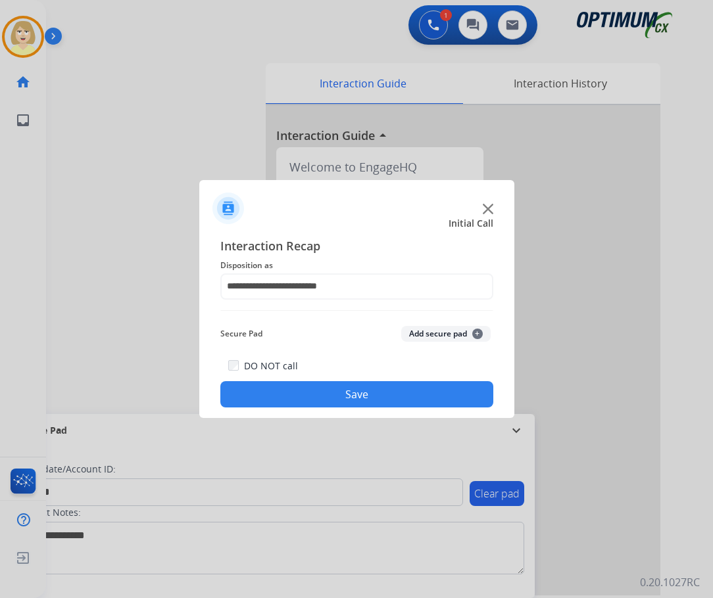
click at [433, 340] on button "Add secure pad +" at bounding box center [445, 334] width 89 height 16
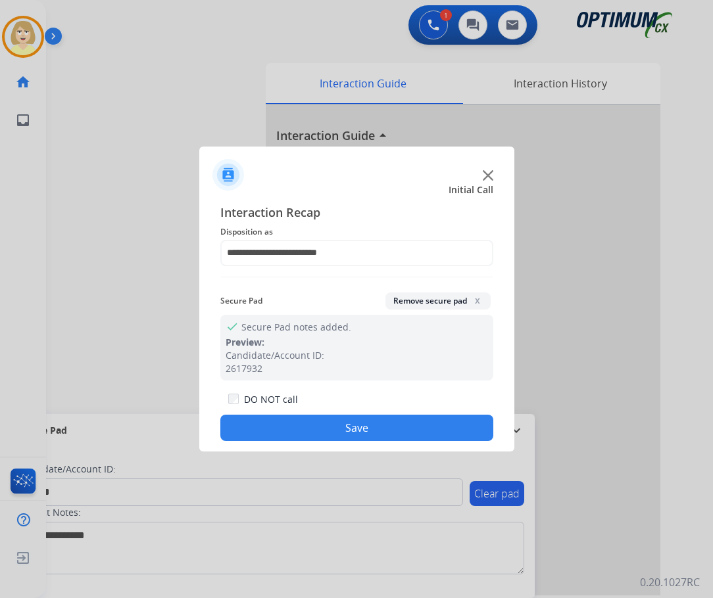
click at [317, 426] on button "Save" at bounding box center [356, 428] width 273 height 26
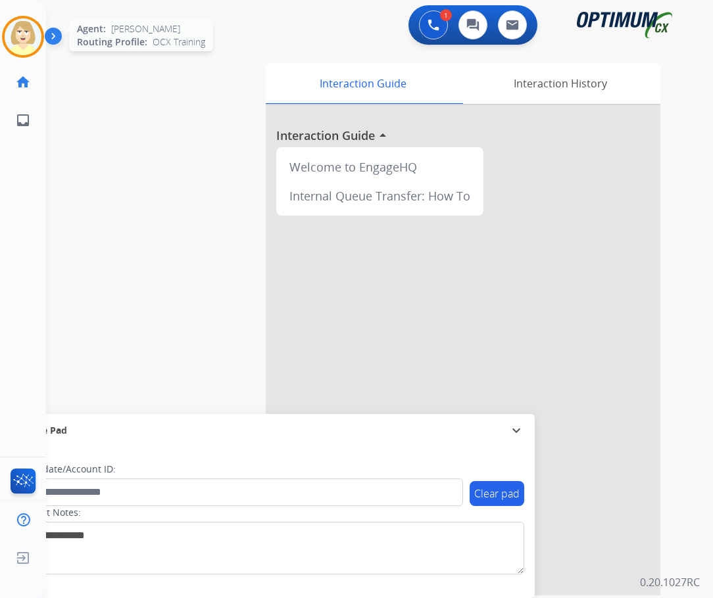
click at [26, 26] on img at bounding box center [23, 36] width 37 height 37
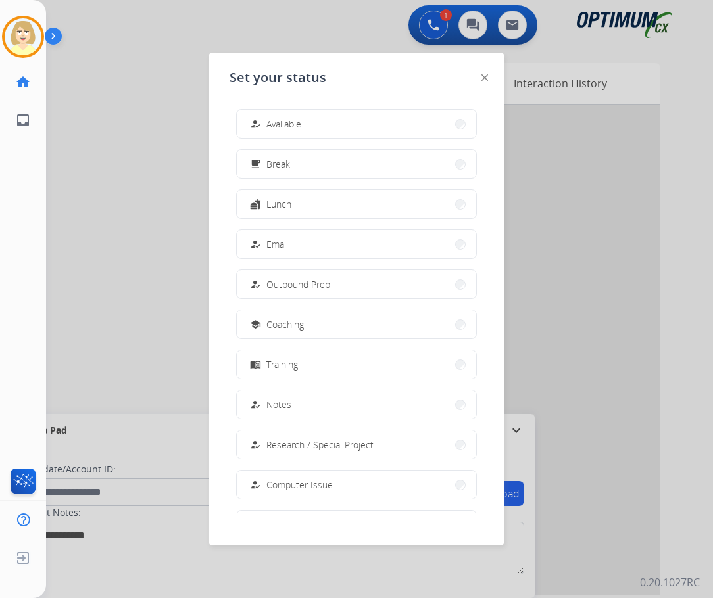
click at [280, 126] on span "Available" at bounding box center [283, 124] width 35 height 14
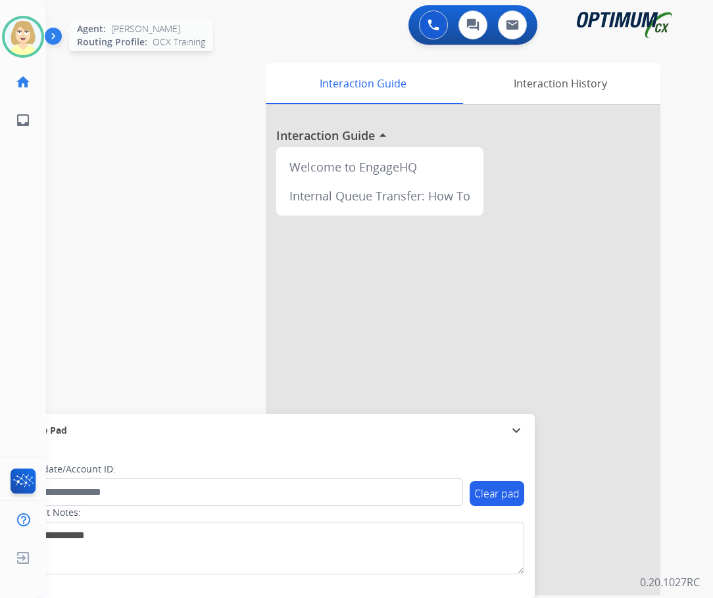
click at [25, 41] on img at bounding box center [23, 36] width 37 height 37
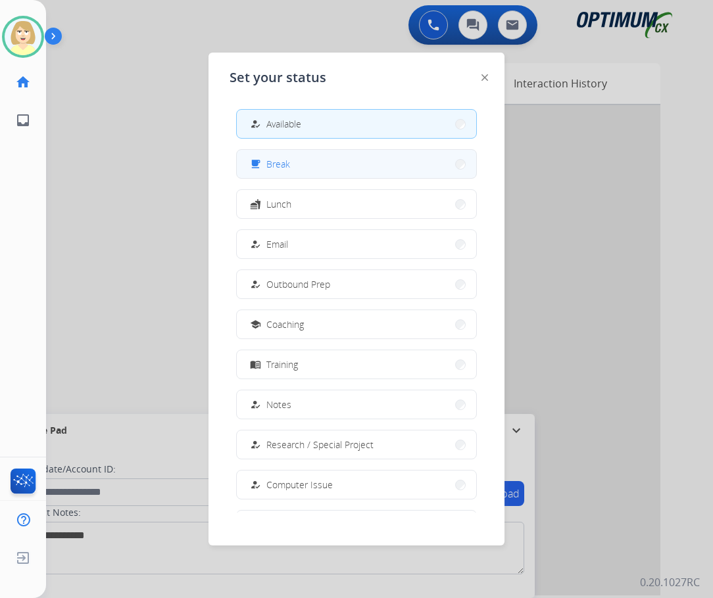
click at [273, 166] on span "Break" at bounding box center [278, 164] width 24 height 14
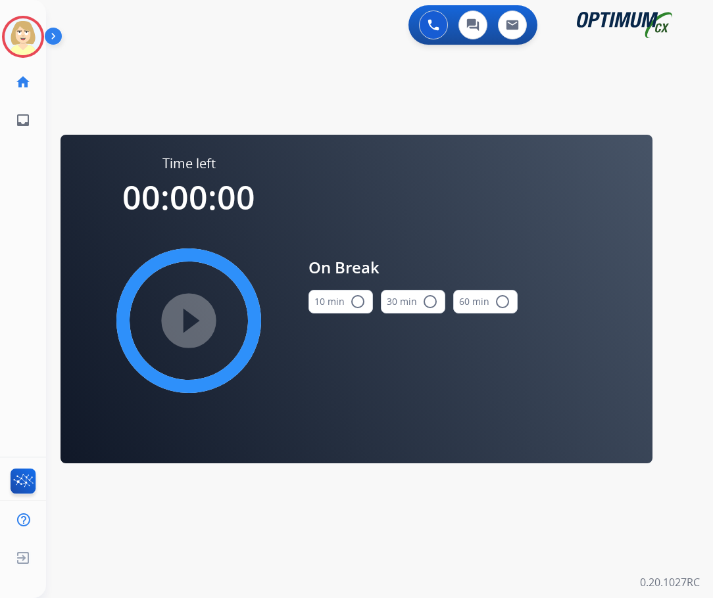
click at [323, 303] on button "10 min radio_button_unchecked" at bounding box center [340, 302] width 64 height 24
click at [186, 323] on mat-icon "play_circle_filled" at bounding box center [189, 321] width 16 height 16
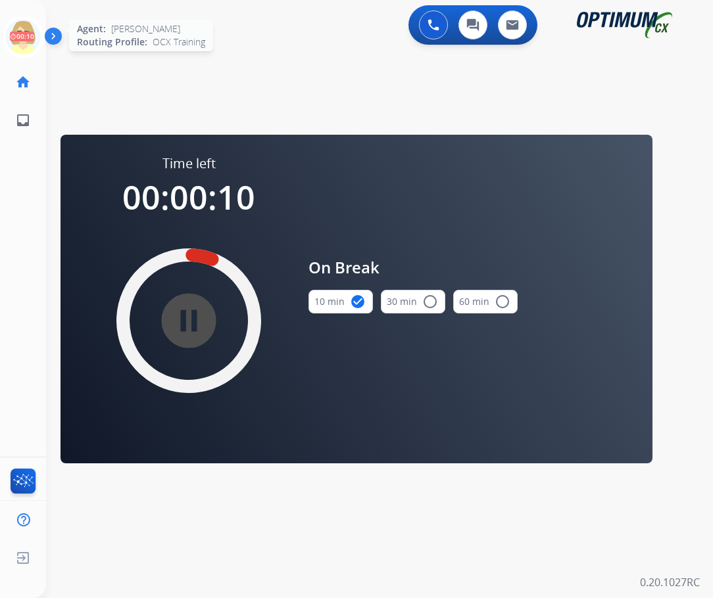
click at [17, 32] on icon at bounding box center [23, 37] width 43 height 43
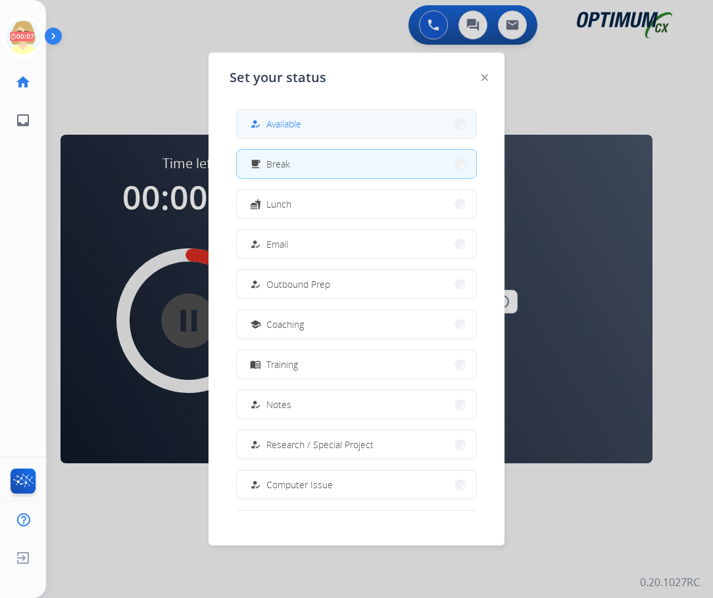
click at [287, 122] on span "Available" at bounding box center [283, 124] width 35 height 14
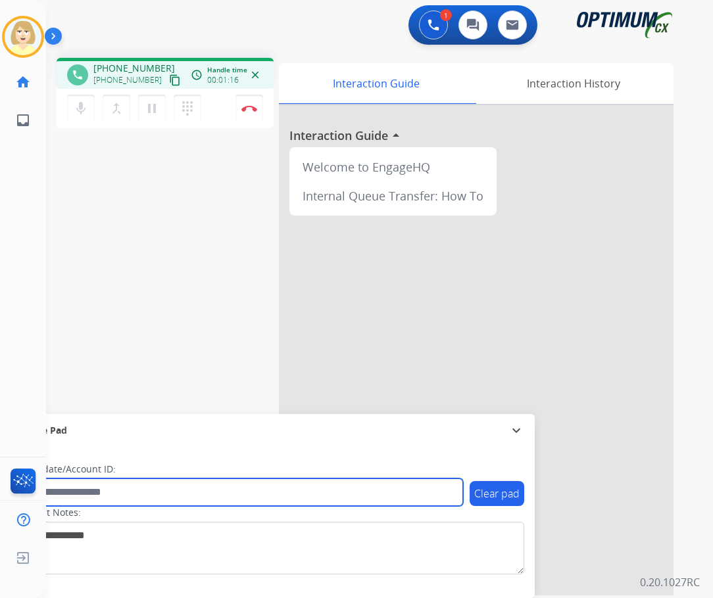
click at [72, 493] on input "text" at bounding box center [240, 493] width 446 height 28
paste input "*******"
type input "*******"
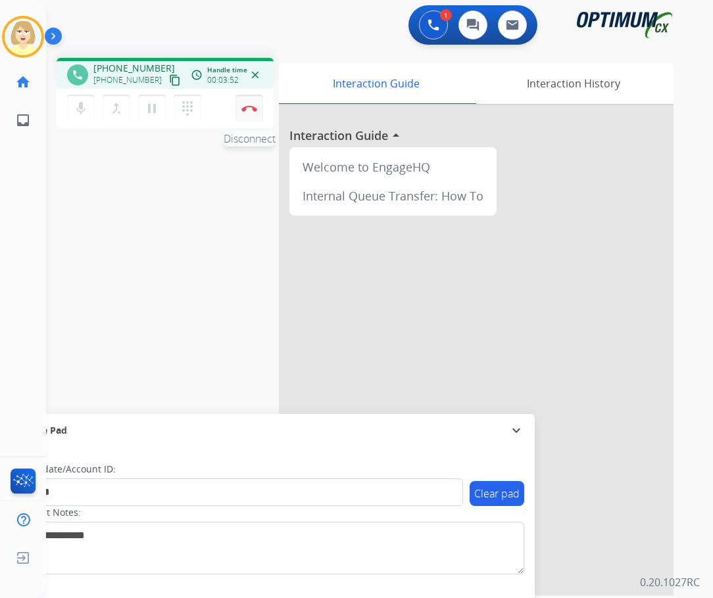
click at [248, 104] on button "Disconnect" at bounding box center [249, 109] width 28 height 28
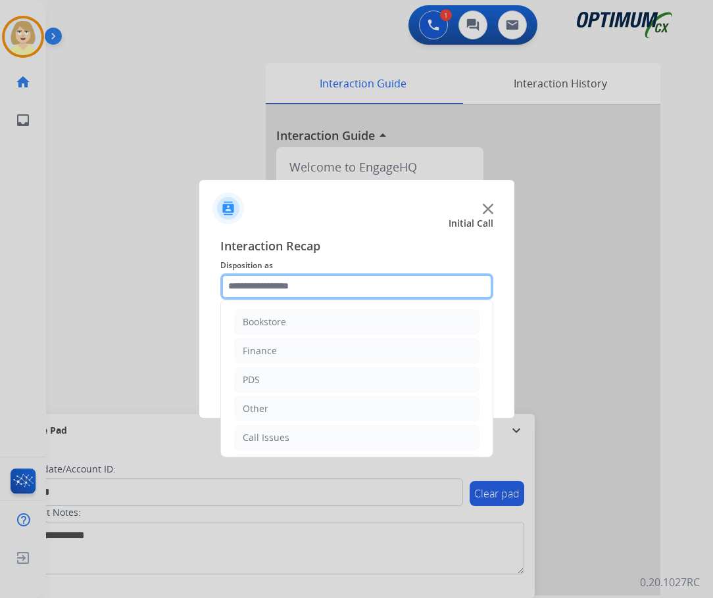
click at [268, 282] on input "text" at bounding box center [356, 287] width 273 height 26
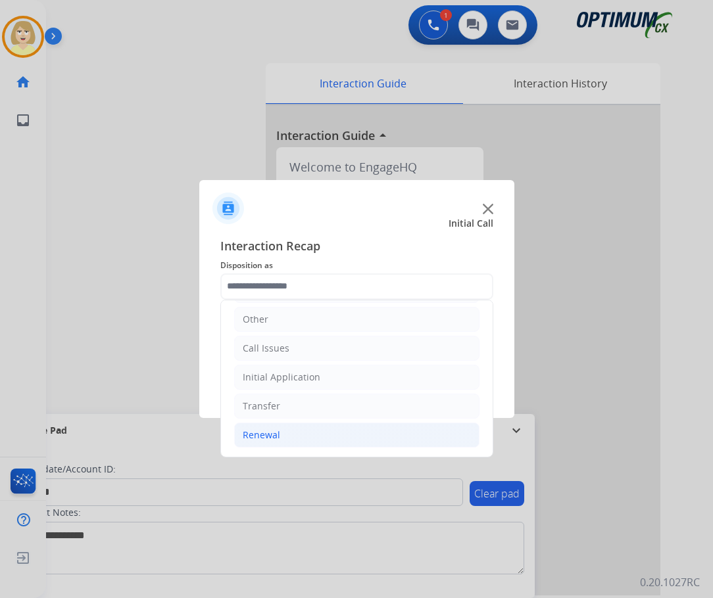
click at [277, 431] on div "Renewal" at bounding box center [261, 435] width 37 height 13
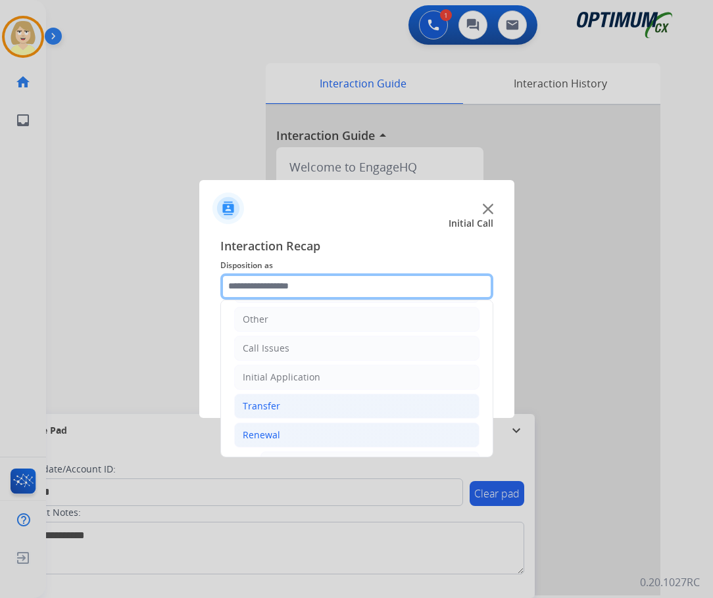
scroll to position [287, 0]
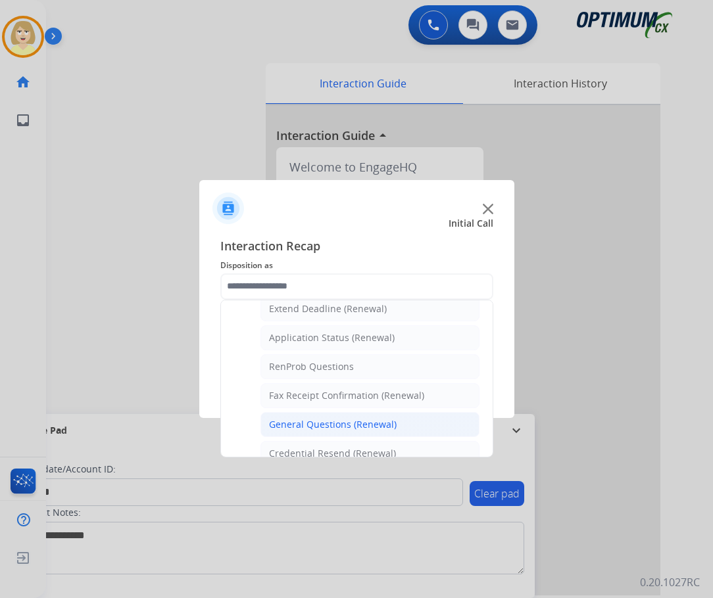
click at [319, 420] on div "General Questions (Renewal)" at bounding box center [333, 424] width 128 height 13
type input "**********"
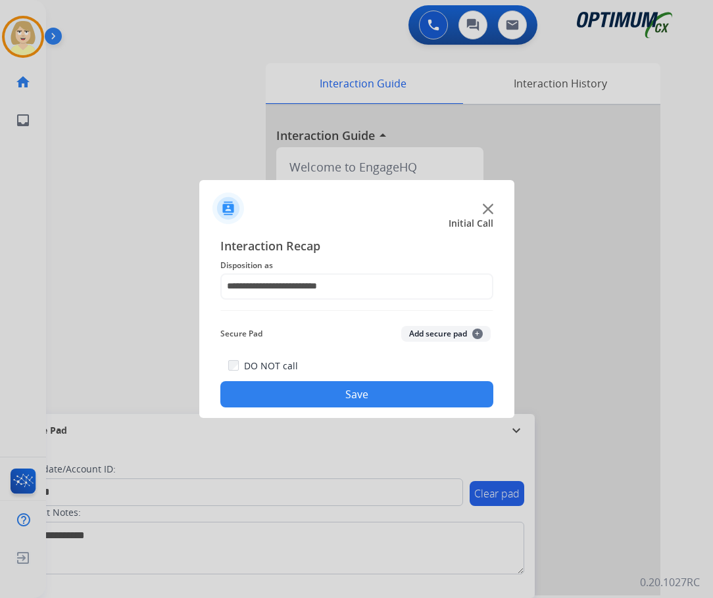
click at [417, 328] on button "Add secure pad +" at bounding box center [445, 334] width 89 height 16
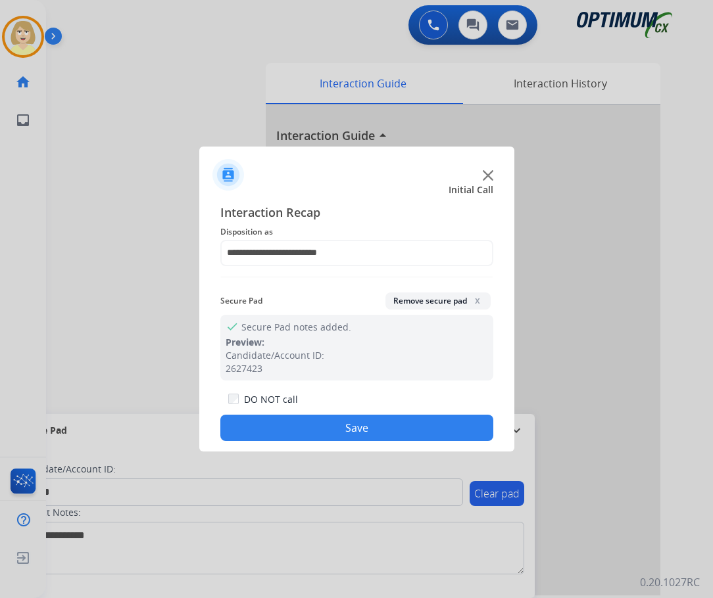
click at [314, 427] on button "Save" at bounding box center [356, 428] width 273 height 26
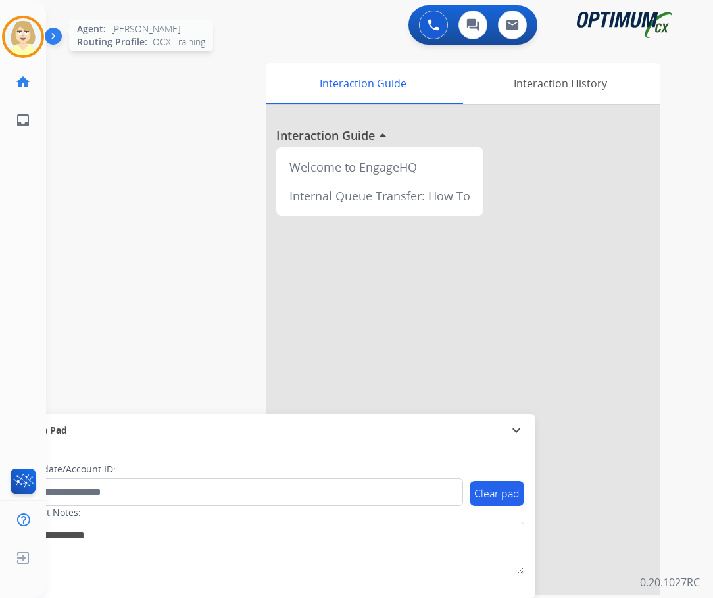
click at [12, 30] on img at bounding box center [23, 36] width 37 height 37
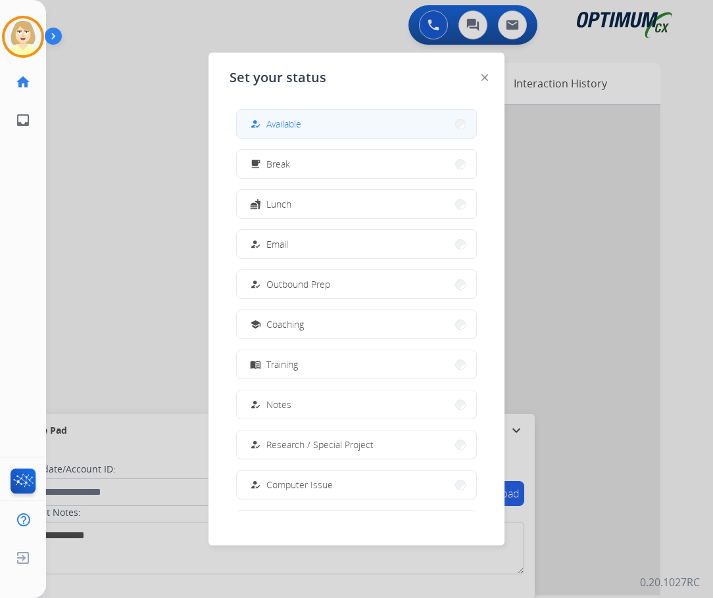
drag, startPoint x: 290, startPoint y: 164, endPoint x: 281, endPoint y: 124, distance: 41.0
click at [281, 124] on div "how_to_reg Available free_breakfast Break fastfood Lunch how_to_reg Email how_t…" at bounding box center [356, 306] width 254 height 414
click at [281, 124] on span "Available" at bounding box center [283, 124] width 35 height 14
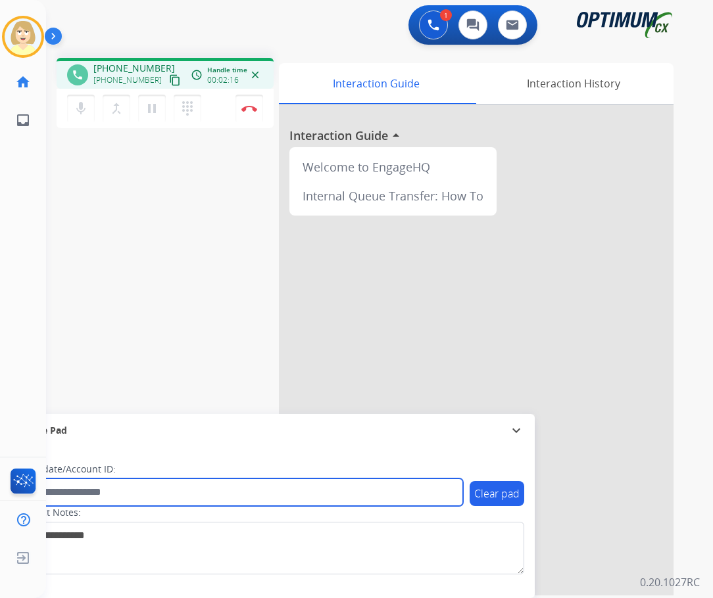
click at [89, 492] on input "text" at bounding box center [240, 493] width 446 height 28
paste input "*******"
type input "*******"
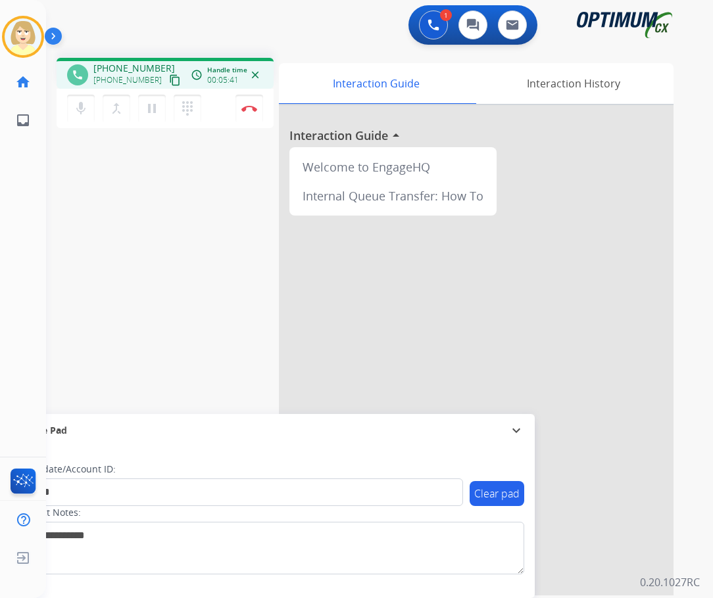
click at [264, 114] on div "mic Mute merge_type Bridge pause Hold dialpad Dialpad Disconnect" at bounding box center [165, 108] width 217 height 39
click at [252, 106] on img at bounding box center [249, 108] width 16 height 7
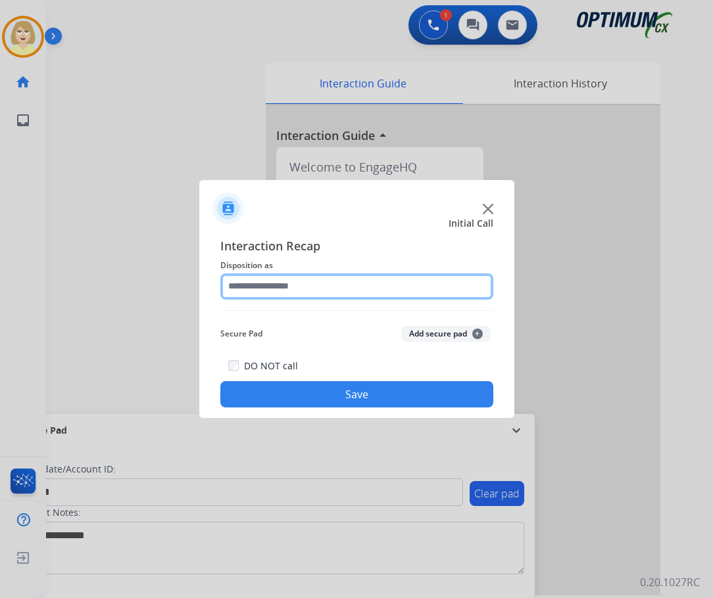
click at [254, 289] on input "text" at bounding box center [356, 287] width 273 height 26
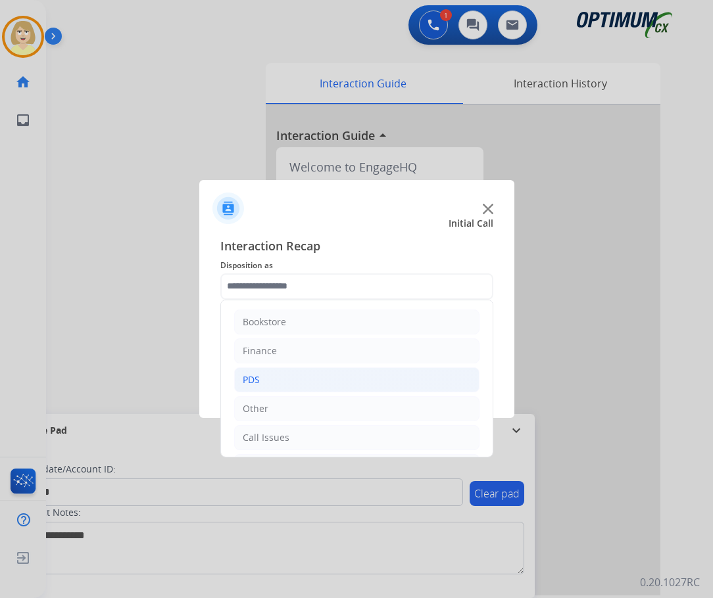
click at [256, 375] on div "PDS" at bounding box center [251, 379] width 17 height 13
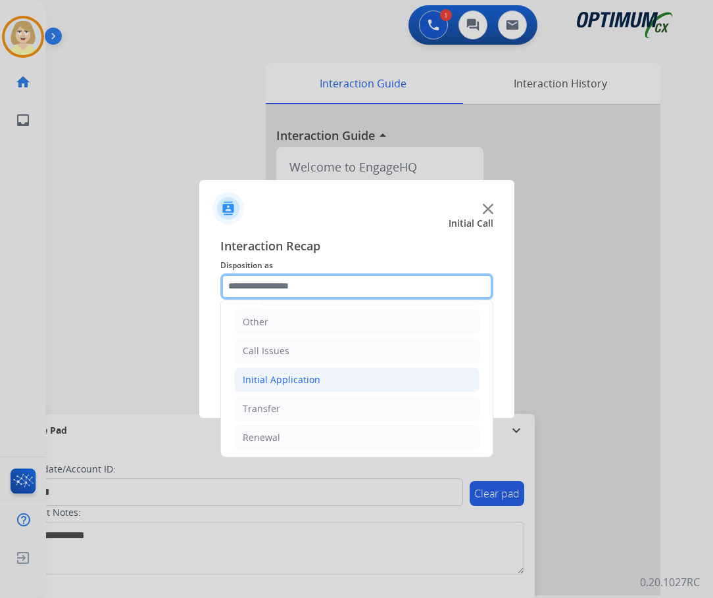
scroll to position [329, 0]
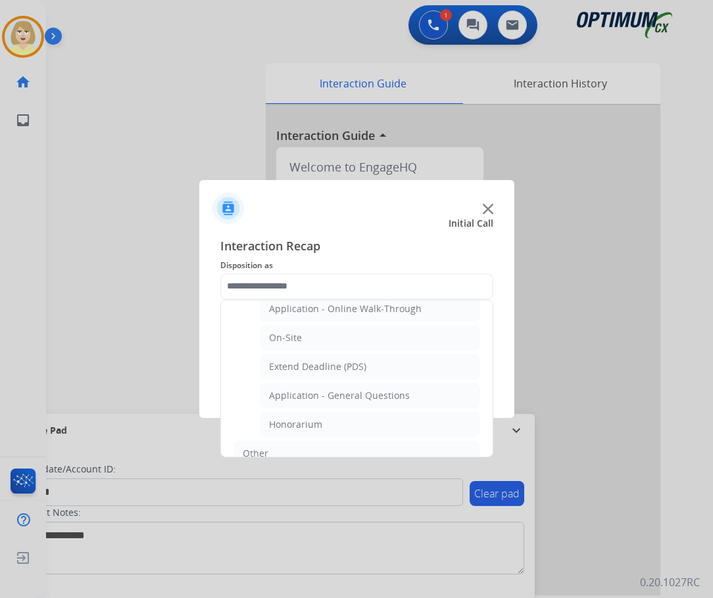
click at [300, 426] on div "Honorarium" at bounding box center [295, 424] width 53 height 13
type input "**********"
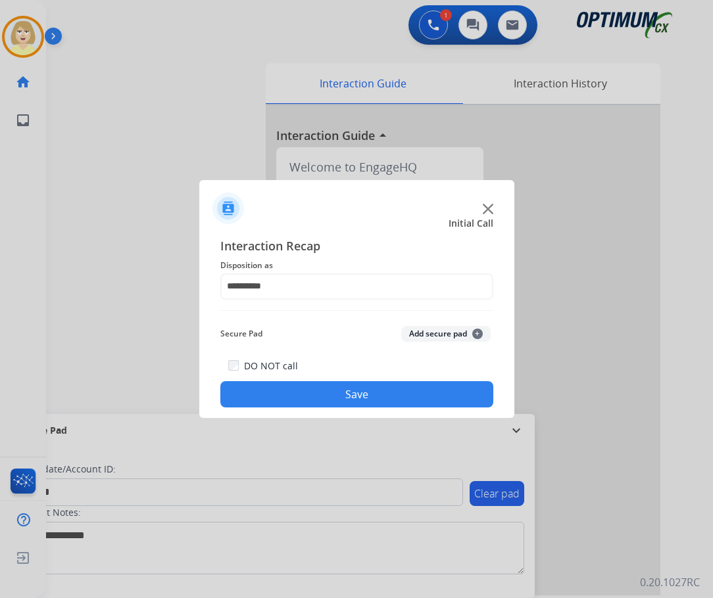
click at [423, 334] on button "Add secure pad +" at bounding box center [445, 334] width 89 height 16
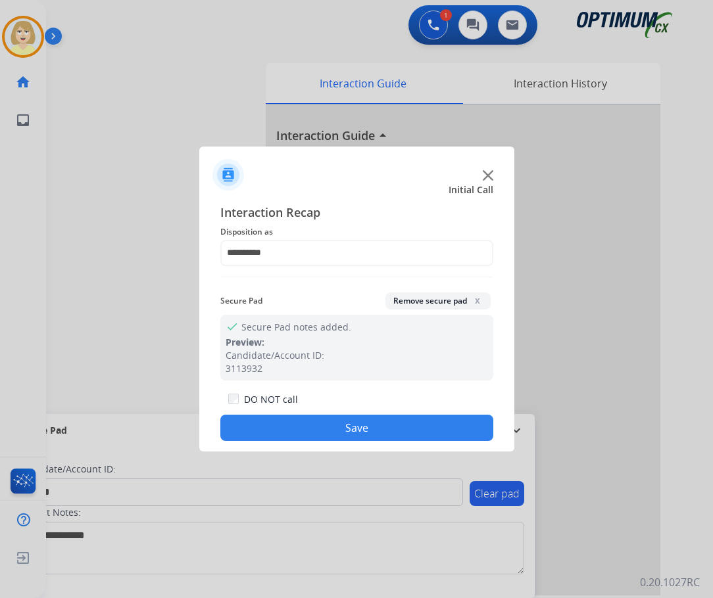
drag, startPoint x: 314, startPoint y: 425, endPoint x: 288, endPoint y: 406, distance: 32.9
click at [310, 424] on button "Save" at bounding box center [356, 428] width 273 height 26
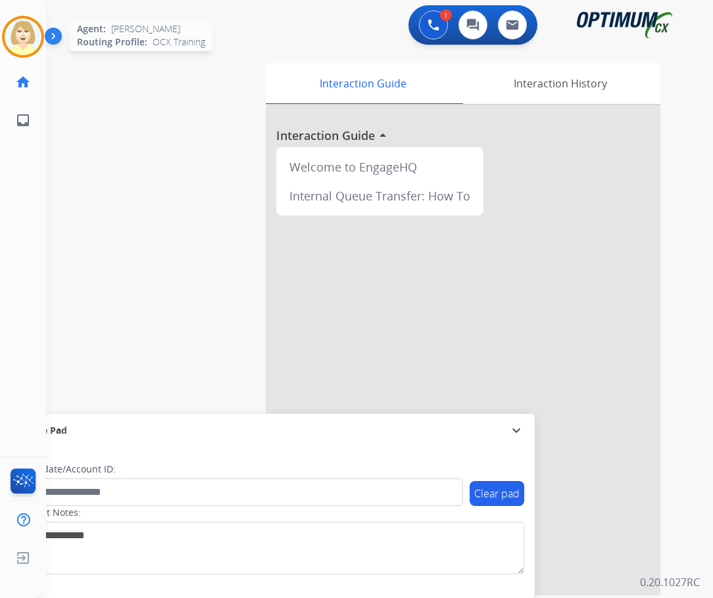
click at [20, 27] on img at bounding box center [23, 36] width 37 height 37
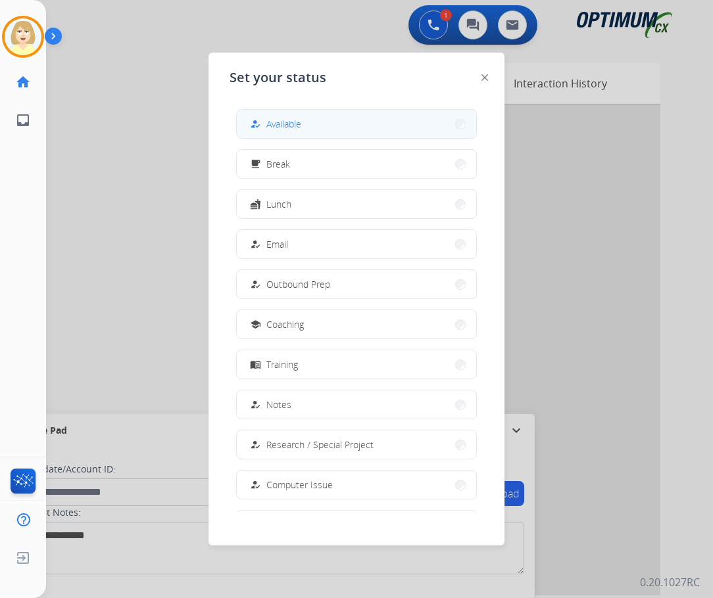
click at [268, 122] on div "how_to_reg Available" at bounding box center [274, 124] width 54 height 16
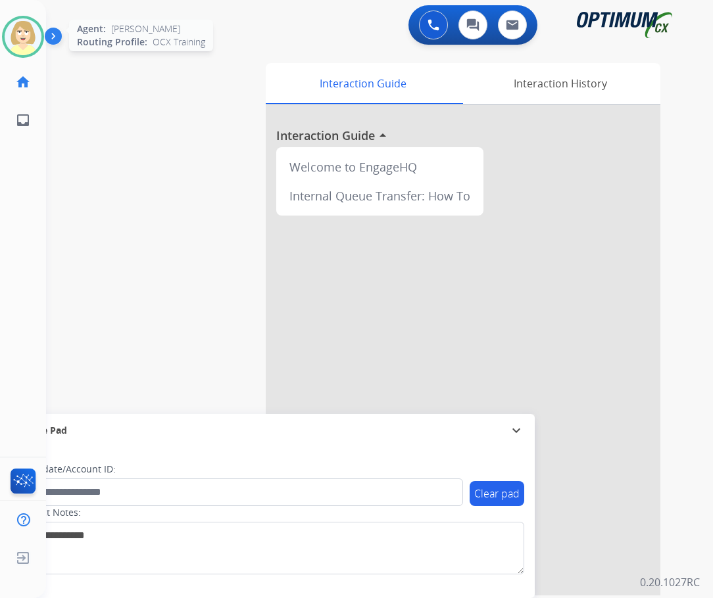
click at [19, 31] on img at bounding box center [23, 36] width 37 height 37
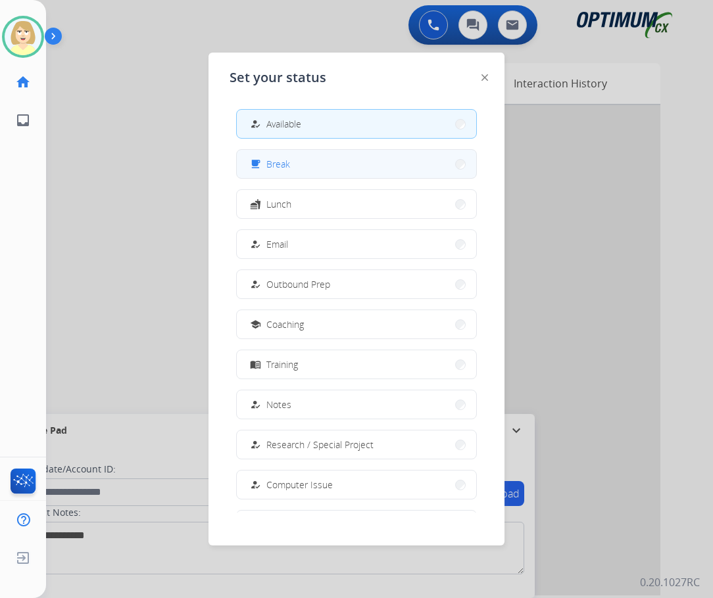
click at [275, 162] on span "Break" at bounding box center [278, 164] width 24 height 14
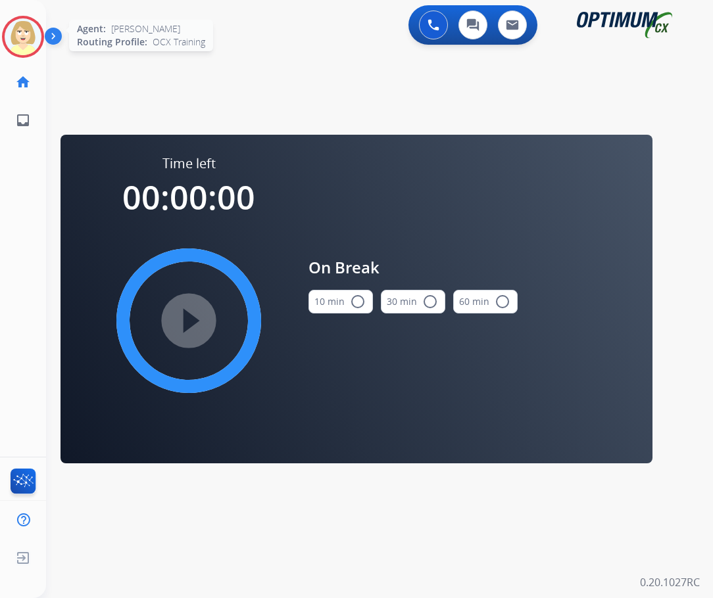
click at [24, 37] on img at bounding box center [23, 36] width 37 height 37
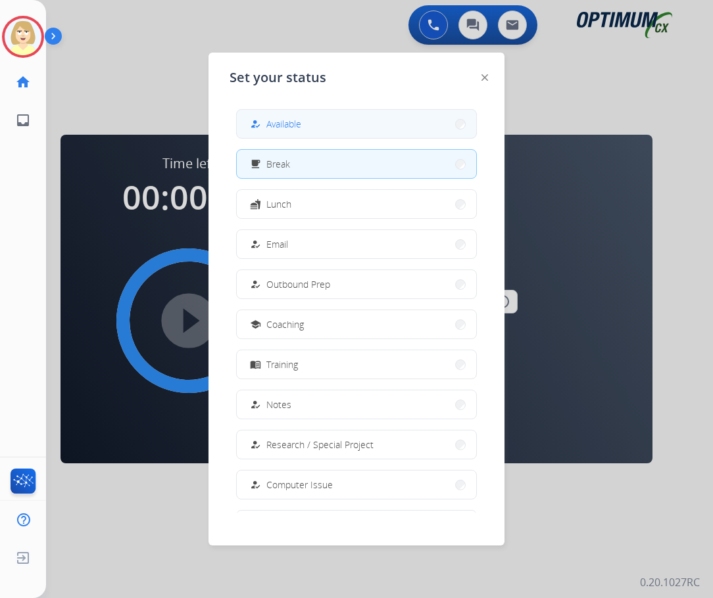
click at [294, 123] on span "Available" at bounding box center [283, 124] width 35 height 14
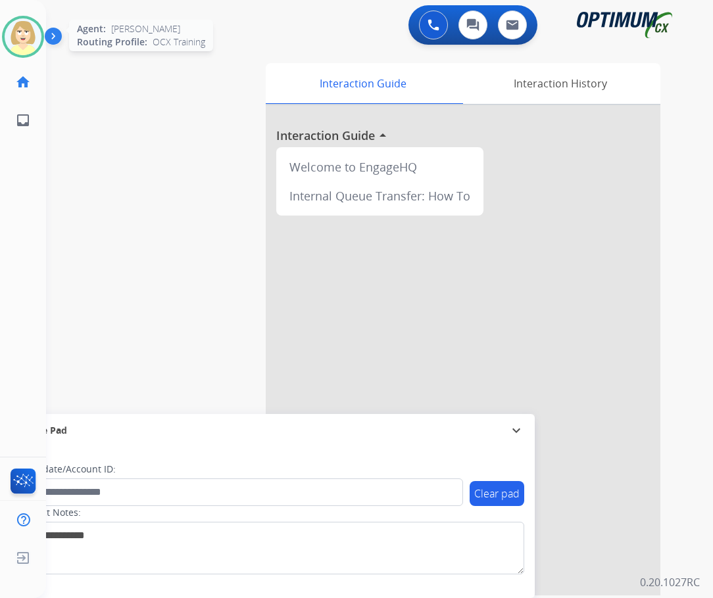
click at [26, 38] on img at bounding box center [23, 36] width 37 height 37
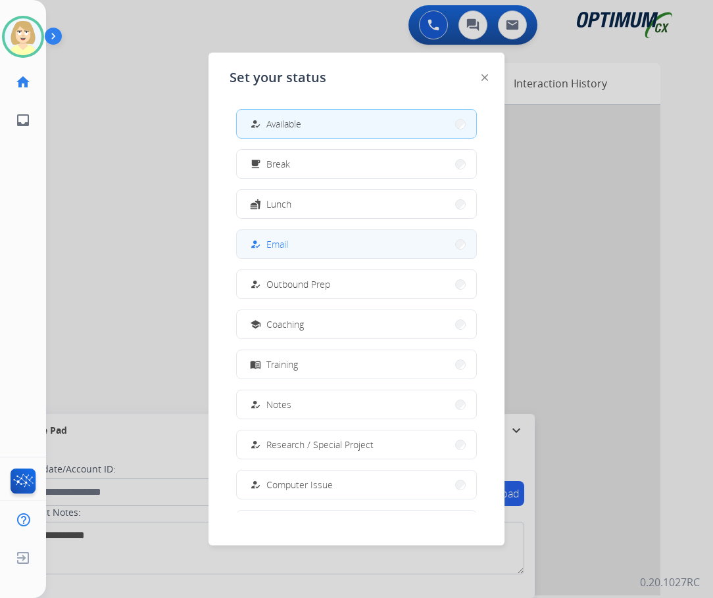
click at [277, 239] on span "Email" at bounding box center [277, 244] width 22 height 14
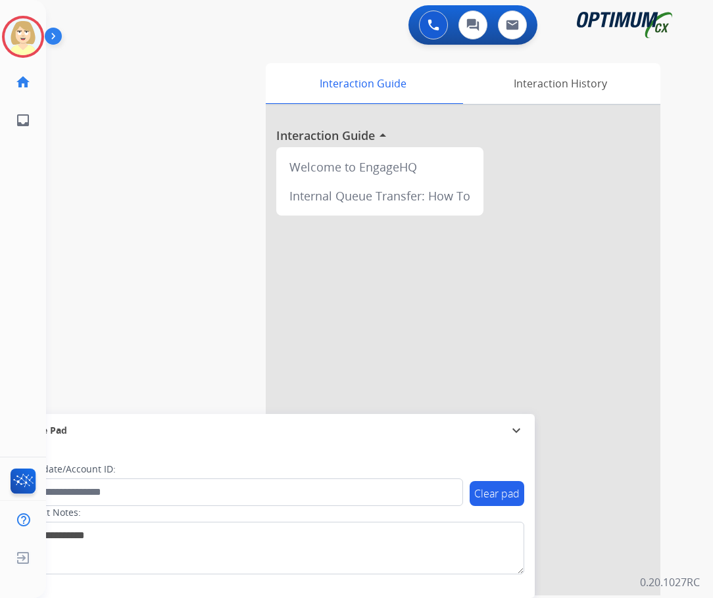
drag, startPoint x: 18, startPoint y: 35, endPoint x: 47, endPoint y: 48, distance: 31.8
click at [18, 35] on img at bounding box center [23, 36] width 37 height 37
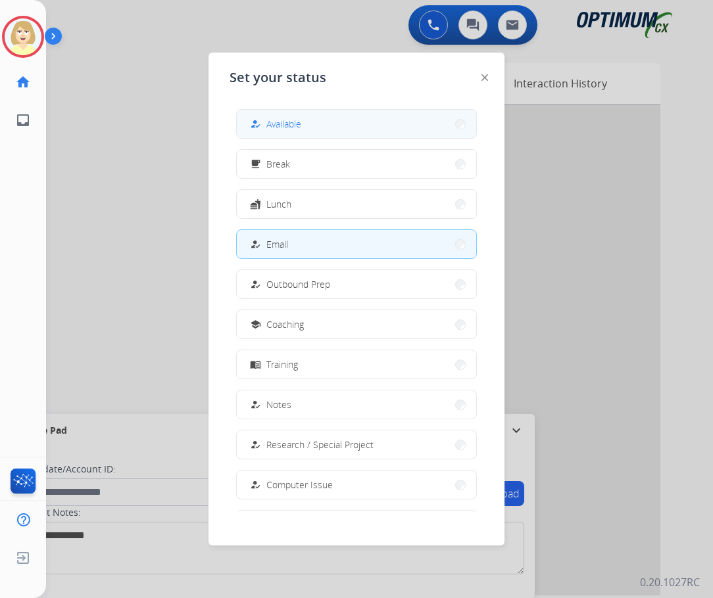
click at [273, 119] on span "Available" at bounding box center [283, 124] width 35 height 14
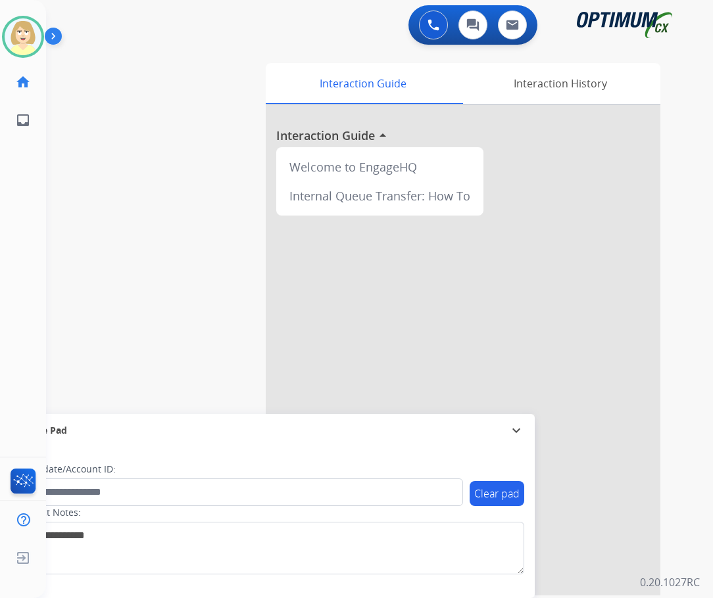
click at [271, 293] on div at bounding box center [463, 350] width 394 height 490
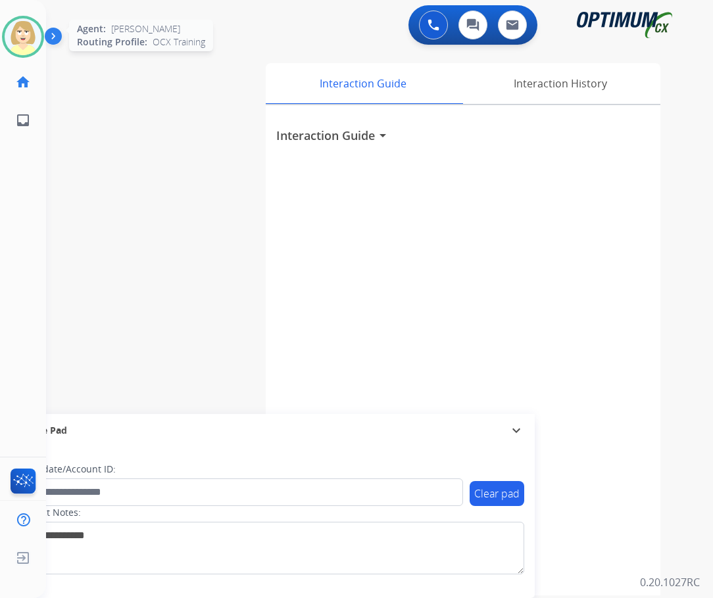
click at [16, 28] on img at bounding box center [23, 36] width 37 height 37
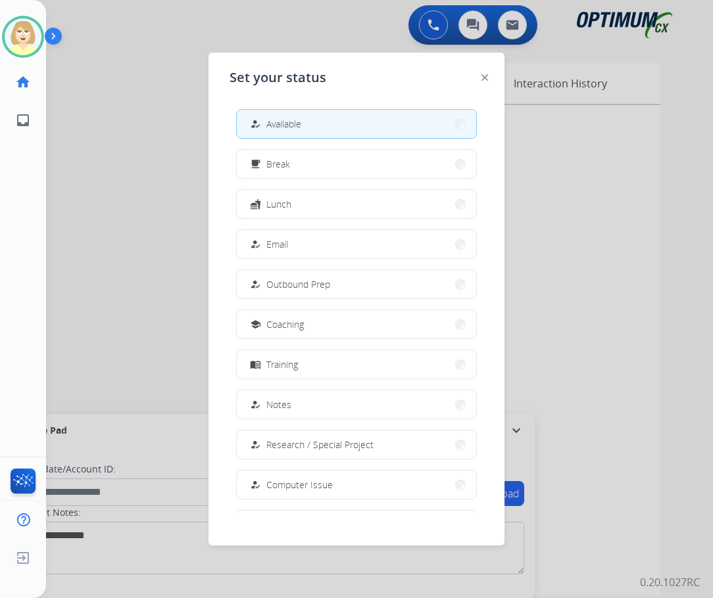
click at [279, 237] on div "how_to_reg Email" at bounding box center [267, 245] width 41 height 16
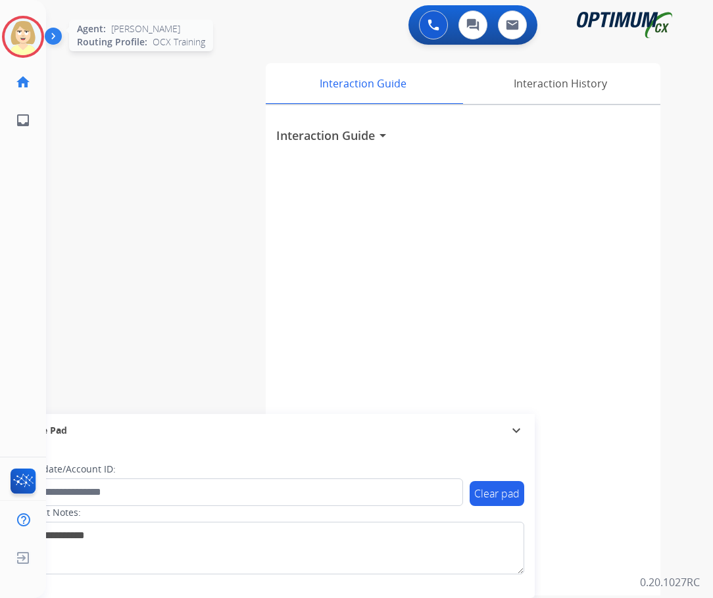
click at [26, 26] on img at bounding box center [23, 36] width 37 height 37
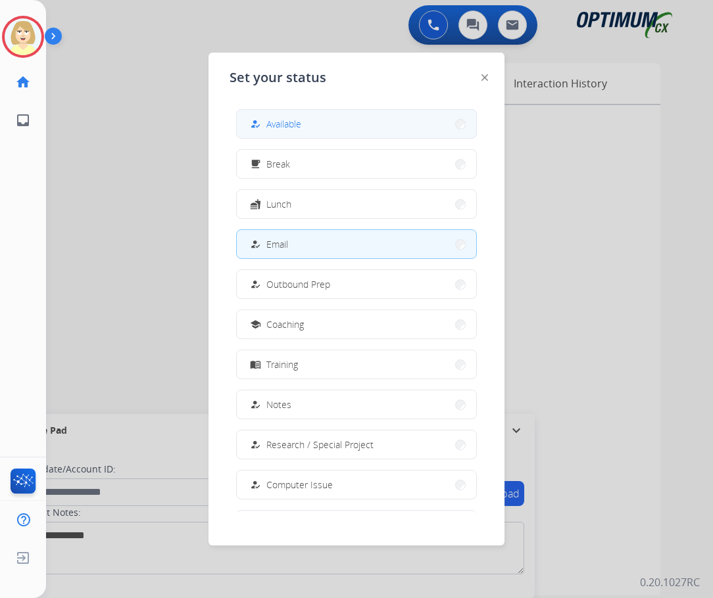
click at [293, 117] on span "Available" at bounding box center [283, 124] width 35 height 14
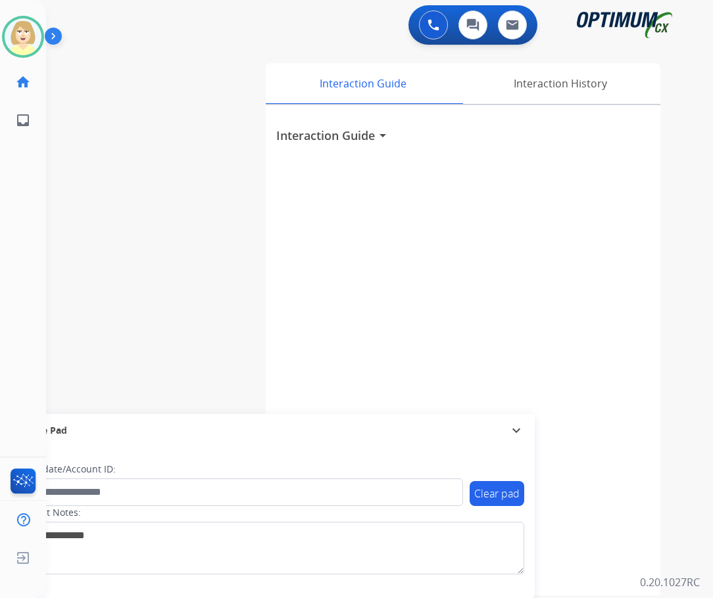
click at [118, 118] on div "swap_horiz Break voice bridge close_fullscreen Connect 3-Way Call merge_type Se…" at bounding box center [363, 321] width 635 height 548
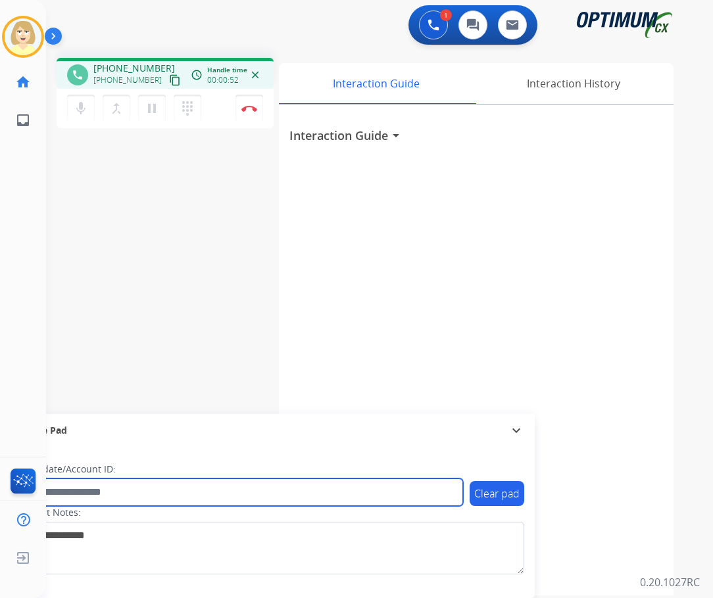
click at [65, 488] on input "text" at bounding box center [240, 493] width 446 height 28
paste input "*******"
type input "*******"
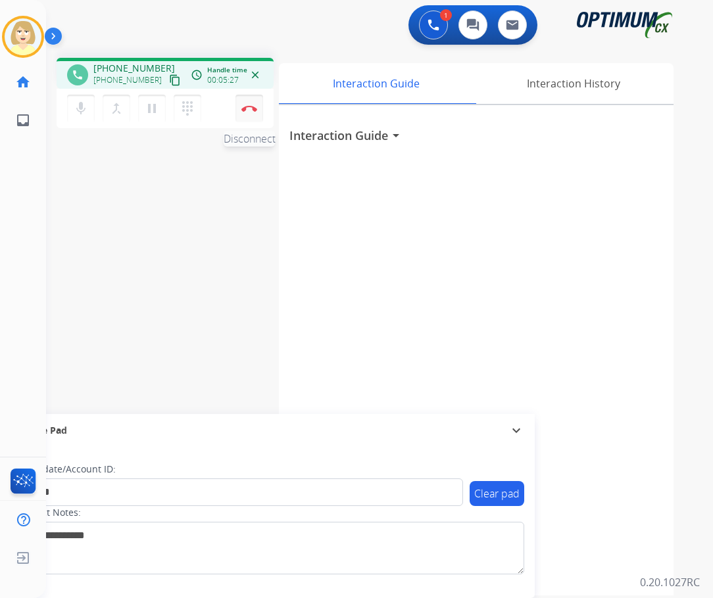
click at [247, 107] on img at bounding box center [249, 108] width 16 height 7
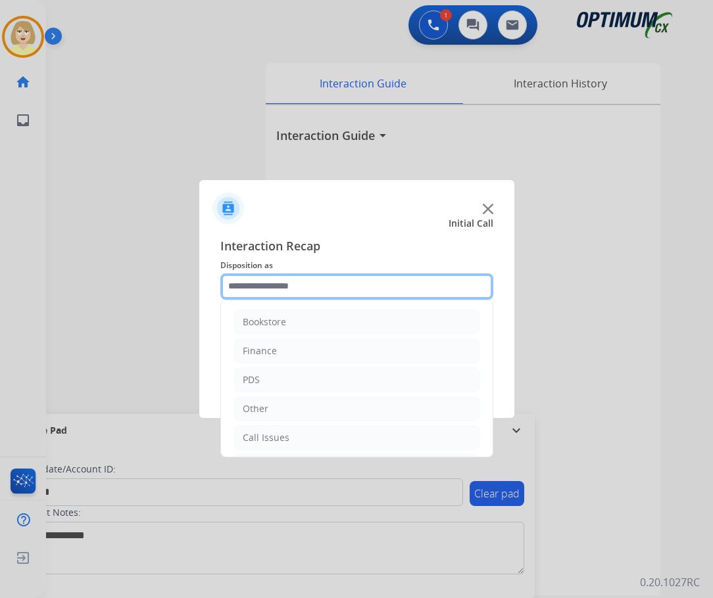
click at [233, 286] on input "text" at bounding box center [356, 287] width 273 height 26
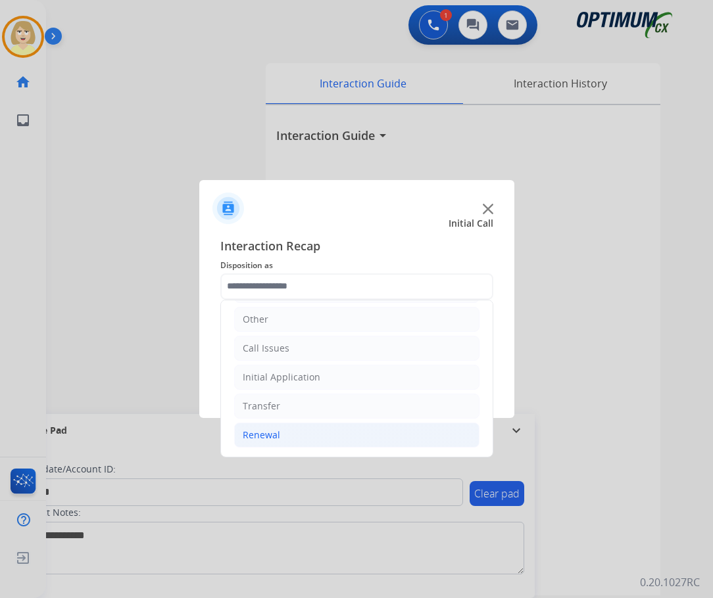
click at [255, 432] on div "Renewal" at bounding box center [261, 435] width 37 height 13
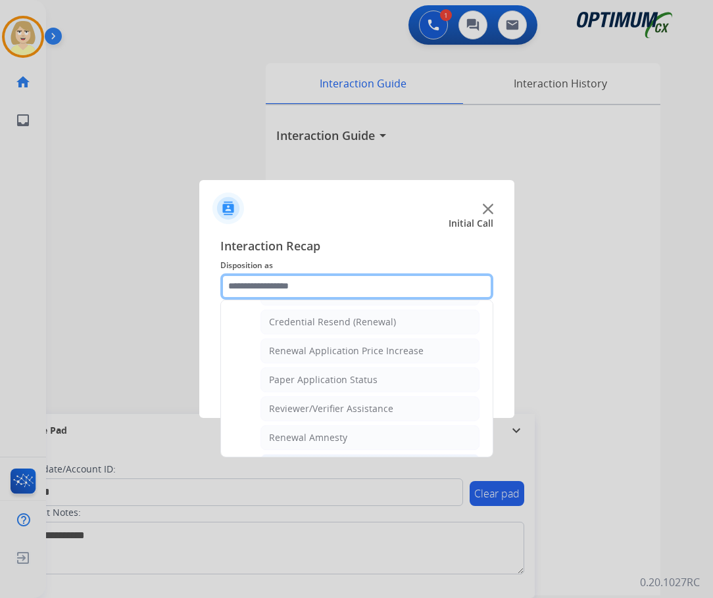
scroll to position [484, 0]
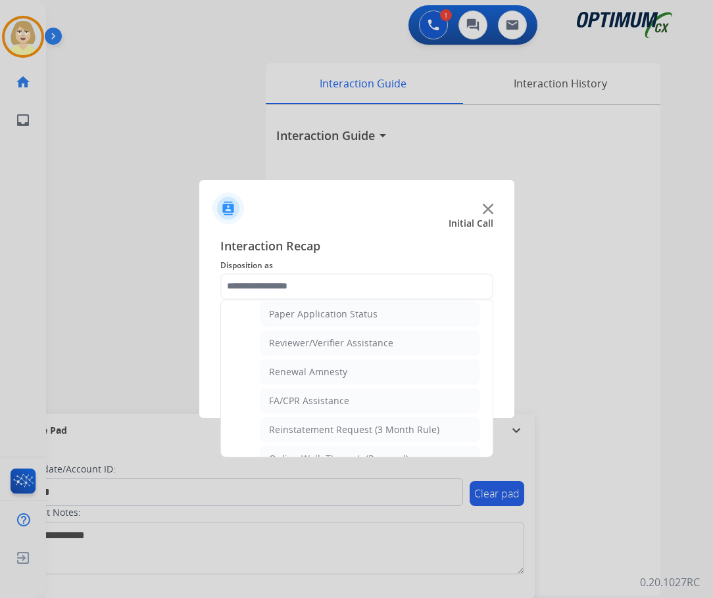
click at [311, 341] on div "Reviewer/Verifier Assistance" at bounding box center [331, 343] width 124 height 13
type input "**********"
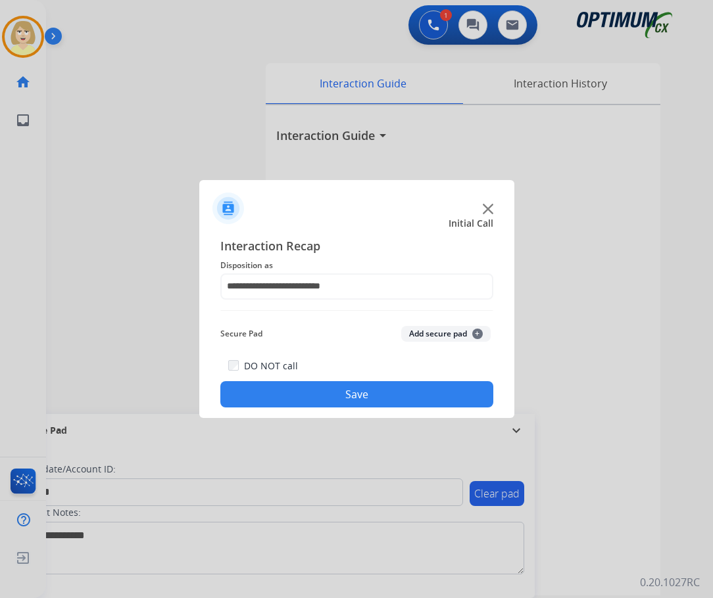
click at [416, 329] on button "Add secure pad +" at bounding box center [445, 334] width 89 height 16
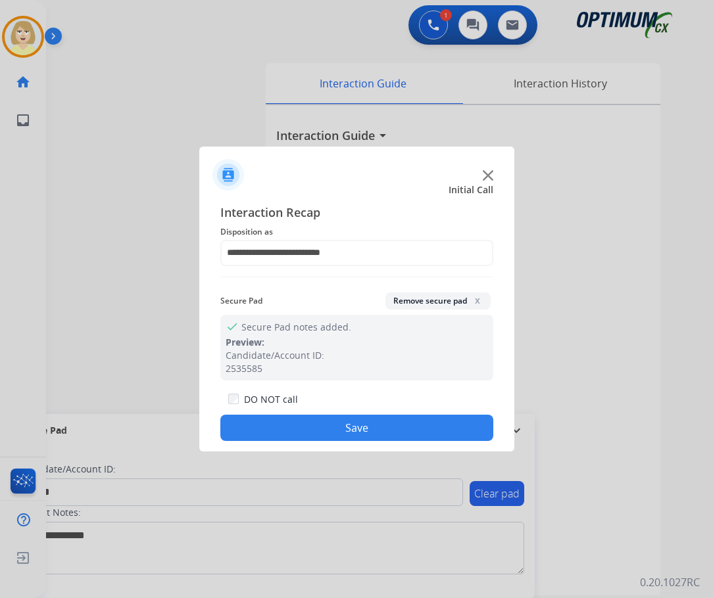
drag, startPoint x: 318, startPoint y: 433, endPoint x: 316, endPoint y: 425, distance: 7.5
click at [318, 433] on button "Save" at bounding box center [356, 428] width 273 height 26
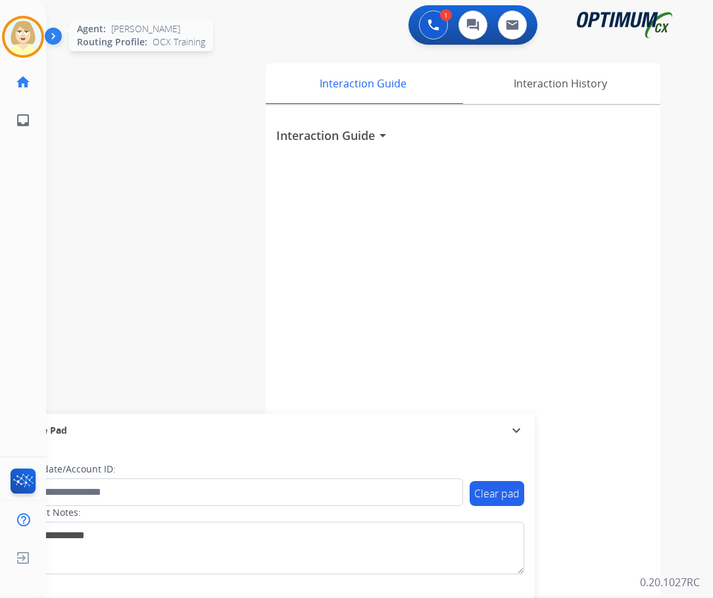
click at [25, 36] on img at bounding box center [23, 36] width 37 height 37
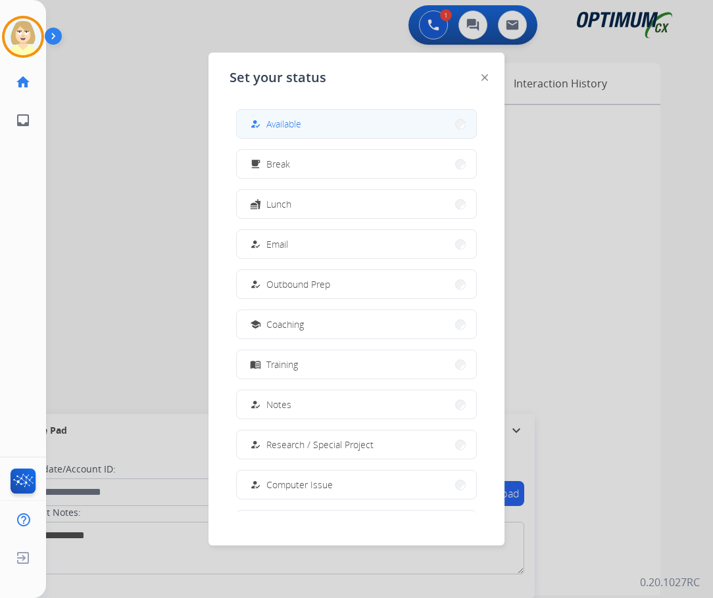
click at [291, 118] on span "Available" at bounding box center [283, 124] width 35 height 14
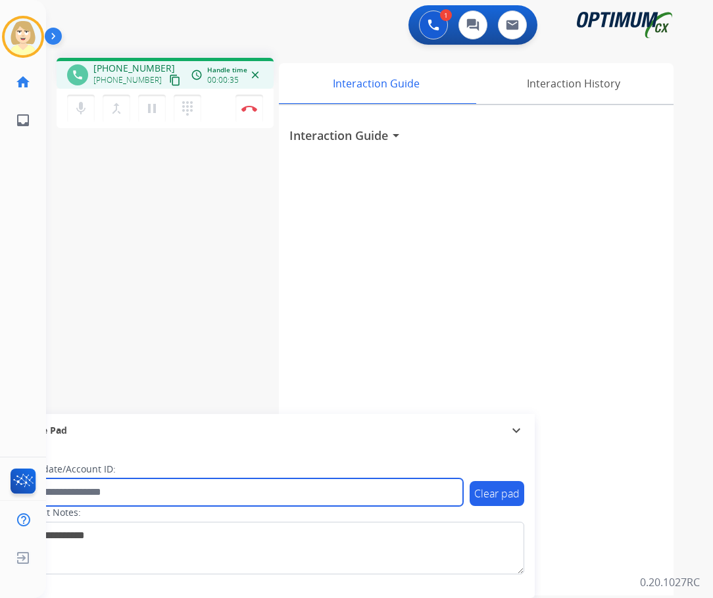
click at [67, 488] on input "text" at bounding box center [240, 493] width 446 height 28
paste input "*******"
type input "*******"
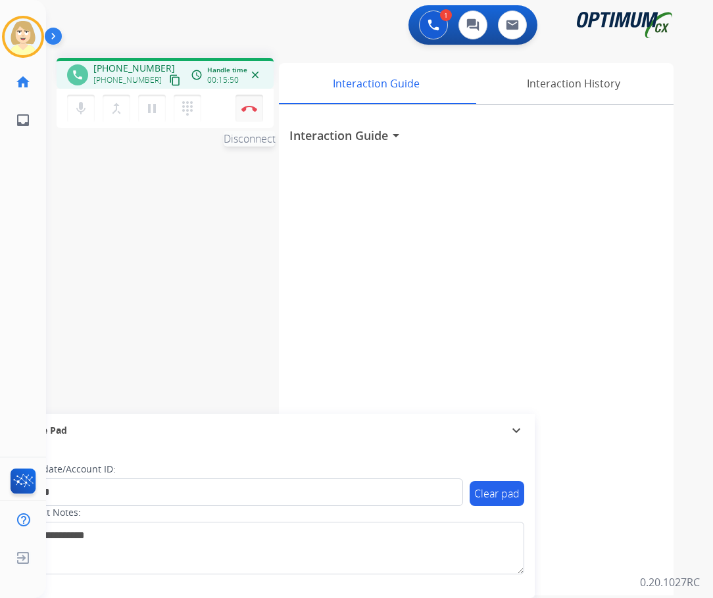
click at [249, 103] on button "Disconnect" at bounding box center [249, 109] width 28 height 28
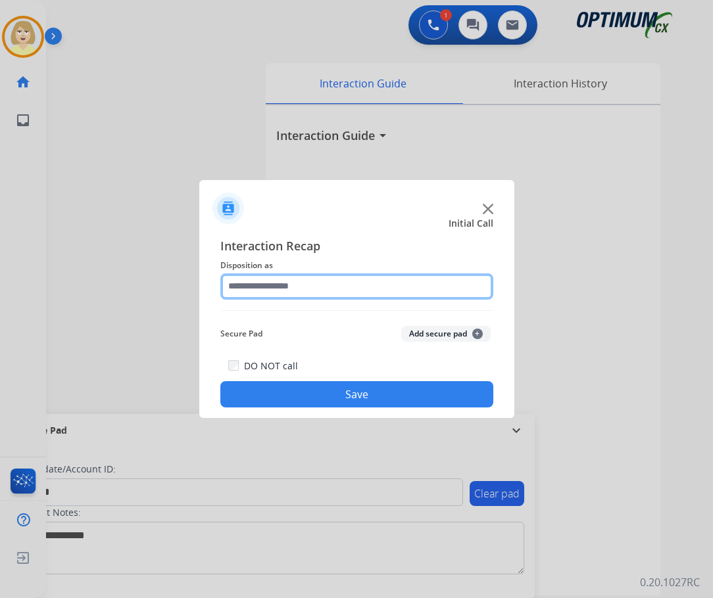
click at [245, 282] on input "text" at bounding box center [356, 287] width 273 height 26
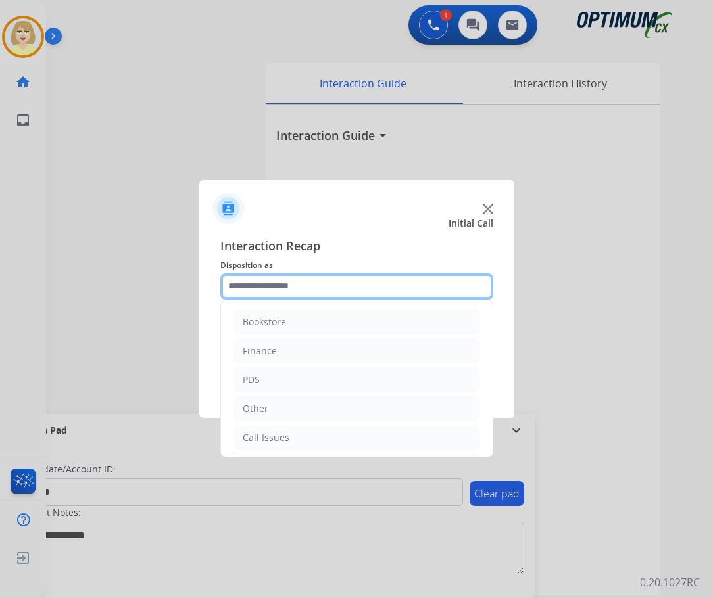
scroll to position [89, 0]
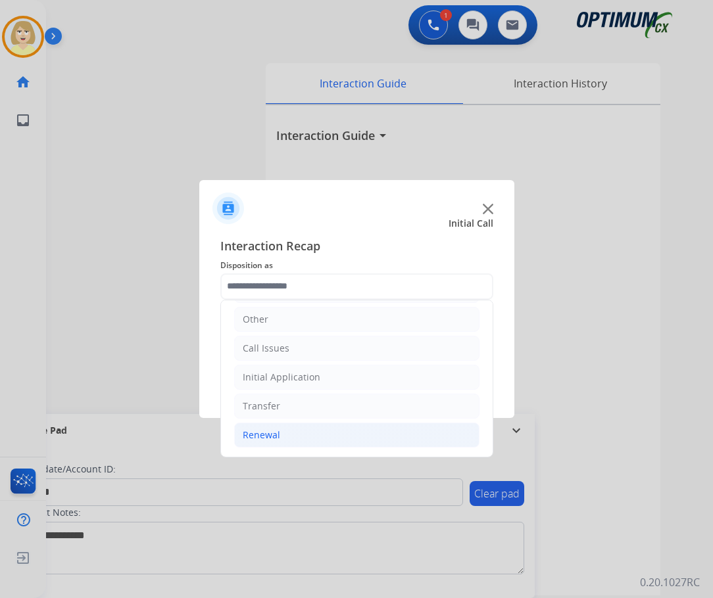
click at [262, 436] on div "Renewal" at bounding box center [261, 435] width 37 height 13
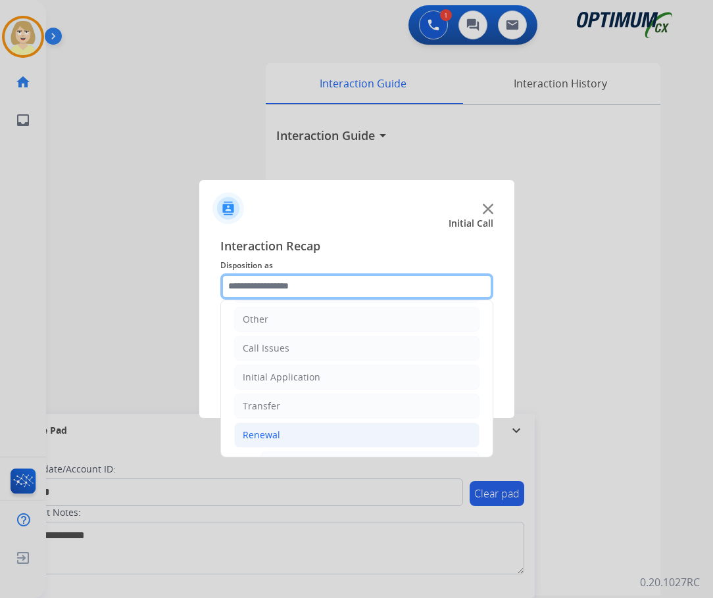
scroll to position [352, 0]
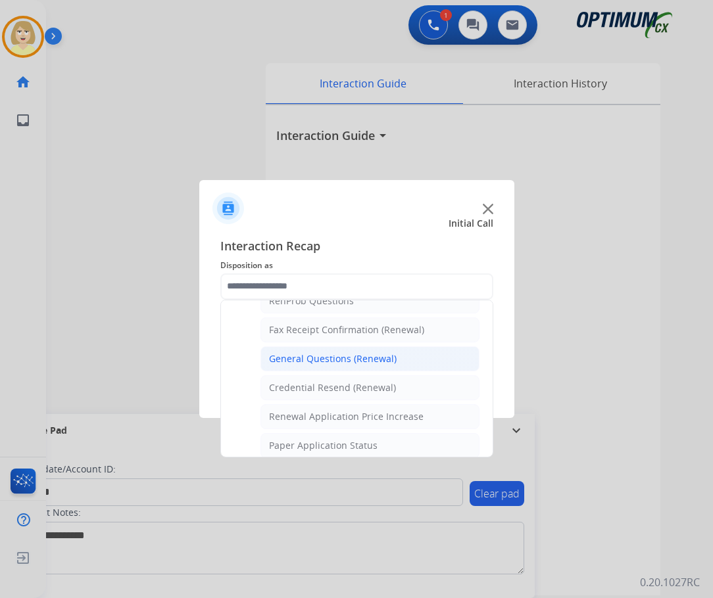
click at [316, 356] on div "General Questions (Renewal)" at bounding box center [333, 358] width 128 height 13
type input "**********"
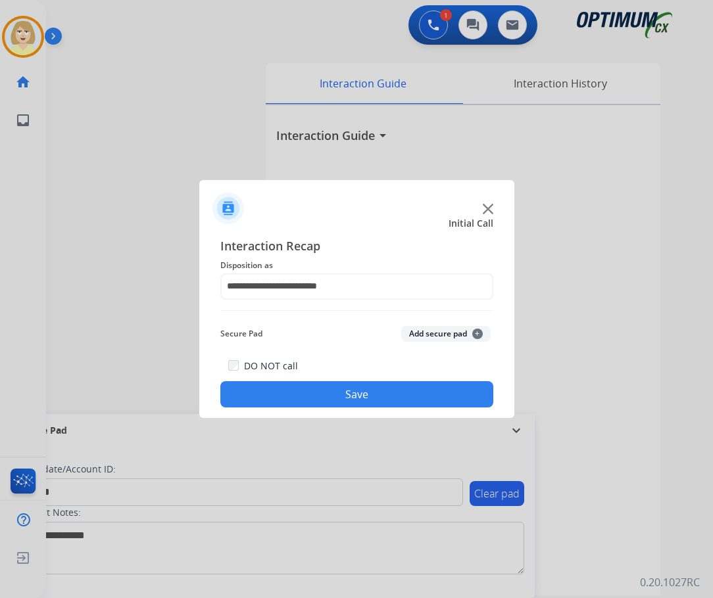
click at [430, 333] on button "Add secure pad +" at bounding box center [445, 334] width 89 height 16
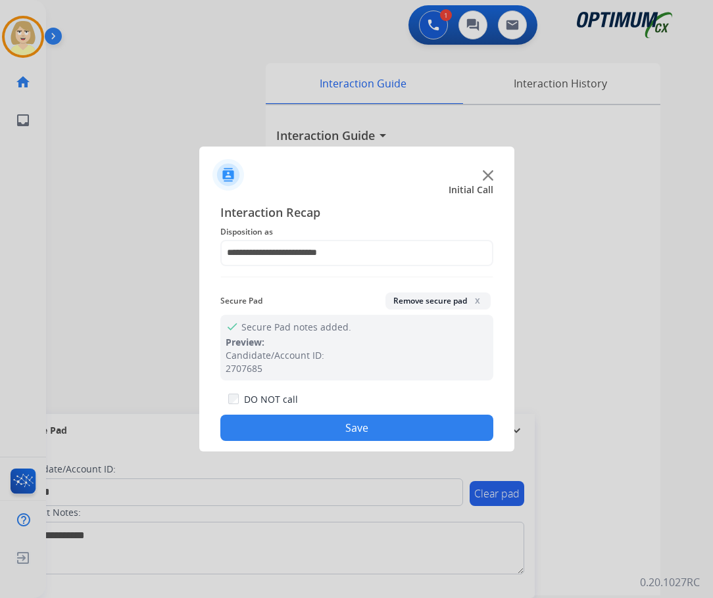
click at [284, 427] on button "Save" at bounding box center [356, 428] width 273 height 26
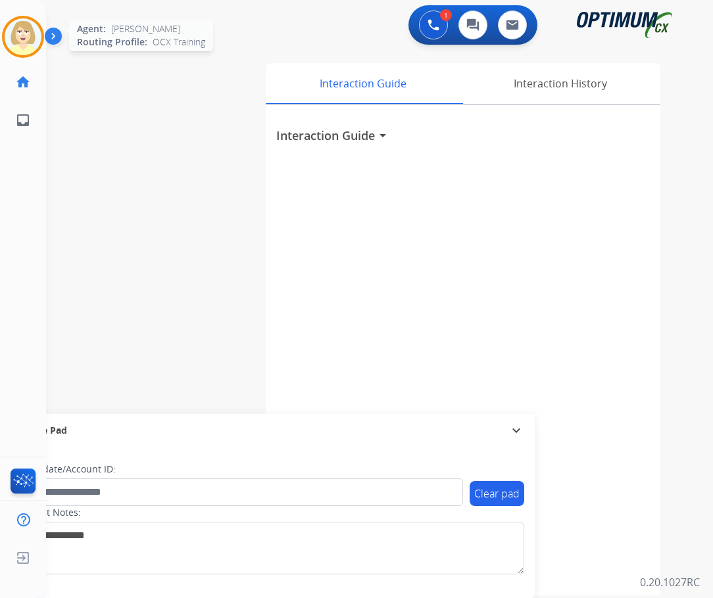
click at [22, 33] on img at bounding box center [23, 36] width 37 height 37
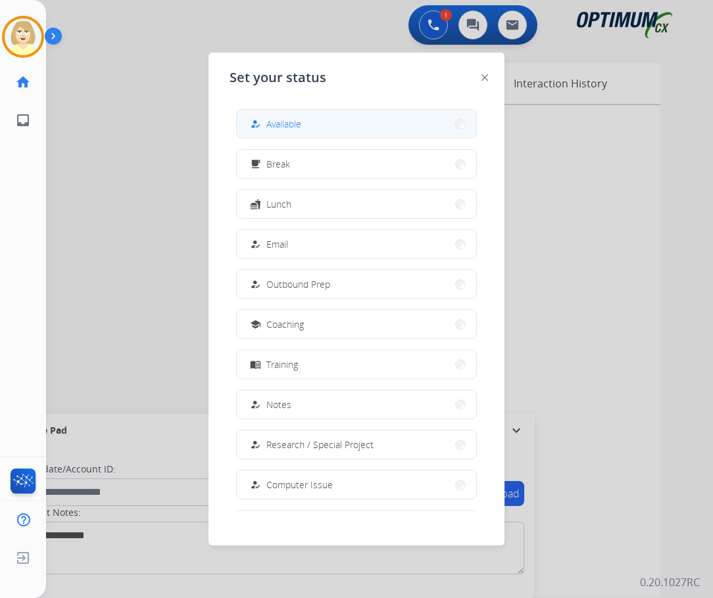
click at [283, 124] on span "Available" at bounding box center [283, 124] width 35 height 14
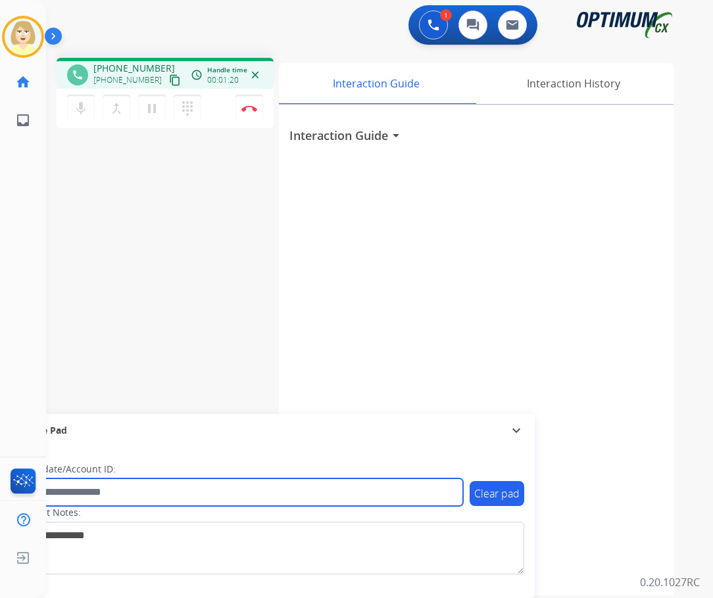
click at [67, 491] on input "text" at bounding box center [240, 493] width 446 height 28
paste input "*******"
type input "*******"
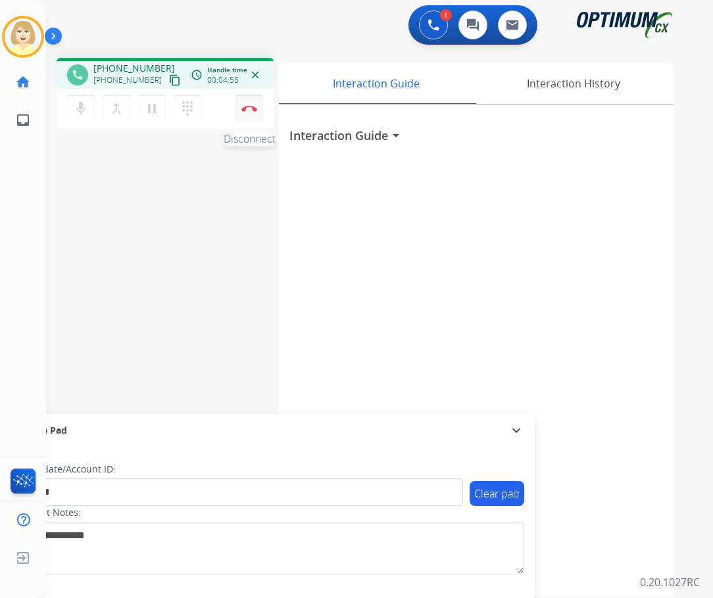
click at [246, 104] on button "Disconnect" at bounding box center [249, 109] width 28 height 28
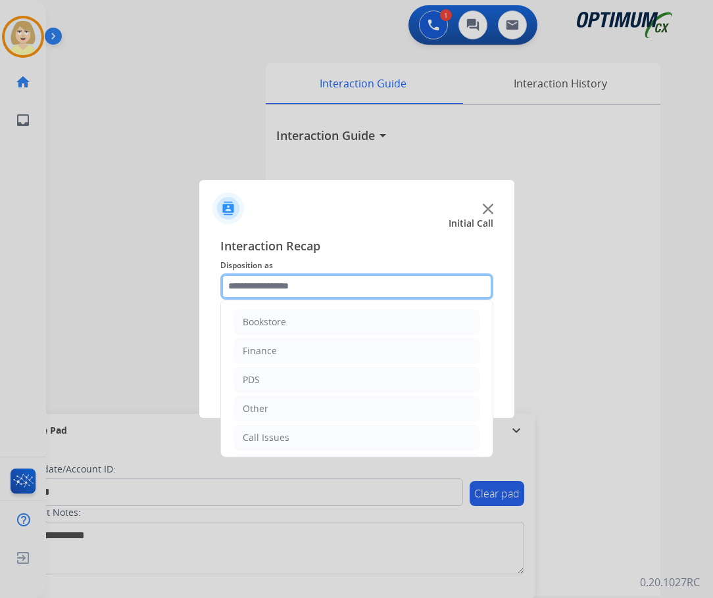
click at [250, 284] on input "text" at bounding box center [356, 287] width 273 height 26
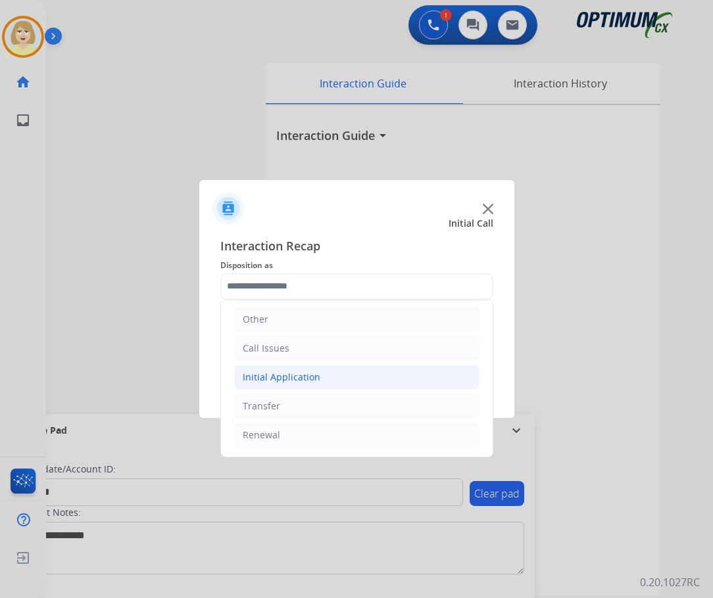
click at [277, 381] on div "Initial Application" at bounding box center [282, 377] width 78 height 13
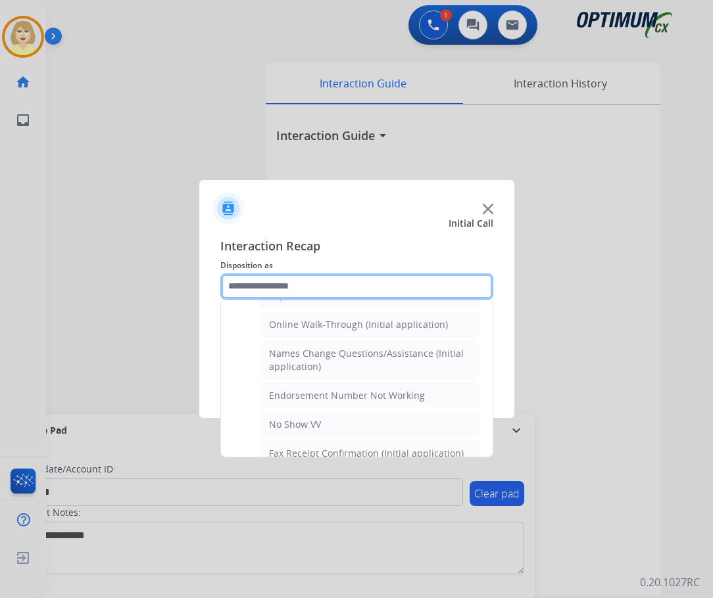
scroll to position [418, 0]
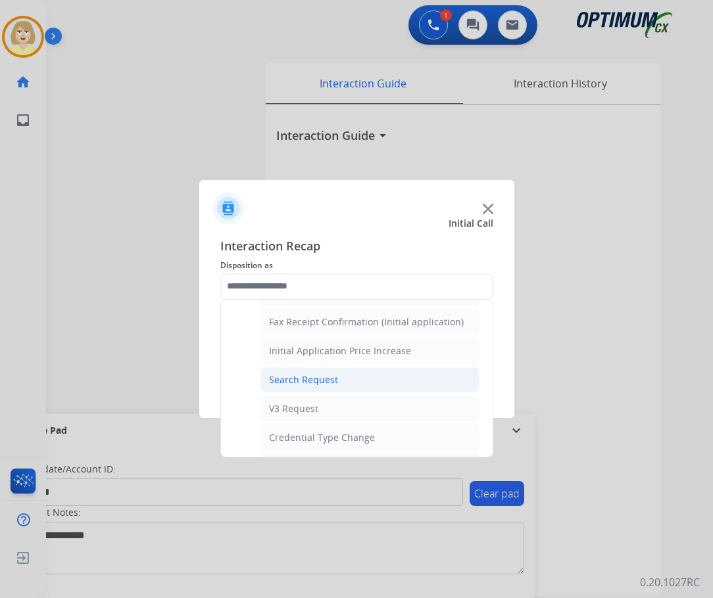
click at [310, 378] on div "Search Request" at bounding box center [303, 379] width 69 height 13
type input "**********"
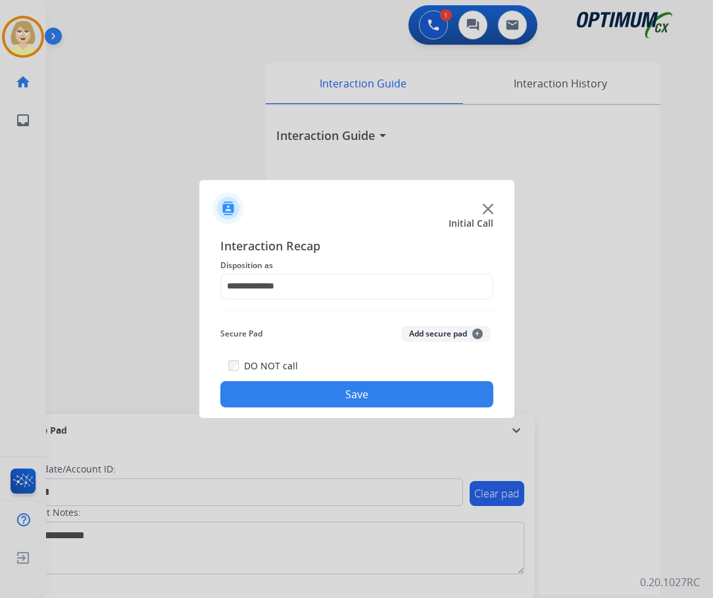
click at [423, 333] on button "Add secure pad +" at bounding box center [445, 334] width 89 height 16
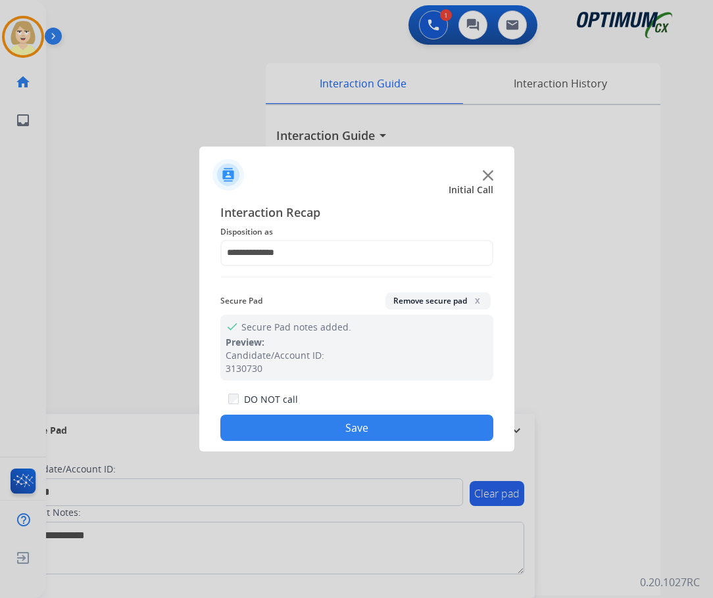
drag, startPoint x: 297, startPoint y: 428, endPoint x: 216, endPoint y: 320, distance: 135.7
click at [292, 423] on button "Save" at bounding box center [356, 428] width 273 height 26
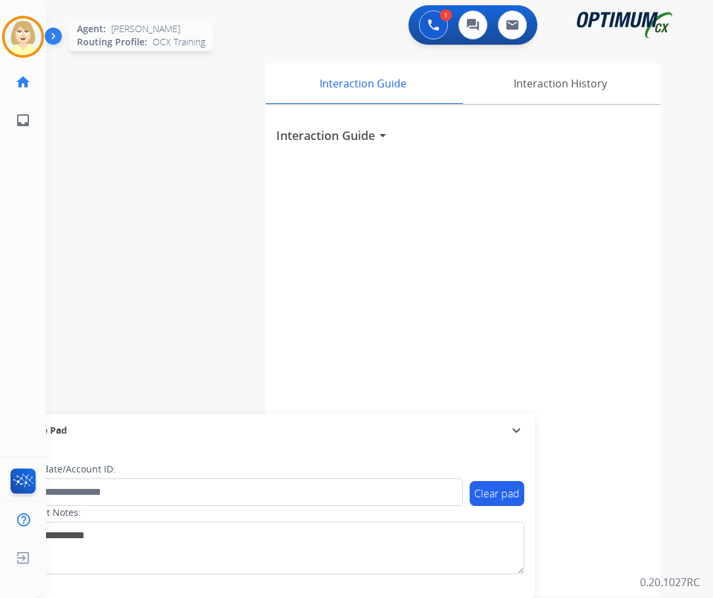
click at [22, 26] on img at bounding box center [23, 36] width 37 height 37
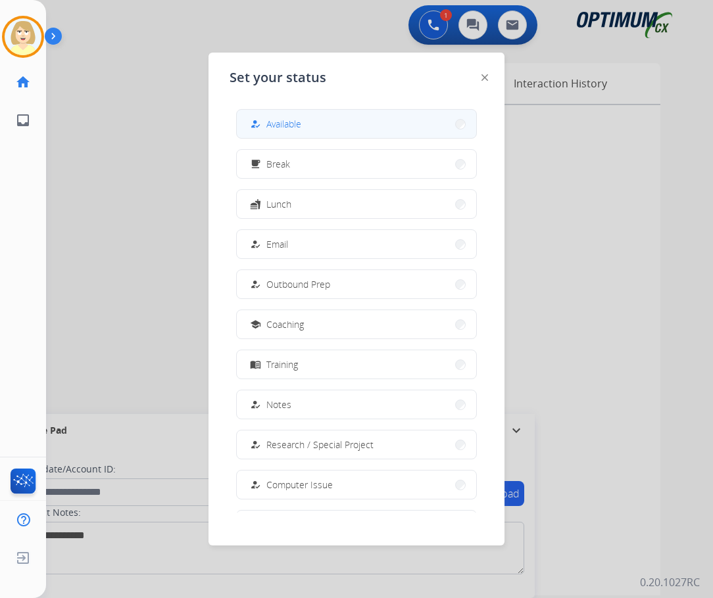
click at [282, 122] on span "Available" at bounding box center [283, 124] width 35 height 14
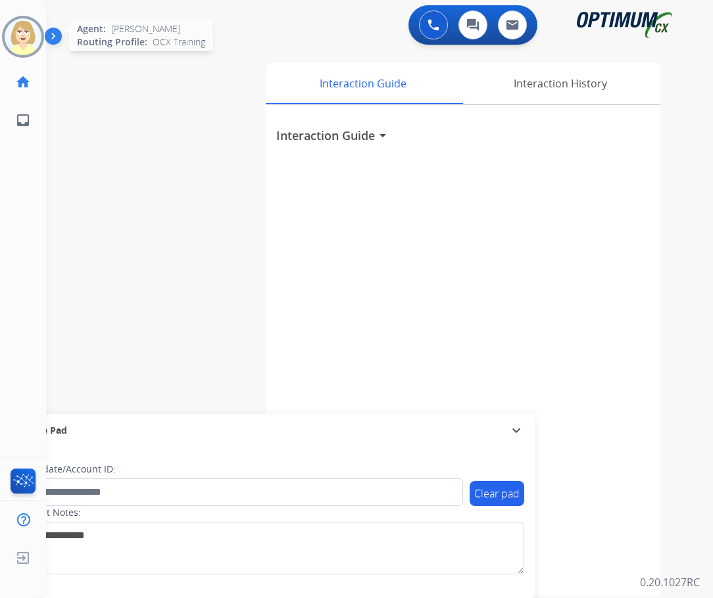
click at [27, 33] on img at bounding box center [23, 36] width 37 height 37
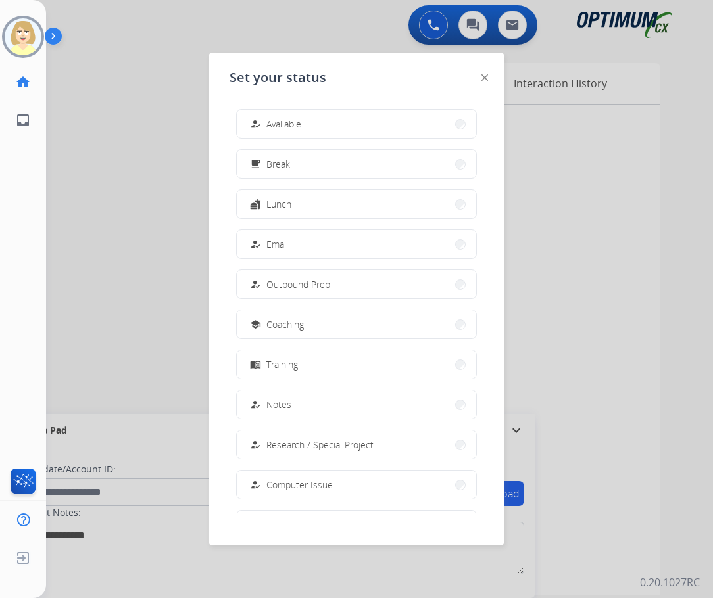
scroll to position [124, 0]
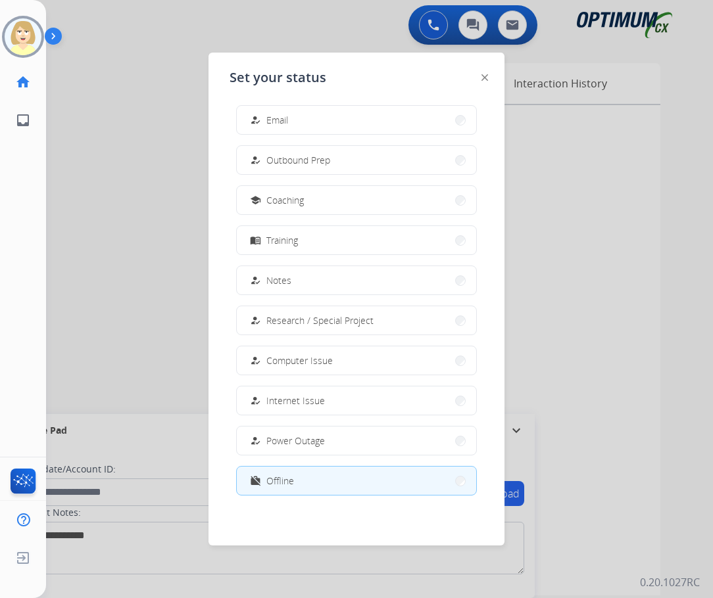
click at [285, 479] on span "Offline" at bounding box center [280, 481] width 28 height 14
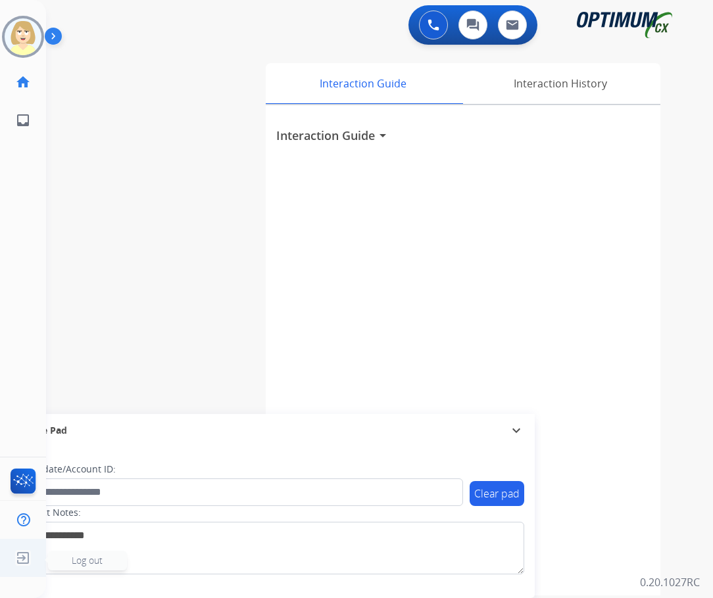
click at [80, 561] on span "Log out" at bounding box center [87, 560] width 31 height 12
